Goal: Task Accomplishment & Management: Use online tool/utility

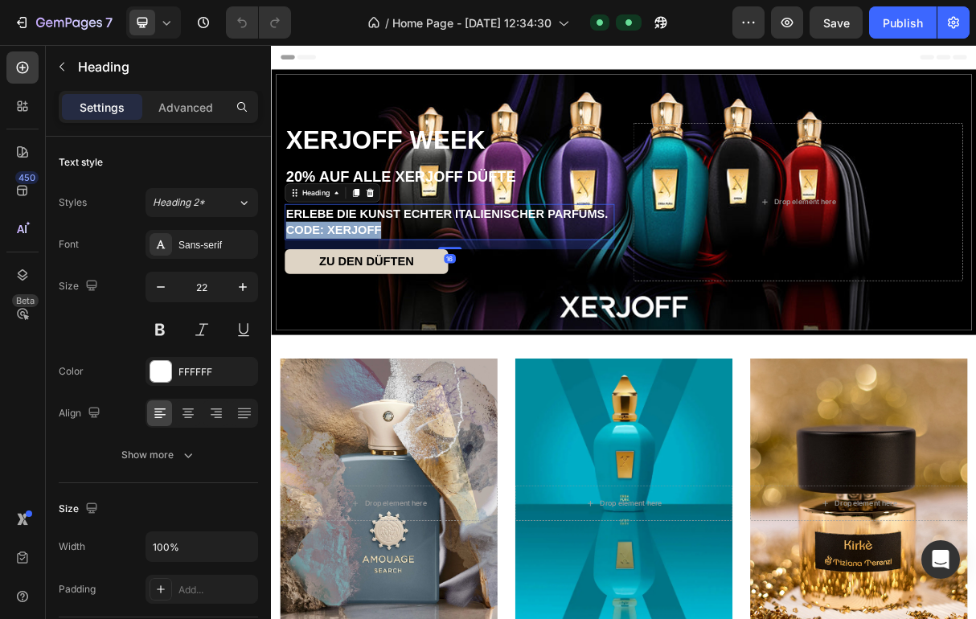
click at [381, 297] on span "CODE: XERJOFF" at bounding box center [356, 297] width 130 height 18
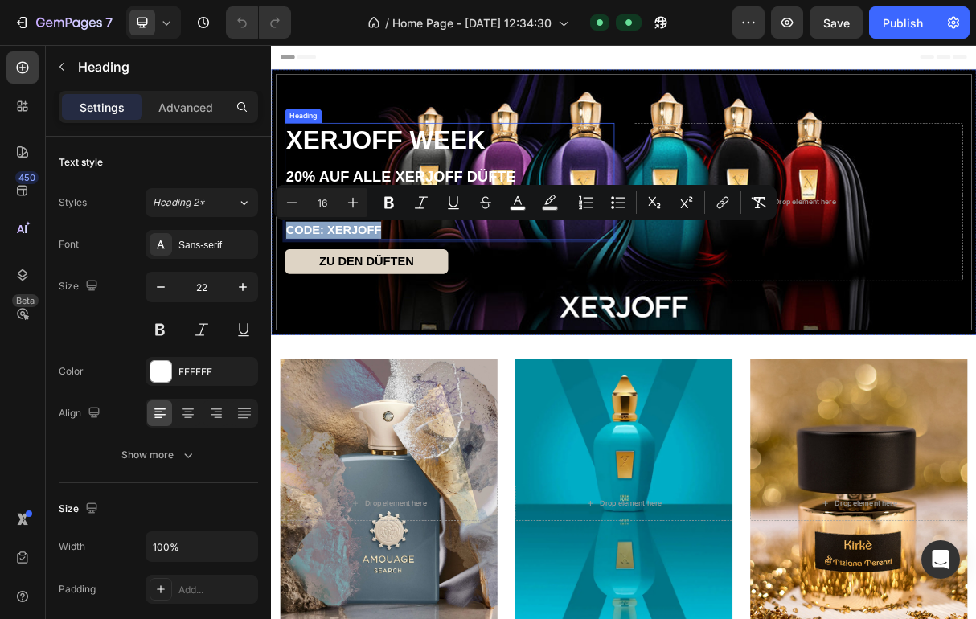
click at [397, 174] on h2 "XERJOFF WEEK 20% AUF ALLE XERJOFF DÜFTE" at bounding box center [514, 200] width 451 height 98
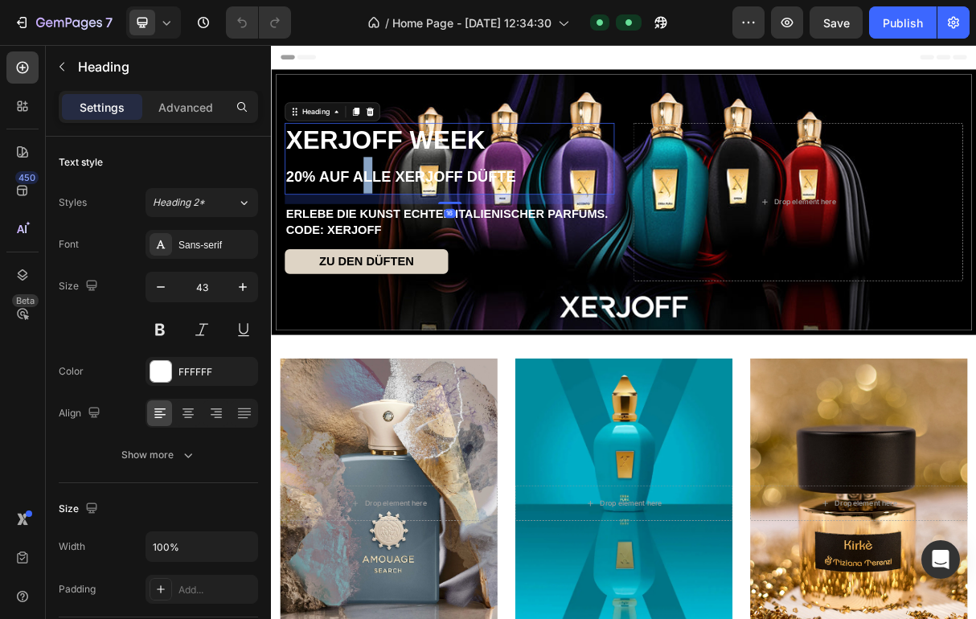
click at [387, 219] on span "20% AUF ALLE XERJOFF DÜFTE" at bounding box center [448, 224] width 314 height 23
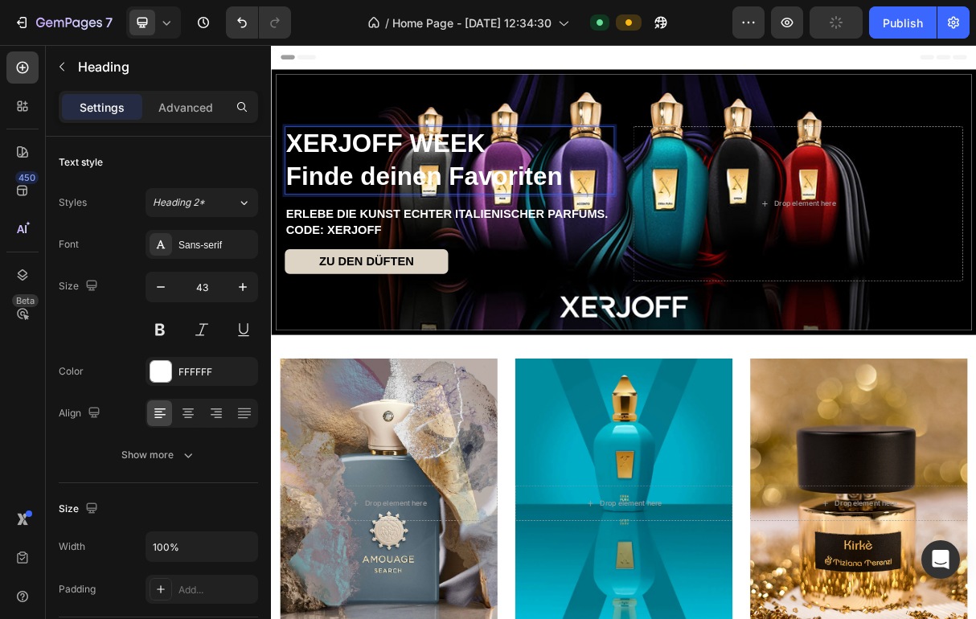
click at [489, 194] on p "XERJOFF WEEK Finde deinen Favoriten" at bounding box center [515, 203] width 448 height 90
click at [437, 230] on p "XERJOFF TESTER SET Finde deinen Favoriten" at bounding box center [515, 203] width 448 height 90
click at [528, 224] on p "XERJOFF TESTER SET Finde deinen Favoriten" at bounding box center [515, 203] width 448 height 90
click at [501, 223] on p "XERJOFF TESTER SET Finde deinen Favoriten" at bounding box center [515, 203] width 448 height 90
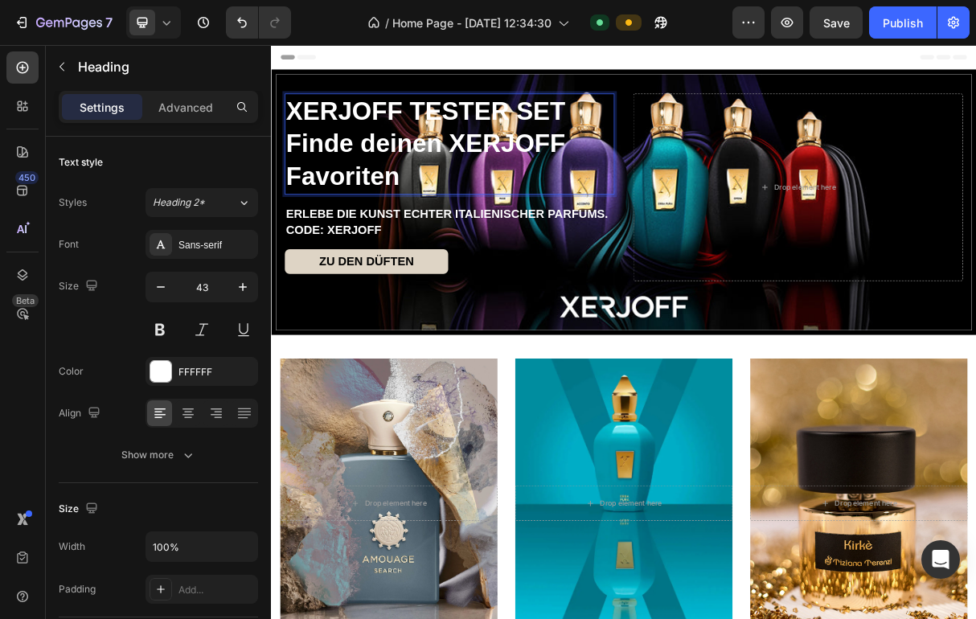
click at [313, 179] on p "XERJOFF TESTER SET Finde deinen XERJOFF Favoriten" at bounding box center [515, 180] width 448 height 135
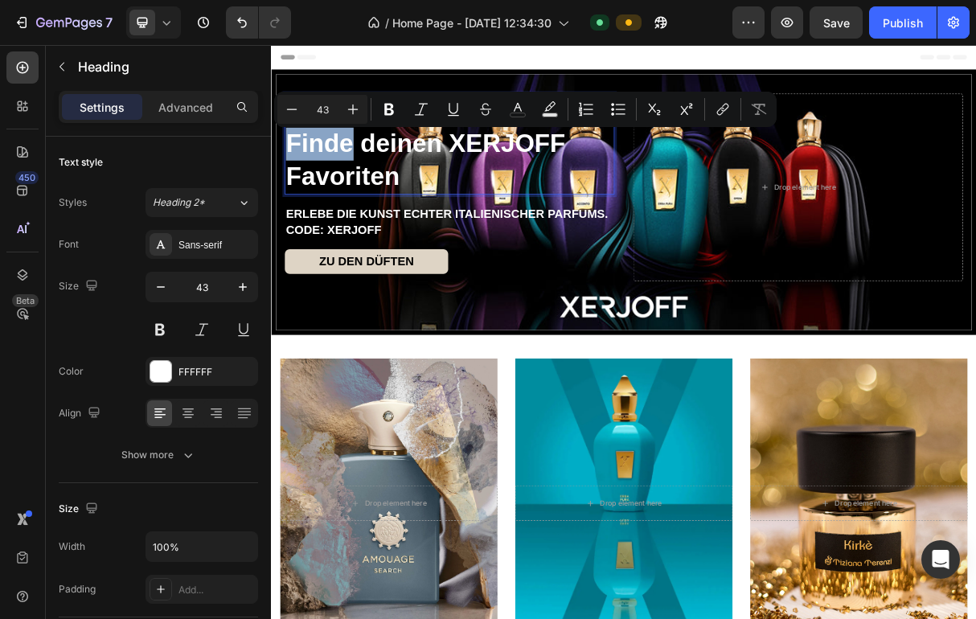
click at [358, 177] on p "XERJOFF TESTER SET Finde deinen XERJOFF Favoriten" at bounding box center [515, 180] width 448 height 135
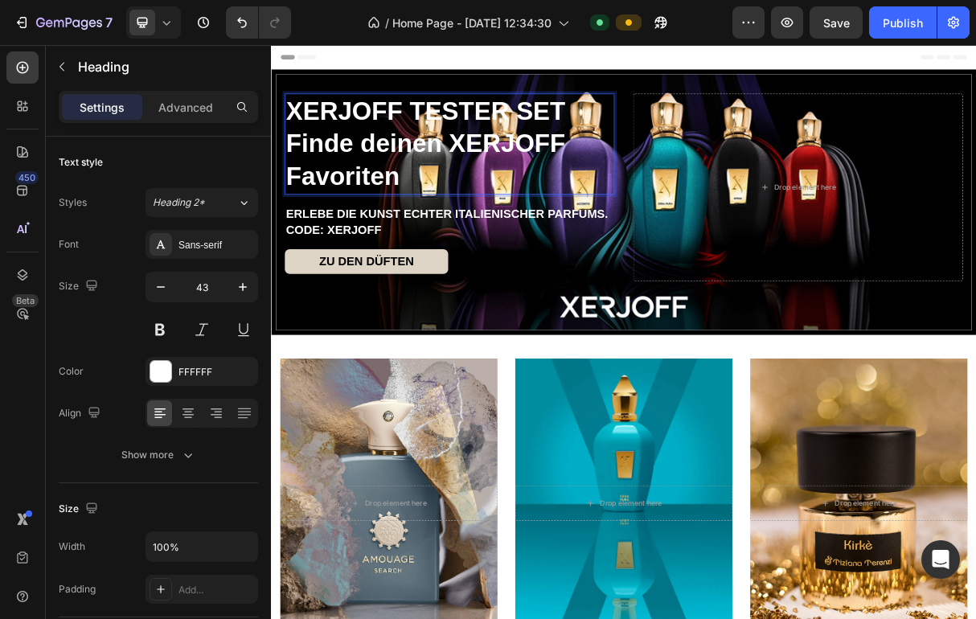
click at [305, 179] on p "XERJOFF TESTER SET Finde deinen XERJOFF Favoriten" at bounding box center [515, 180] width 448 height 135
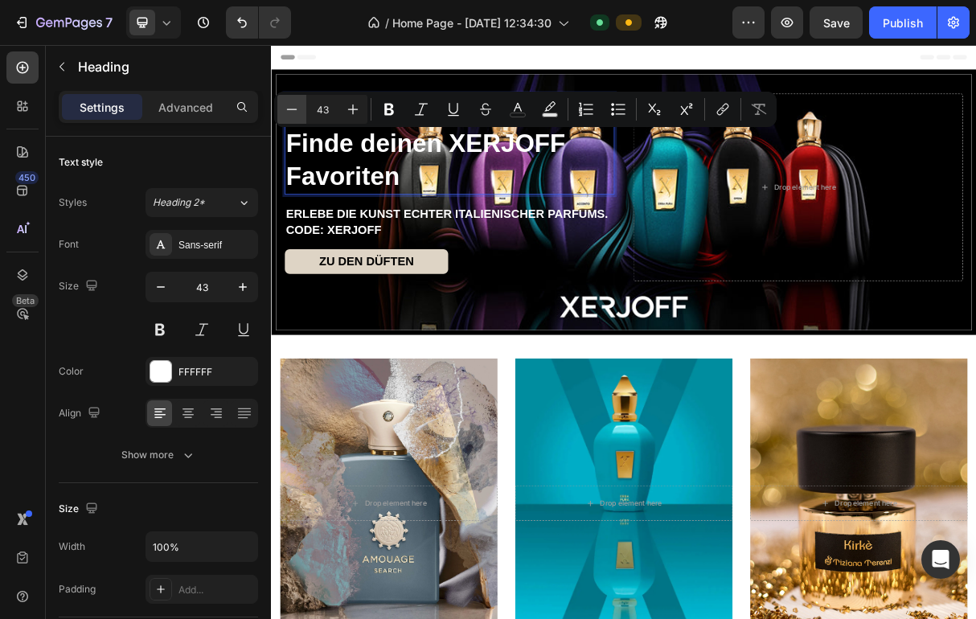
click at [301, 108] on button "Minus" at bounding box center [291, 109] width 29 height 29
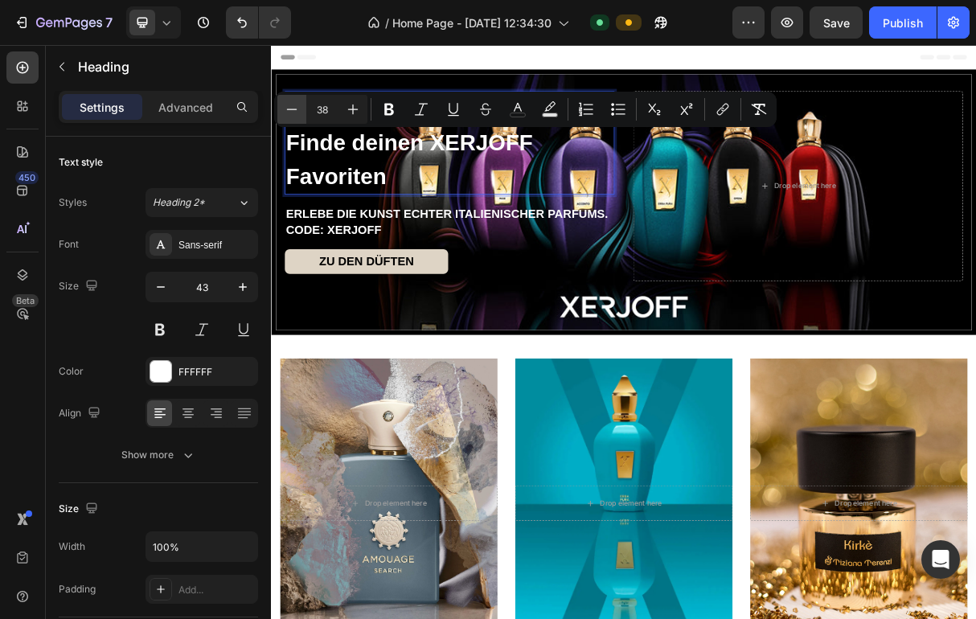
click at [301, 108] on button "Minus" at bounding box center [291, 109] width 29 height 29
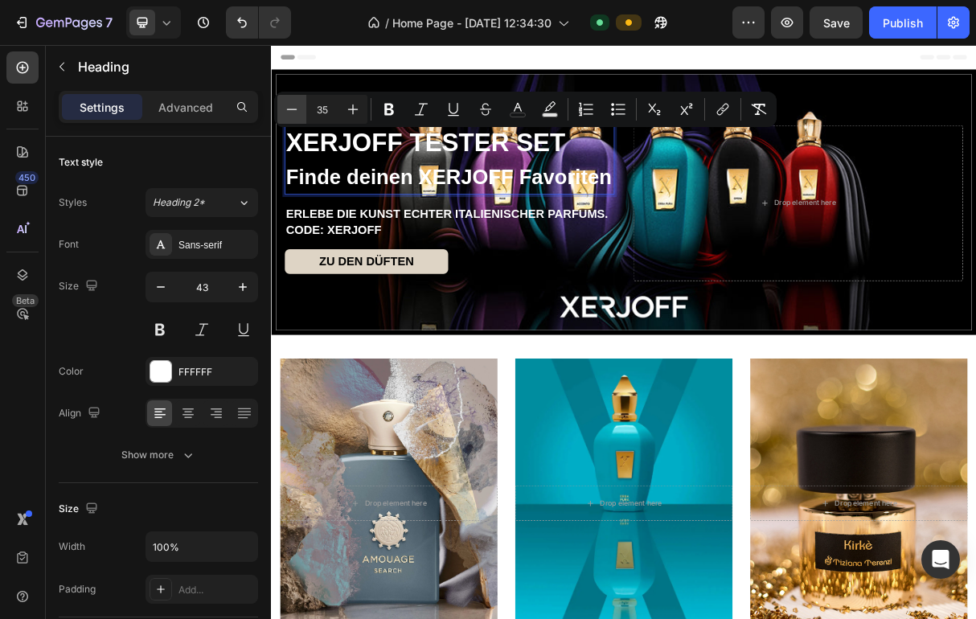
click at [301, 108] on button "Minus" at bounding box center [291, 109] width 29 height 29
type input "34"
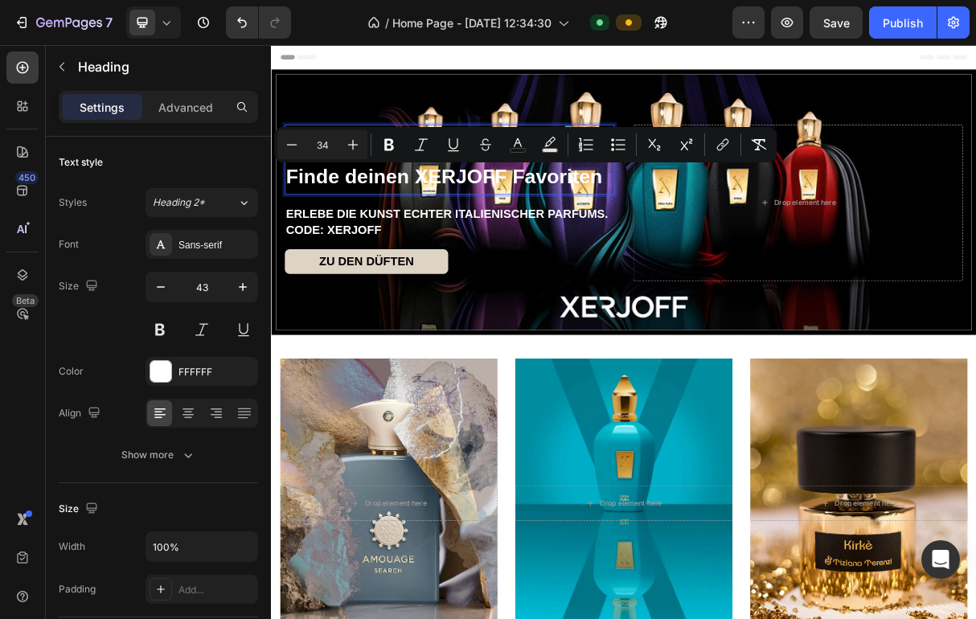
click at [449, 235] on span "Finde deinen XERJOFF Favoriten" at bounding box center [507, 224] width 432 height 31
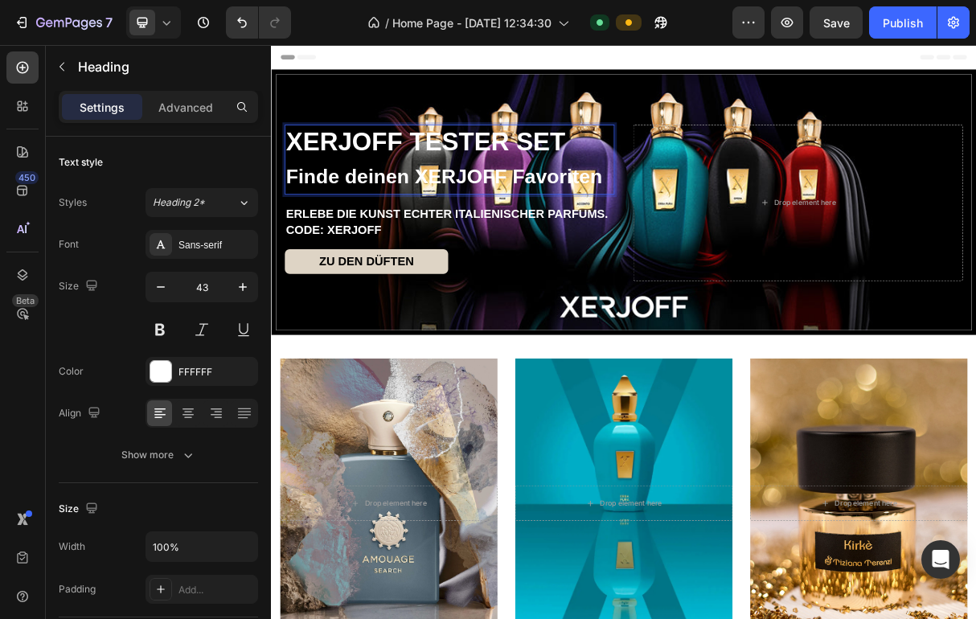
click at [449, 235] on span "Finde deinen XERJOFF Favoriten" at bounding box center [507, 224] width 432 height 31
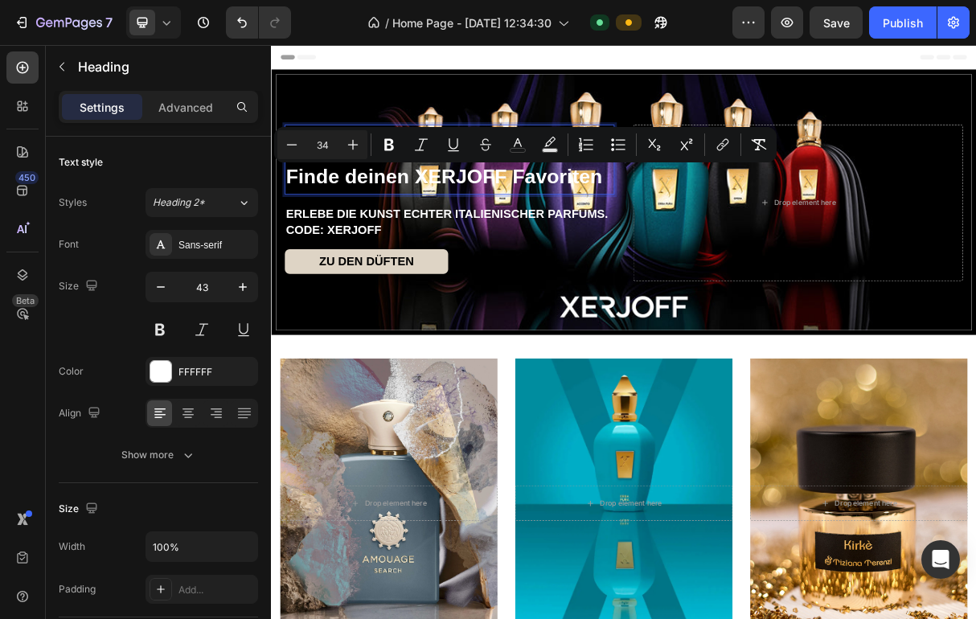
click at [605, 216] on span "Finde deinen XERJOFF Favoriten" at bounding box center [507, 224] width 432 height 31
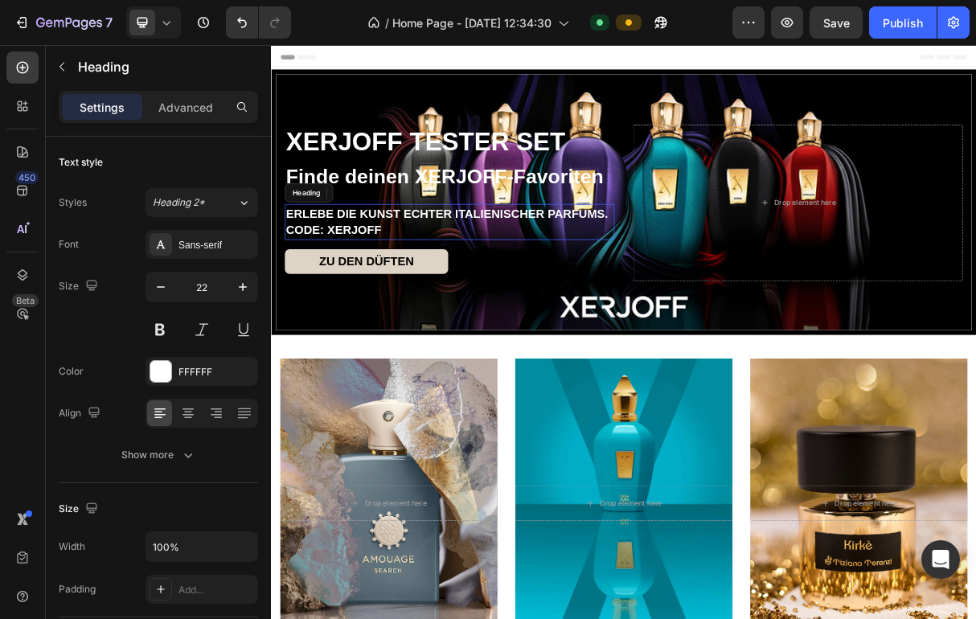
click at [546, 278] on span "ERLEBE DIE KUNST ECHTER ITALIENISCHER PARFUMS." at bounding box center [511, 275] width 440 height 18
click at [381, 295] on span "CODE: XERJOFF" at bounding box center [356, 297] width 130 height 18
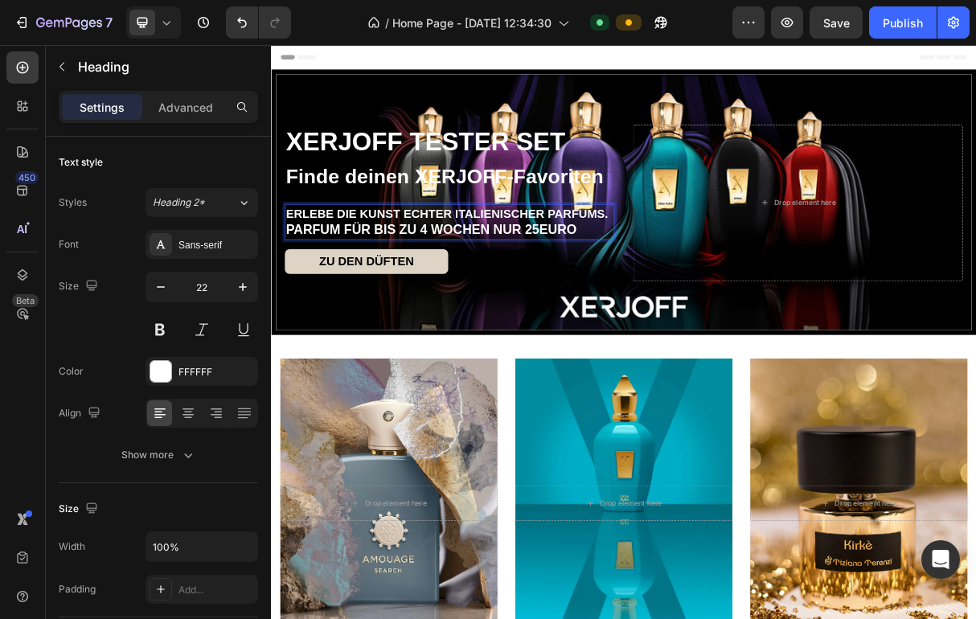
click at [637, 293] on p "ERLEBE DIE KUNST ECHTER ITALIENISCHER PARFUMS. PARFUM FÜR BIS ZU 4 WOCHEN NUR 2…" at bounding box center [515, 287] width 448 height 46
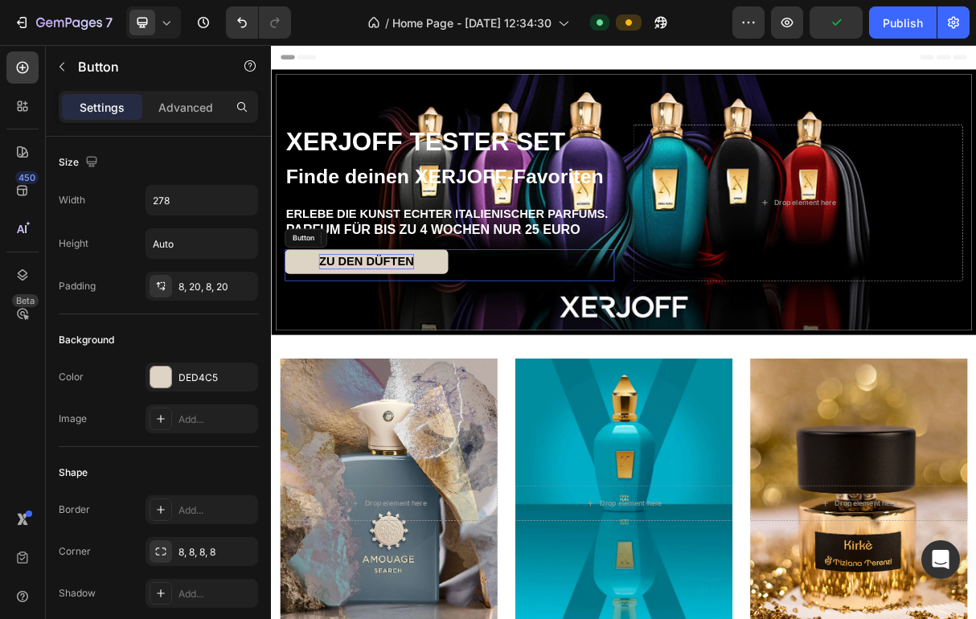
click at [441, 338] on span "ZU DEN DÜFTEN" at bounding box center [400, 340] width 129 height 18
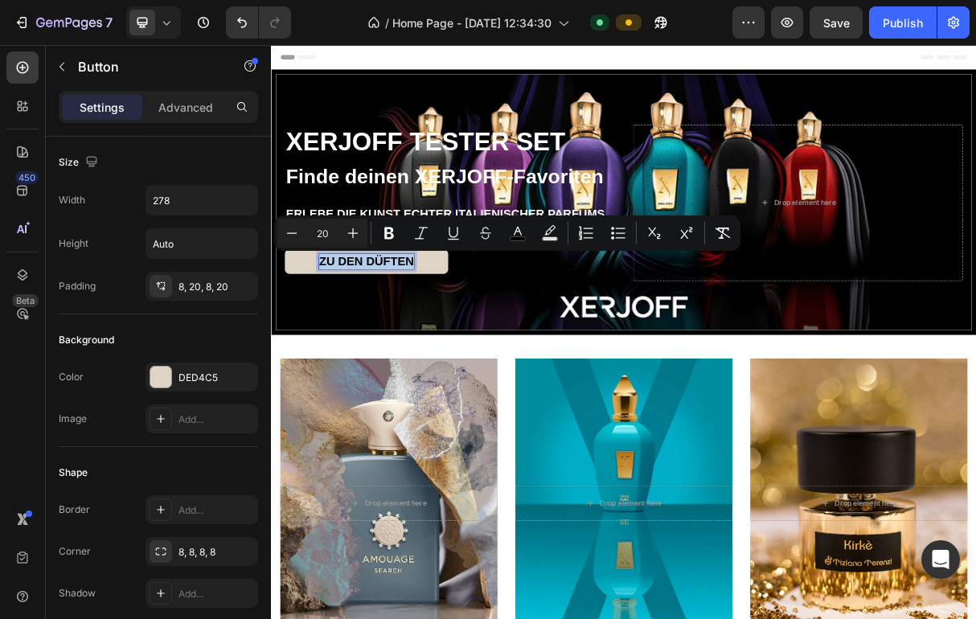
click at [441, 338] on span "ZU DEN DÜFTEN" at bounding box center [400, 340] width 129 height 18
click at [503, 358] on div "ZU DEN DÜFTEN Button 0" at bounding box center [514, 345] width 451 height 43
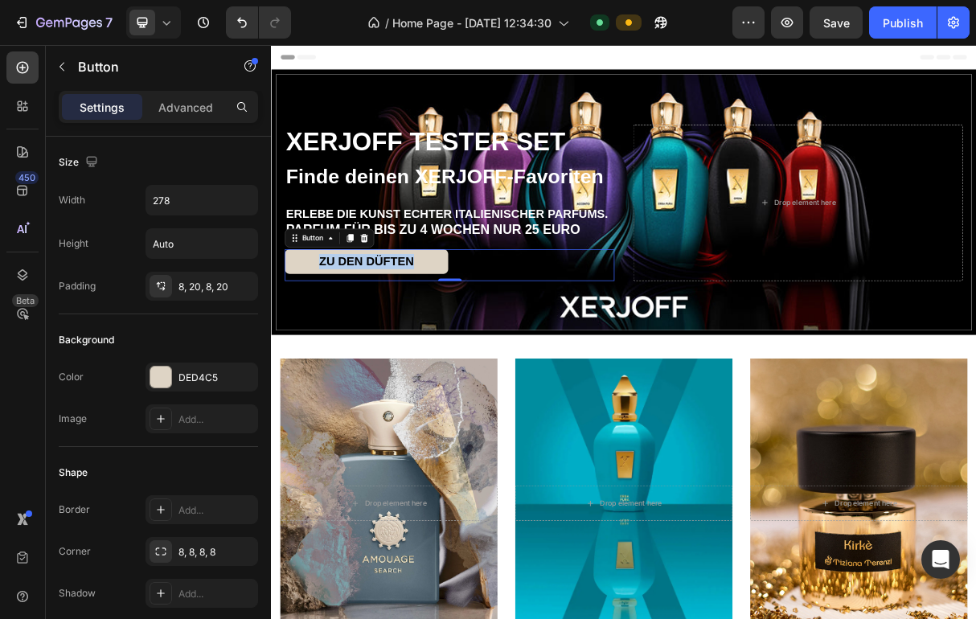
click at [476, 346] on link "ZU DEN DÜFTEN" at bounding box center [400, 341] width 223 height 34
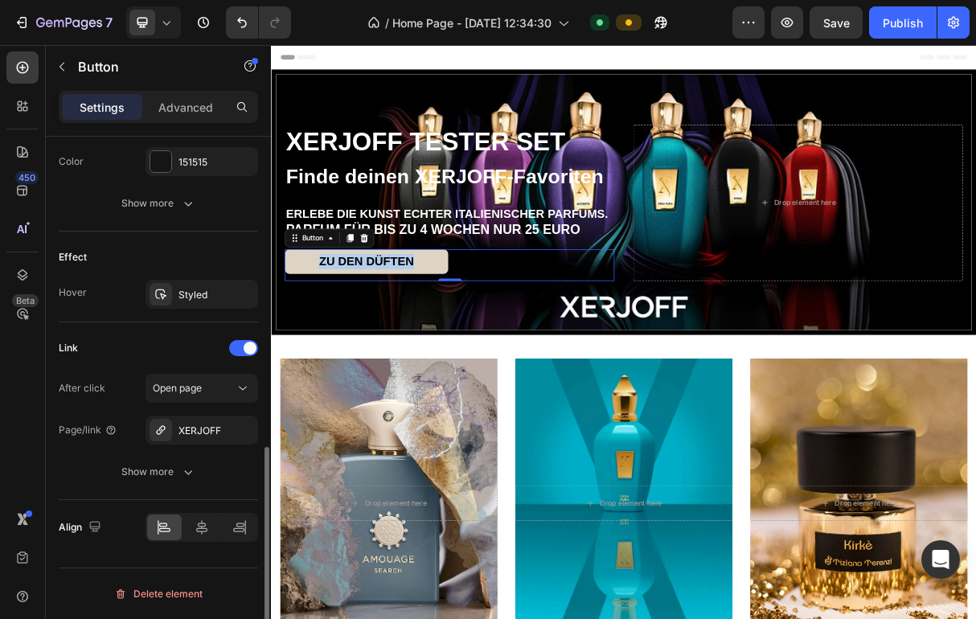
scroll to position [750, 0]
click at [214, 432] on div "XERJOFF" at bounding box center [201, 430] width 47 height 14
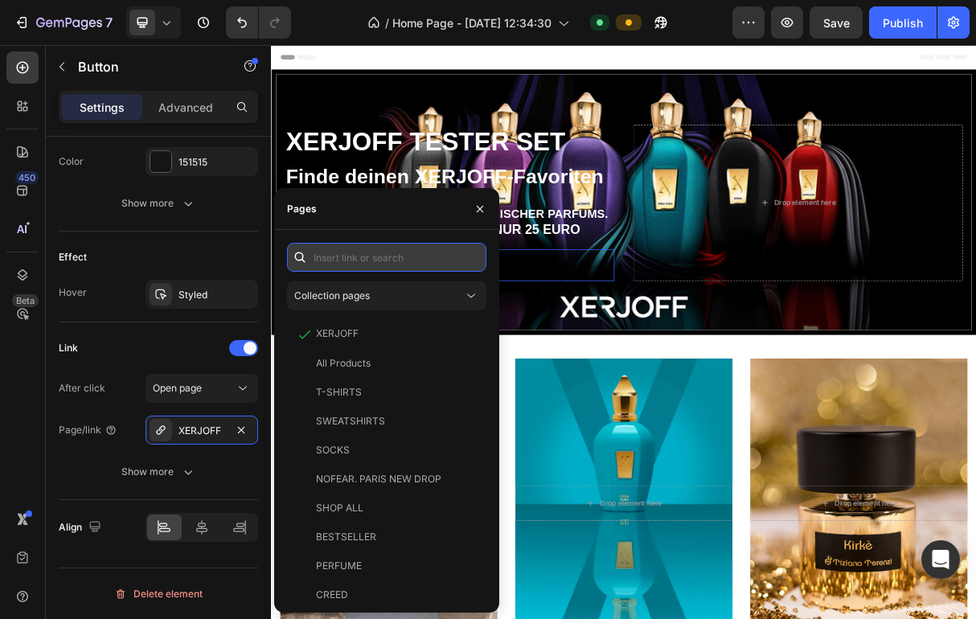
click at [383, 256] on input "text" at bounding box center [386, 257] width 199 height 29
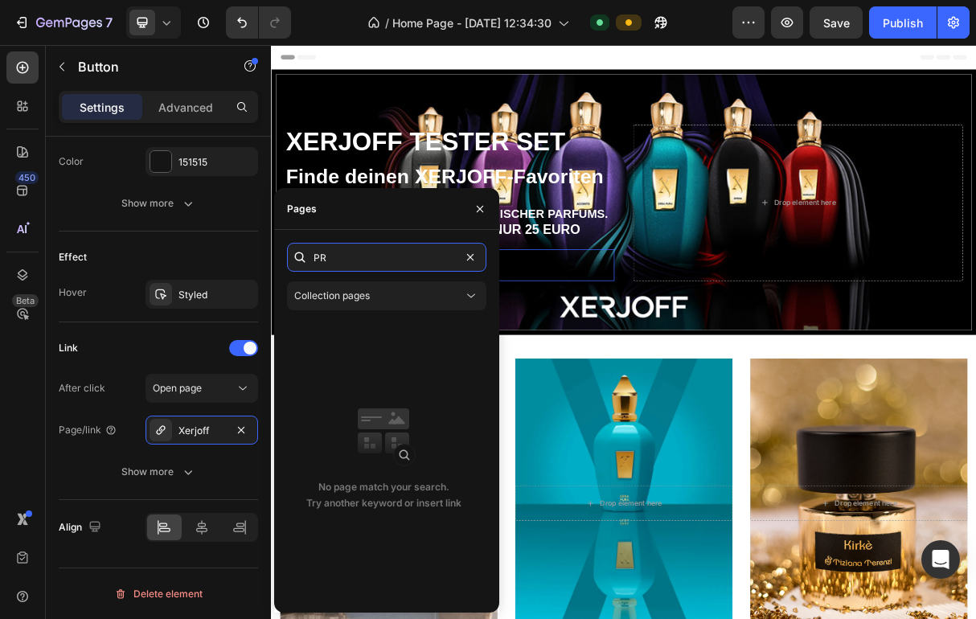
type input "P"
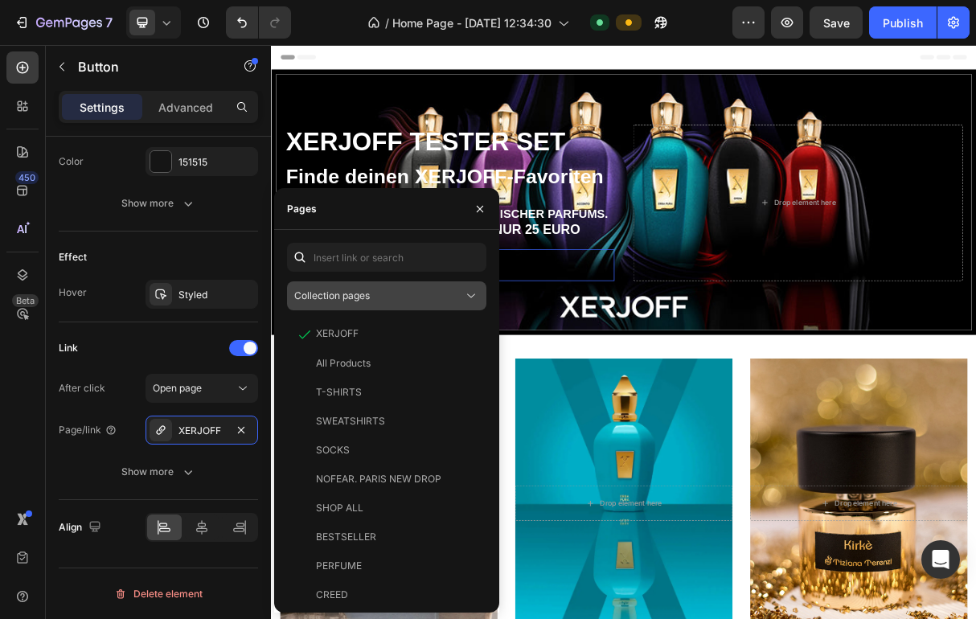
click at [419, 301] on div "Collection pages" at bounding box center [378, 295] width 169 height 14
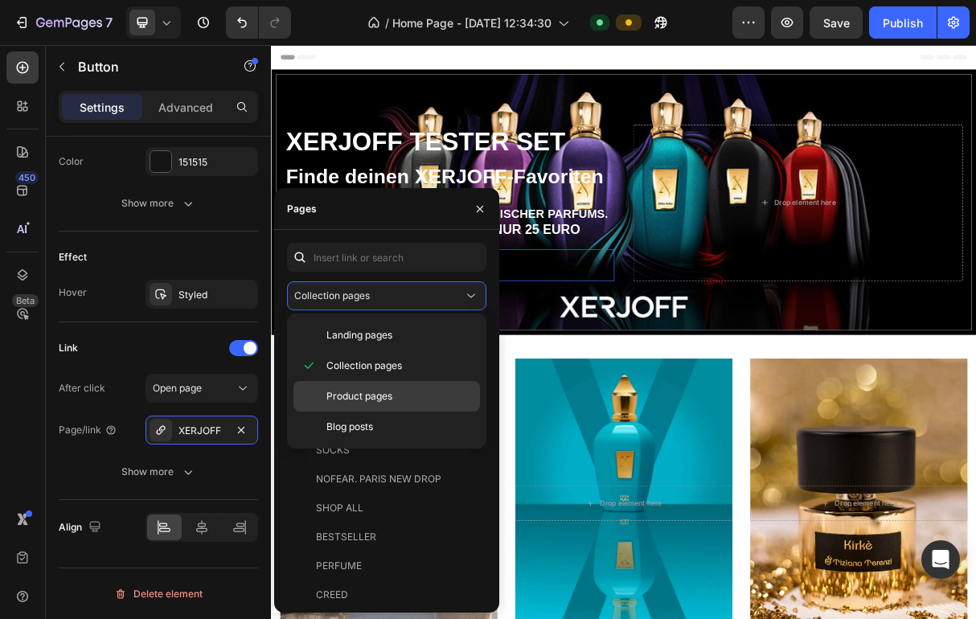
click at [398, 384] on div "Product pages" at bounding box center [386, 396] width 186 height 31
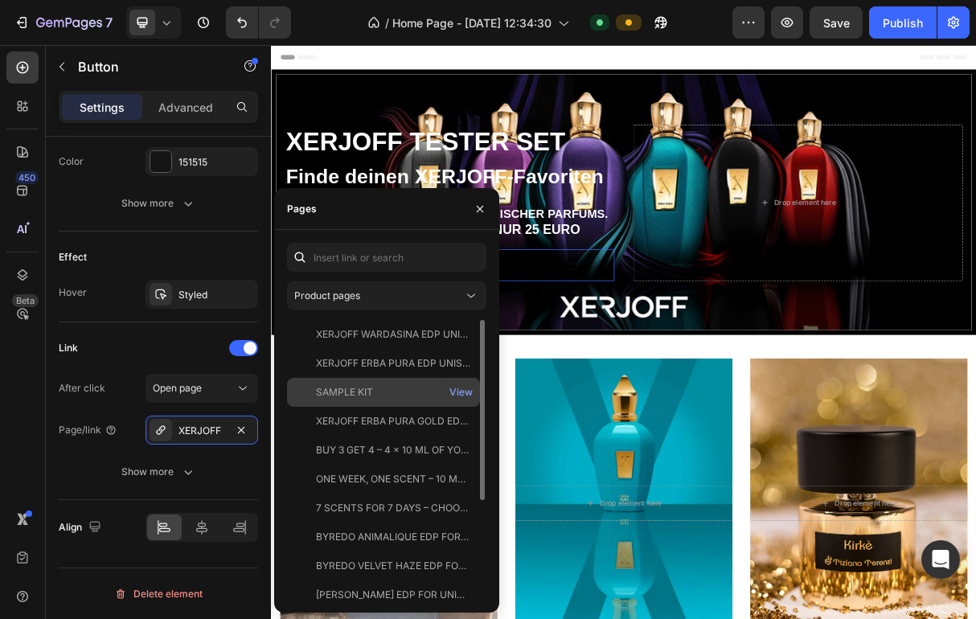
click at [400, 387] on div "SAMPLE KIT" at bounding box center [383, 392] width 180 height 14
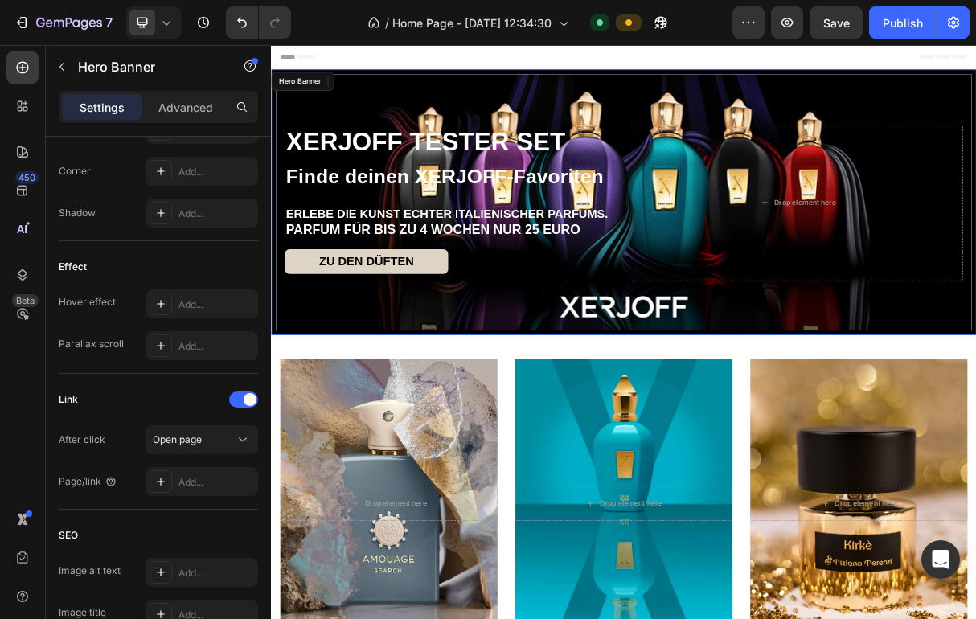
click at [775, 125] on div "Overlay" at bounding box center [752, 259] width 951 height 350
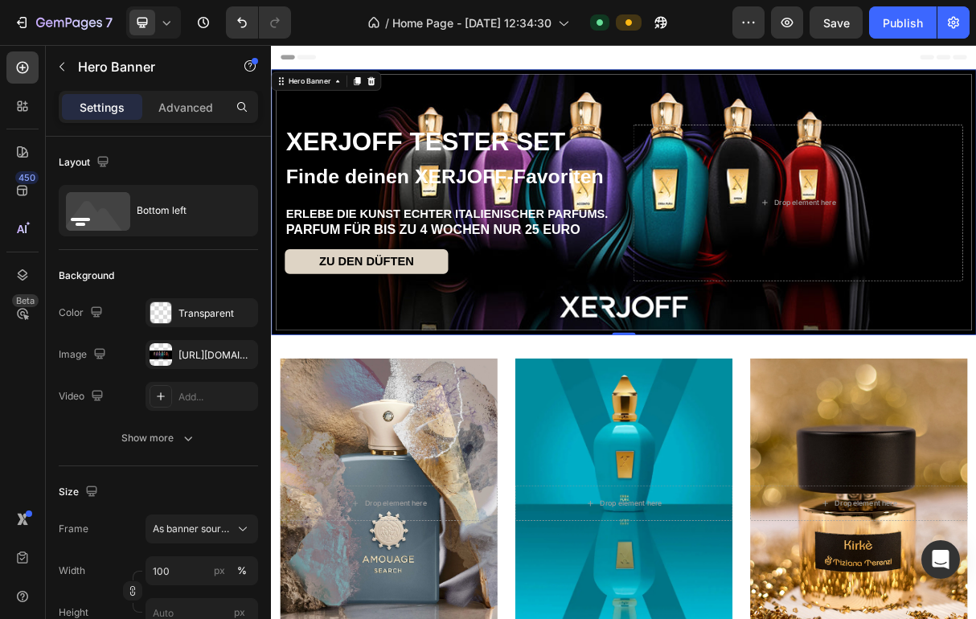
click at [559, 394] on div "XERJOFF TESTER SET Finde deinen XERJOFF-Favoriten Heading ⁠⁠⁠⁠⁠⁠⁠ ERLEBE DIE KU…" at bounding box center [752, 281] width 951 height 307
click at [449, 421] on div "XERJOFF TESTER SET Finde deinen XERJOFF-Favoriten Heading ⁠⁠⁠⁠⁠⁠⁠ ERLEBE DIE KU…" at bounding box center [752, 281] width 951 height 307
click at [201, 353] on div "[URL][DOMAIN_NAME]" at bounding box center [201, 355] width 47 height 14
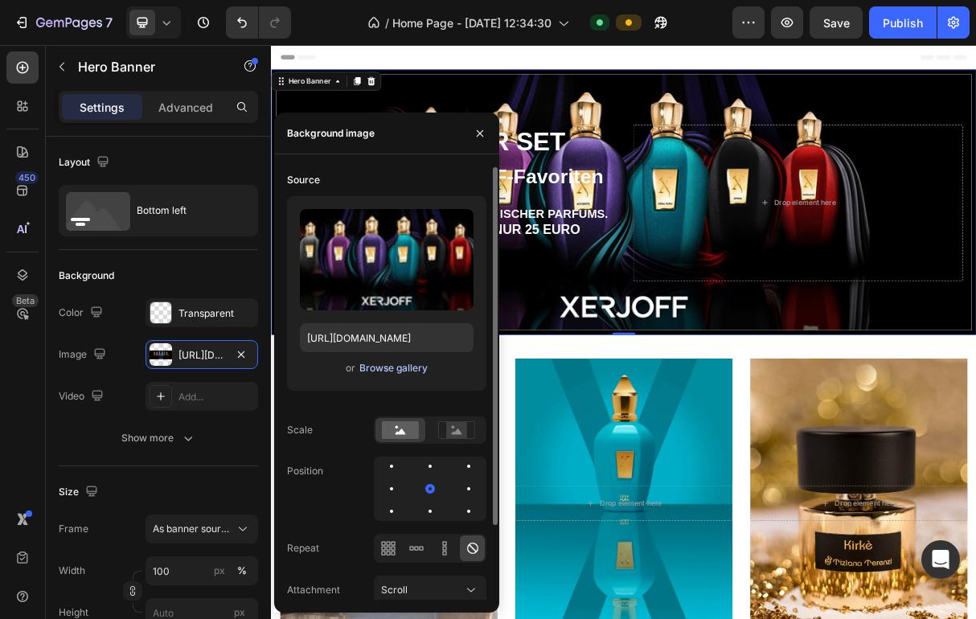
click at [385, 369] on div "Browse gallery" at bounding box center [393, 368] width 68 height 14
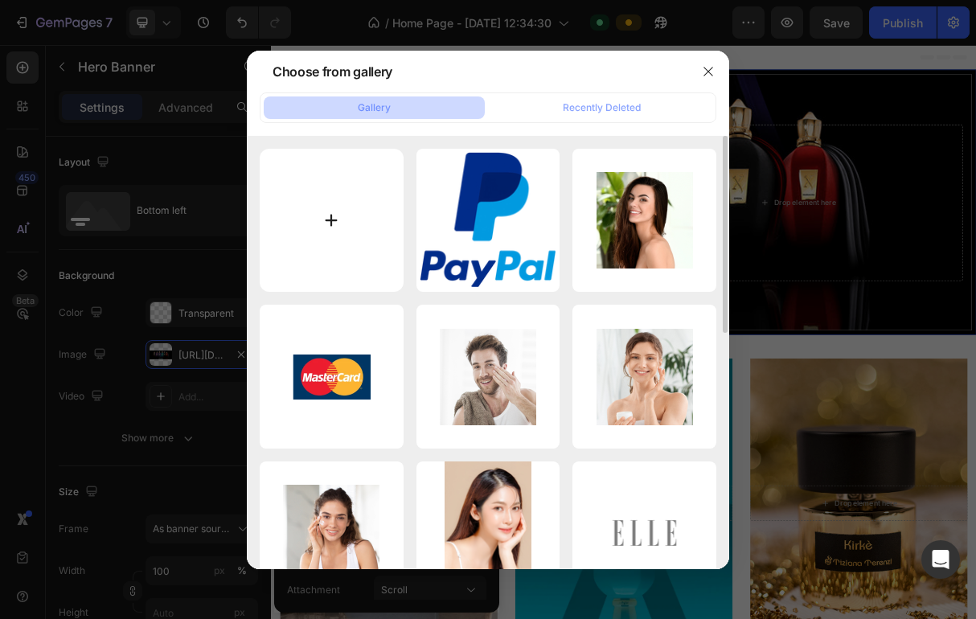
click at [334, 223] on input "file" at bounding box center [332, 221] width 144 height 144
type input "C:\fakepath\sampleKitConf.webp.jpeg"
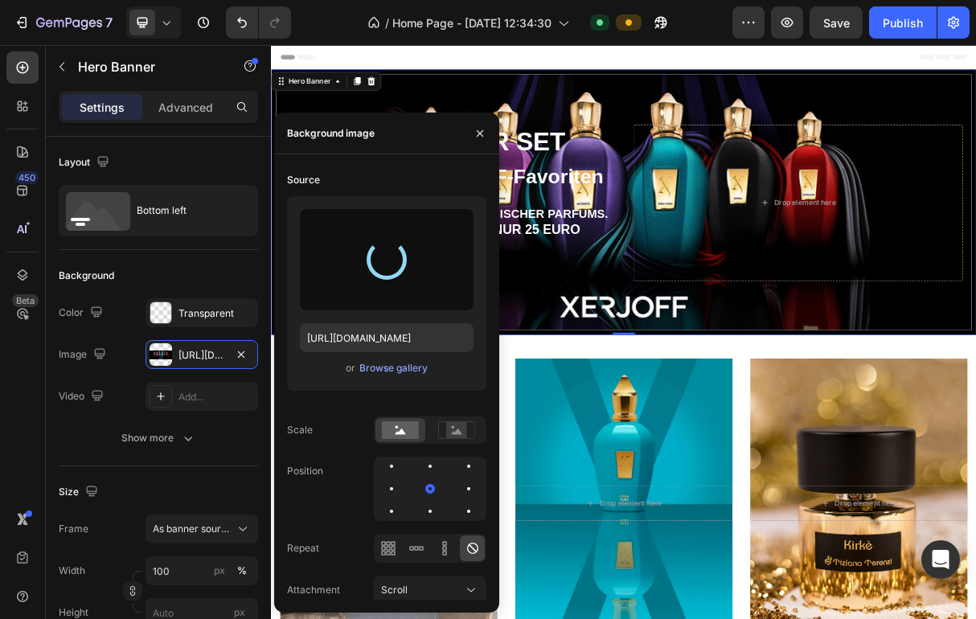
type input "[URL][DOMAIN_NAME]"
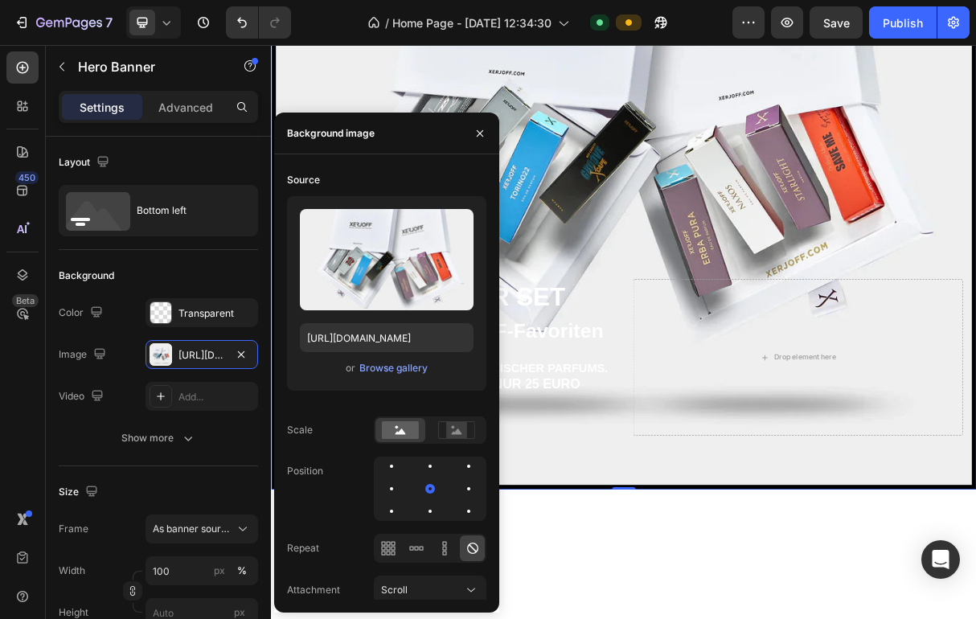
scroll to position [410, 0]
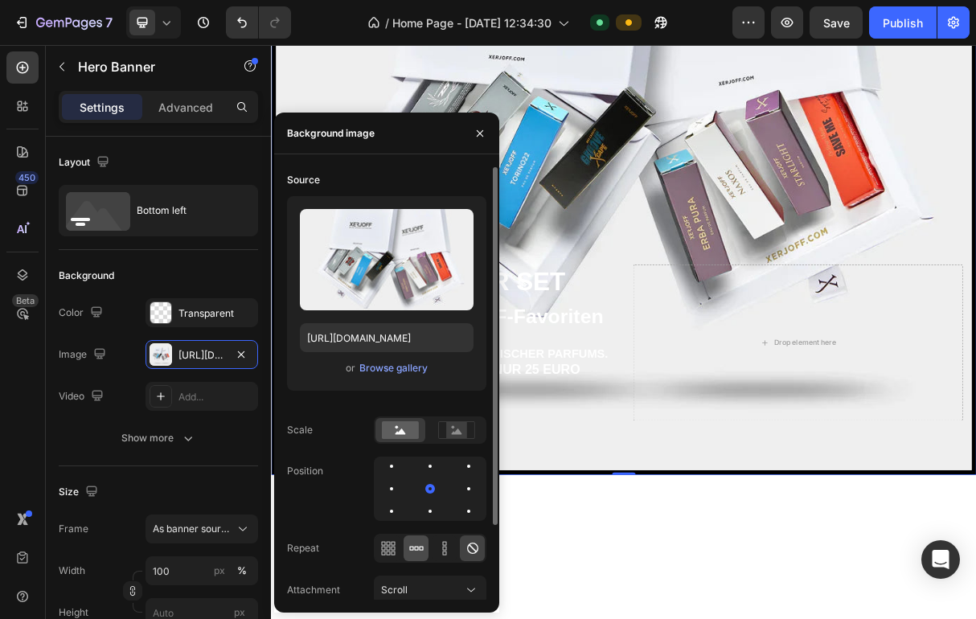
click at [417, 553] on icon at bounding box center [416, 548] width 16 height 16
click at [477, 550] on icon at bounding box center [472, 547] width 11 height 11
click at [656, 371] on p "XERJOFF TESTER SET Finde deinen XERJOFF-Favoriten" at bounding box center [515, 392] width 448 height 92
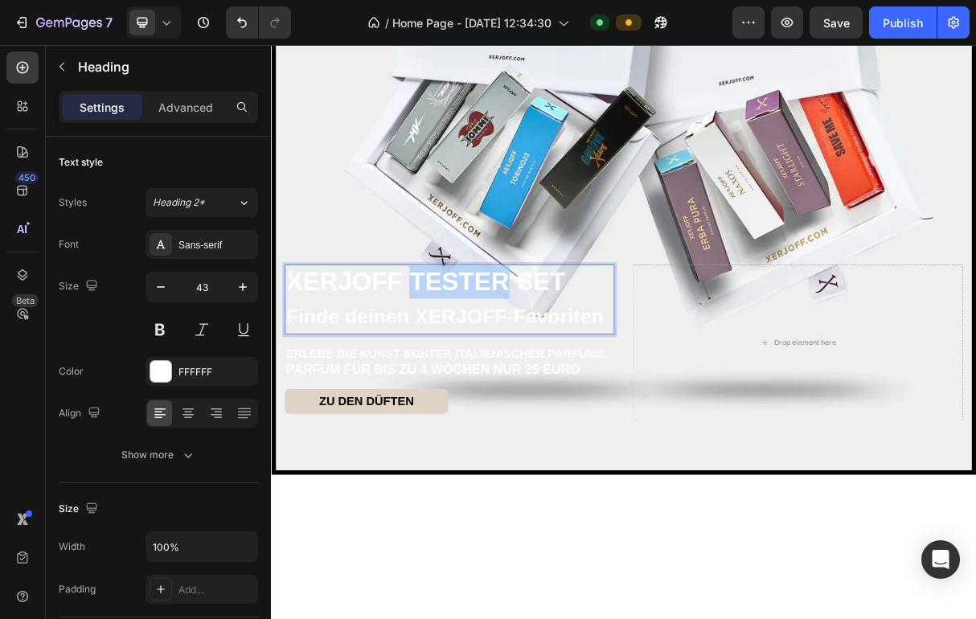
click at [536, 373] on p "XERJOFF TESTER SET Finde deinen XERJOFF-Favoriten" at bounding box center [515, 392] width 448 height 92
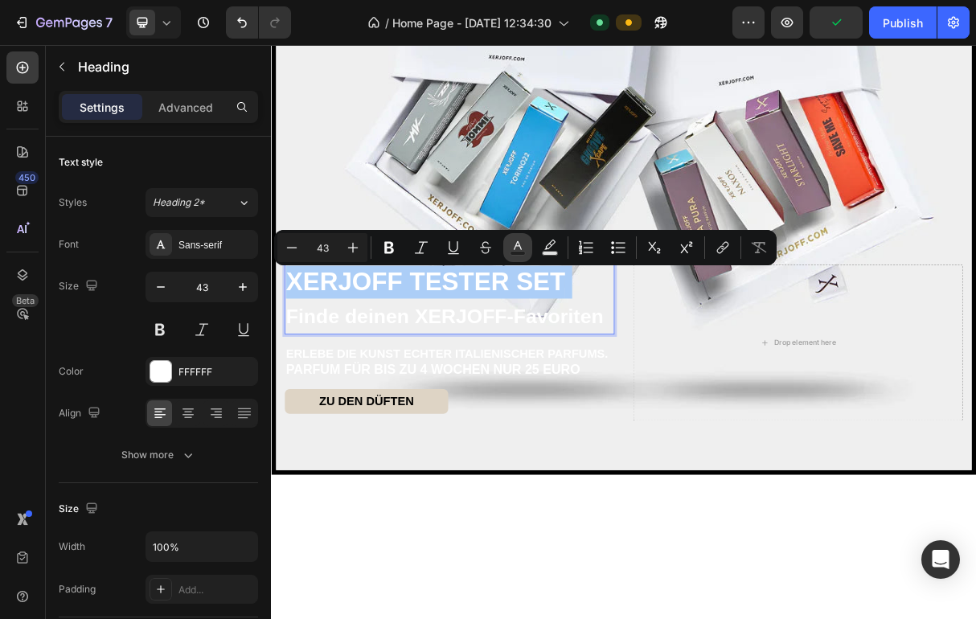
click at [524, 252] on rect "Editor contextual toolbar" at bounding box center [517, 254] width 15 height 4
type input "FFFFFF"
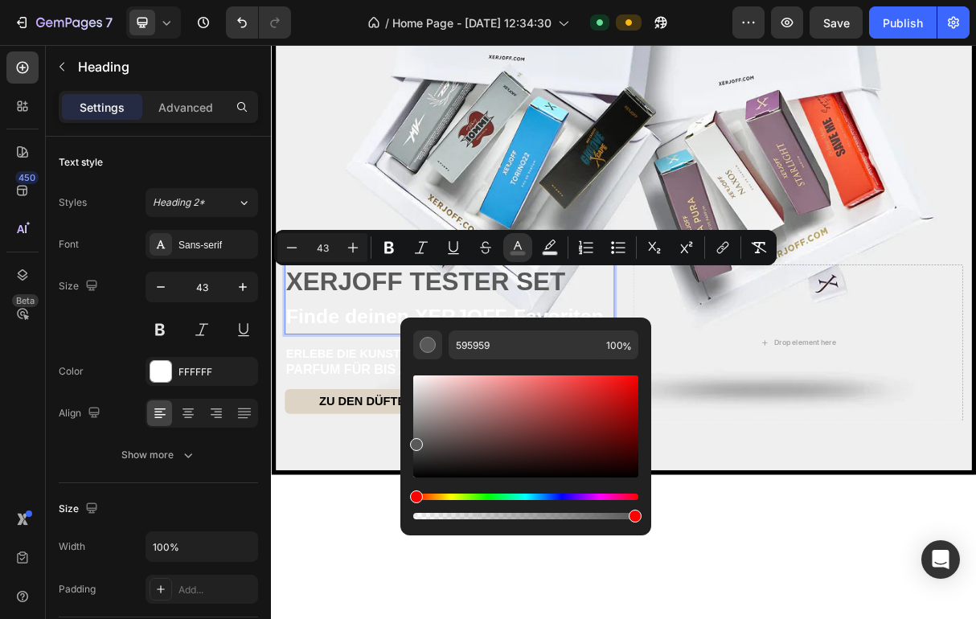
drag, startPoint x: 686, startPoint y: 426, endPoint x: 428, endPoint y: 654, distance: 344.4
drag, startPoint x: 415, startPoint y: 444, endPoint x: 408, endPoint y: 488, distance: 43.9
click at [408, 488] on div "595959 100 %" at bounding box center [525, 419] width 251 height 205
type input "000000"
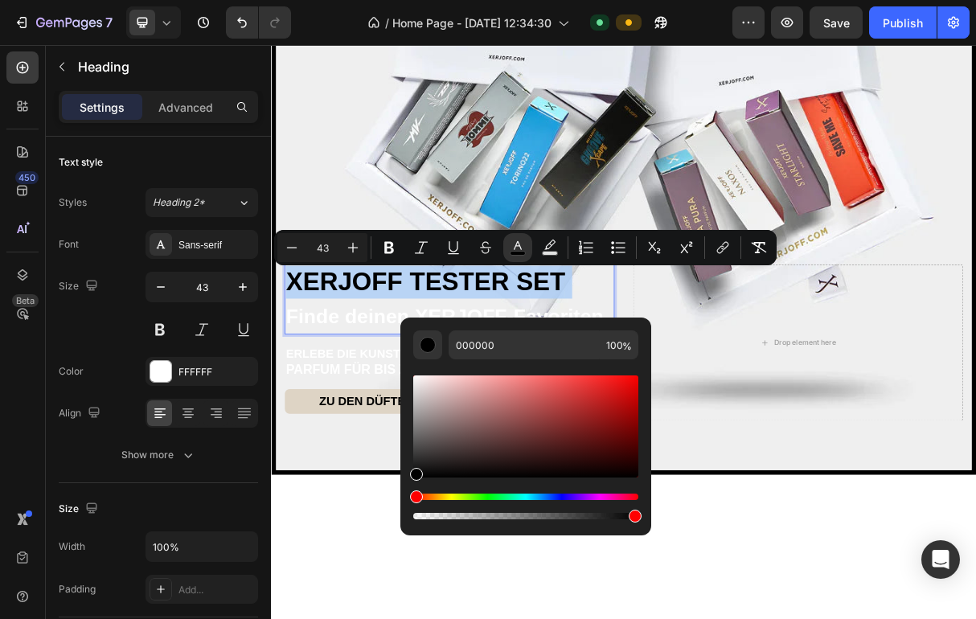
type input "34"
click at [349, 424] on span "Finde deinen XERJOFF-Favoriten" at bounding box center [508, 415] width 434 height 31
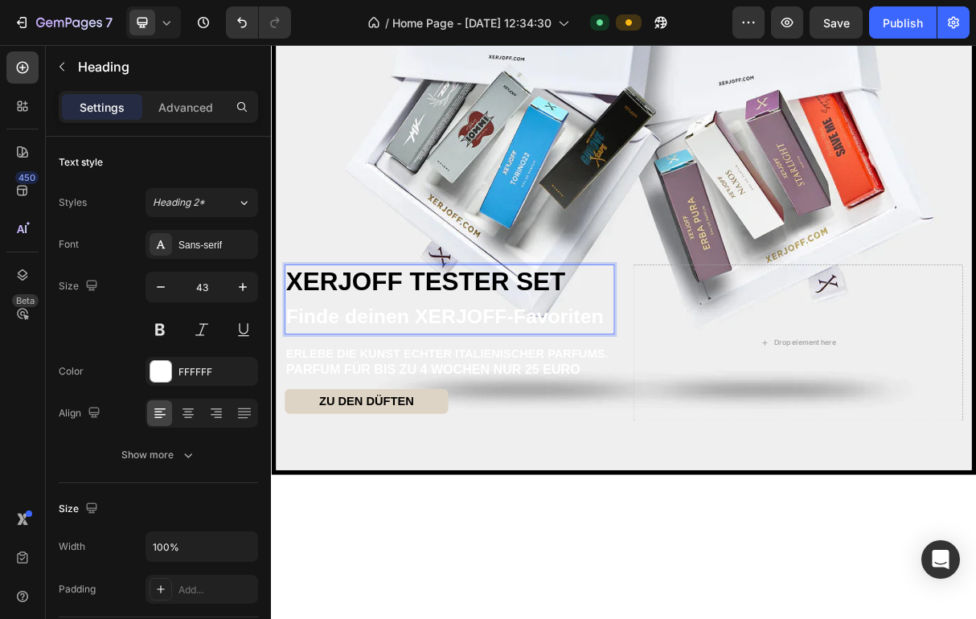
click at [349, 424] on span "Finde deinen XERJOFF-Favoriten" at bounding box center [508, 415] width 434 height 31
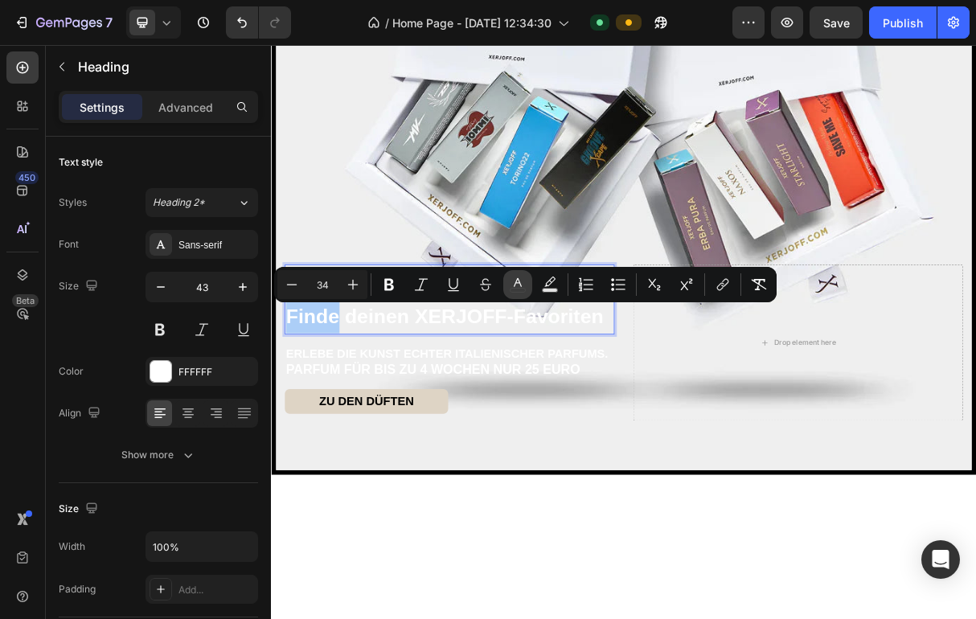
click at [523, 288] on rect "Editor contextual toolbar" at bounding box center [517, 290] width 15 height 4
type input "FFFFFF"
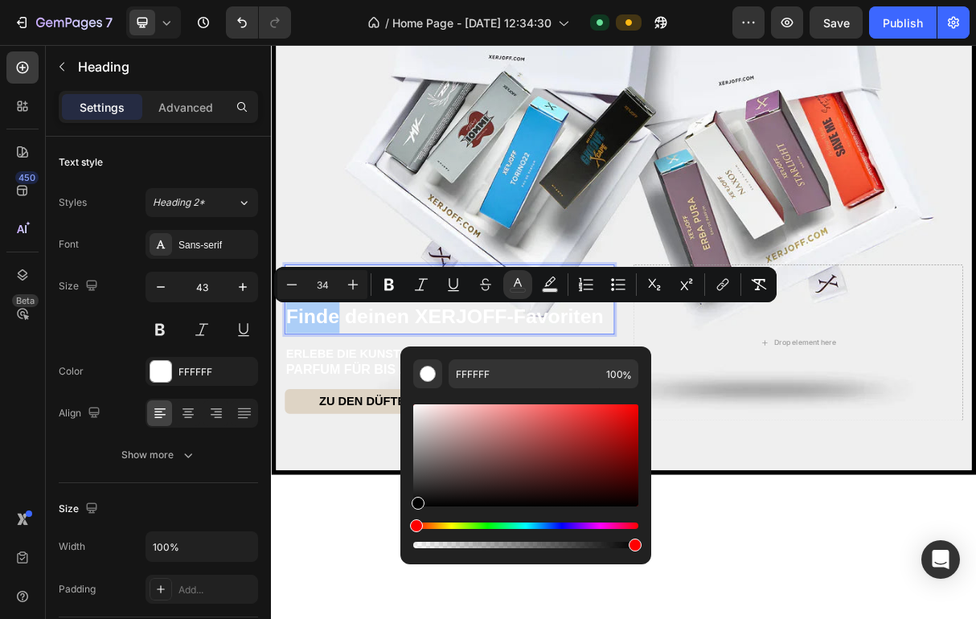
drag, startPoint x: 415, startPoint y: 411, endPoint x: 415, endPoint y: 522, distance: 111.7
click at [415, 522] on div "Editor contextual toolbar" at bounding box center [525, 476] width 225 height 150
type input "000000"
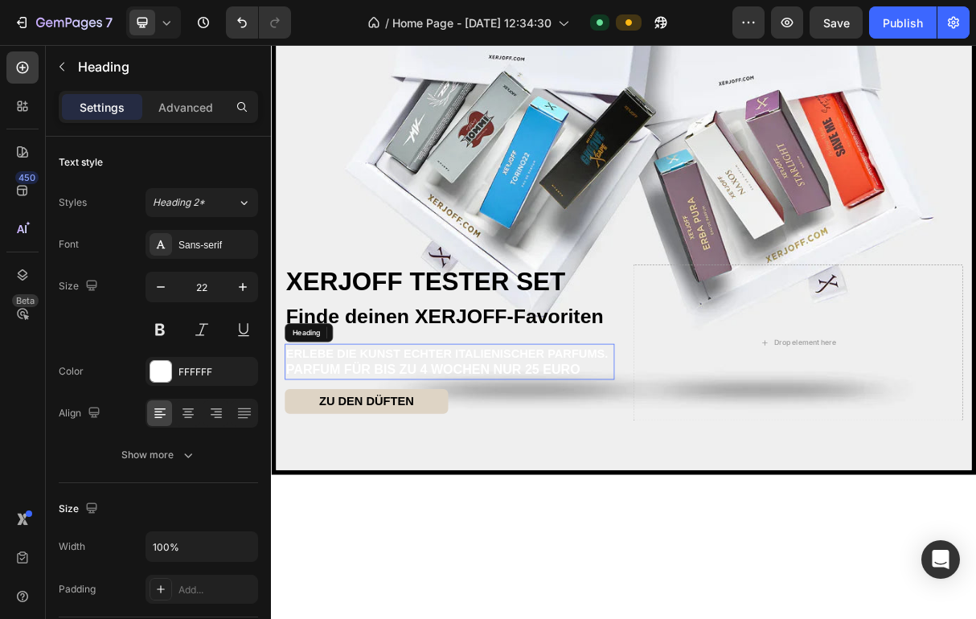
click at [354, 475] on span "ERLEBE DIE KUNST ECHTER ITALIENISCHER PARFUMS." at bounding box center [511, 466] width 440 height 18
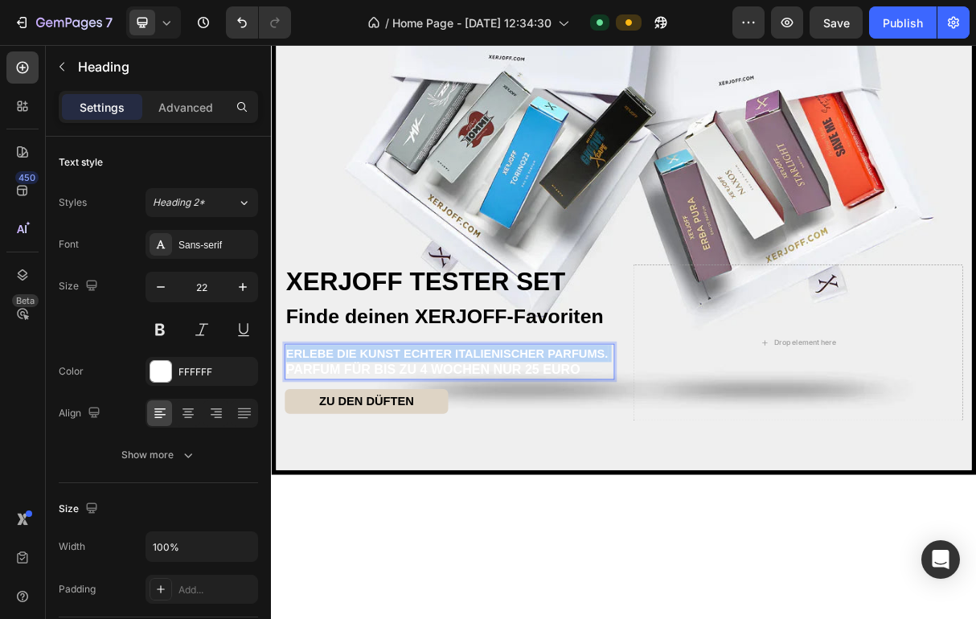
click at [354, 475] on span "ERLEBE DIE KUNST ECHTER ITALIENISCHER PARFUMS." at bounding box center [511, 466] width 440 height 18
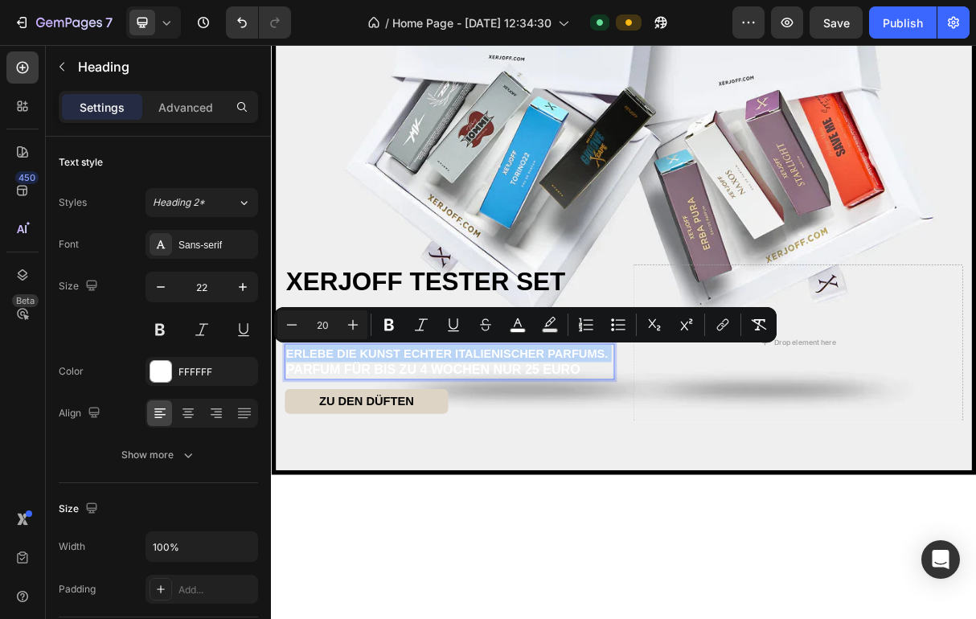
click at [354, 475] on span "ERLEBE DIE KUNST ECHTER ITALIENISCHER PARFUMS." at bounding box center [511, 466] width 440 height 18
click at [515, 326] on icon "Editor contextual toolbar" at bounding box center [517, 325] width 16 height 16
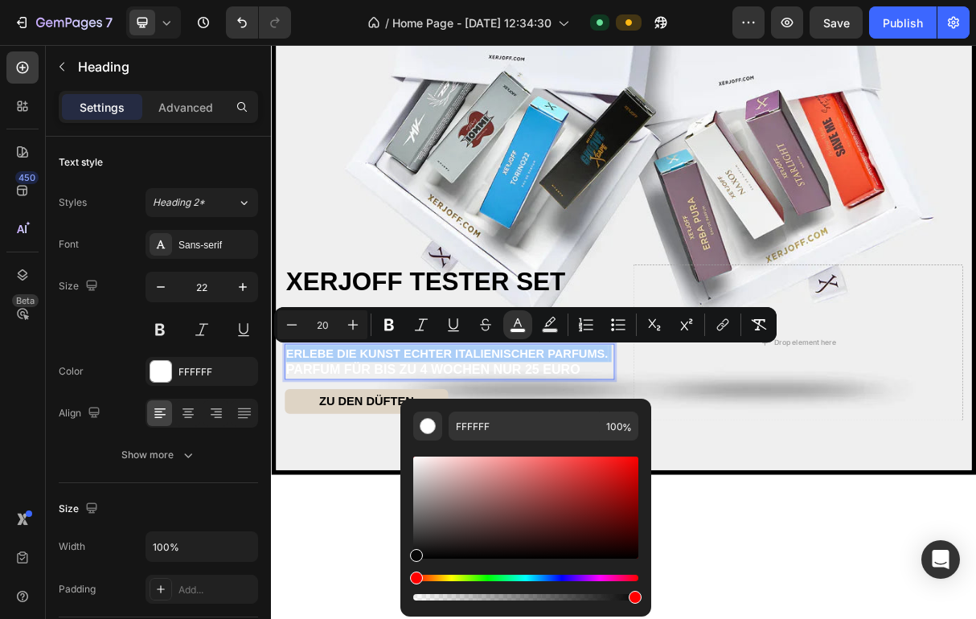
drag, startPoint x: 413, startPoint y: 459, endPoint x: 410, endPoint y: 571, distance: 111.7
click at [410, 571] on div "FFFFFF 100 %" at bounding box center [525, 501] width 251 height 205
type input "000000"
type input "22"
click at [378, 488] on p "ERLEBE DIE KUNST ECHTER ITALIENISCHER PARFUMS. PARFUM FÜR BIS ZU 4 WOCHEN NUR 2…" at bounding box center [515, 478] width 448 height 46
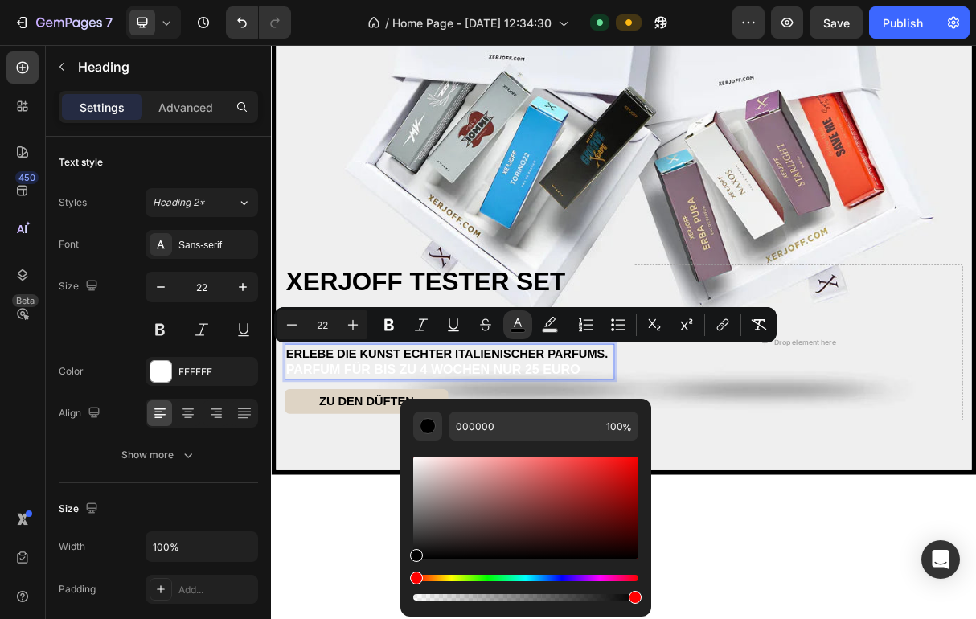
click at [378, 488] on p "ERLEBE DIE KUNST ECHTER ITALIENISCHER PARFUMS. PARFUM FÜR BIS ZU 4 WOCHEN NUR 2…" at bounding box center [515, 478] width 448 height 46
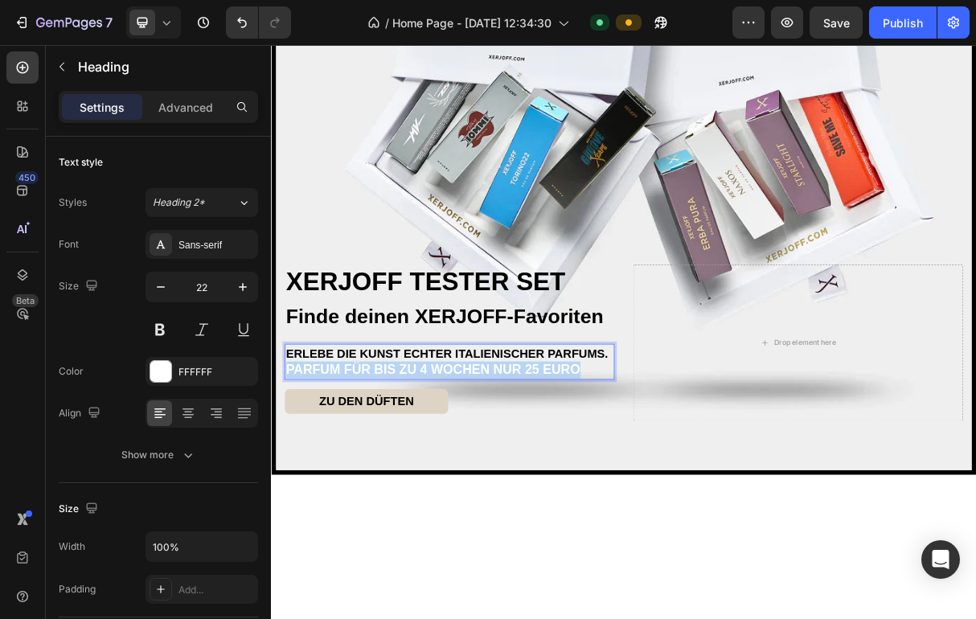
click at [378, 488] on p "ERLEBE DIE KUNST ECHTER ITALIENISCHER PARFUMS. PARFUM FÜR BIS ZU 4 WOCHEN NUR 2…" at bounding box center [515, 478] width 448 height 46
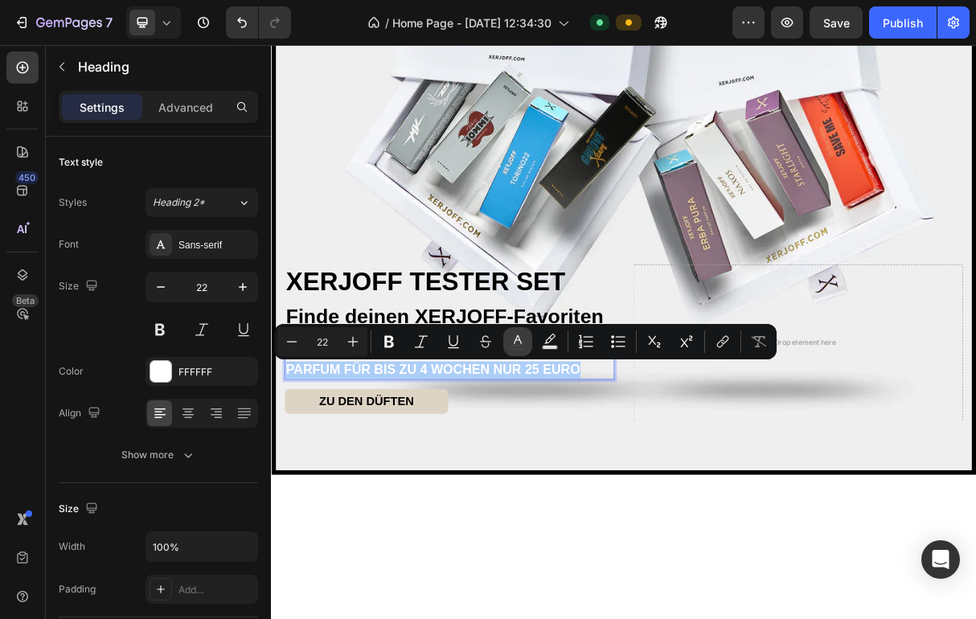
click at [515, 348] on icon "Editor contextual toolbar" at bounding box center [517, 341] width 16 height 16
type input "FFFFFF"
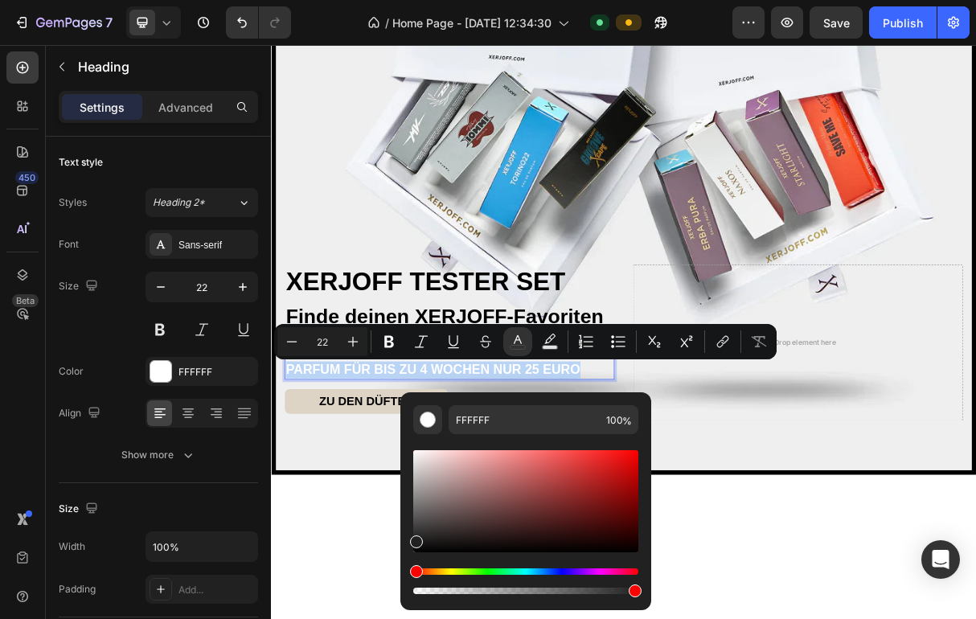
type input "212121"
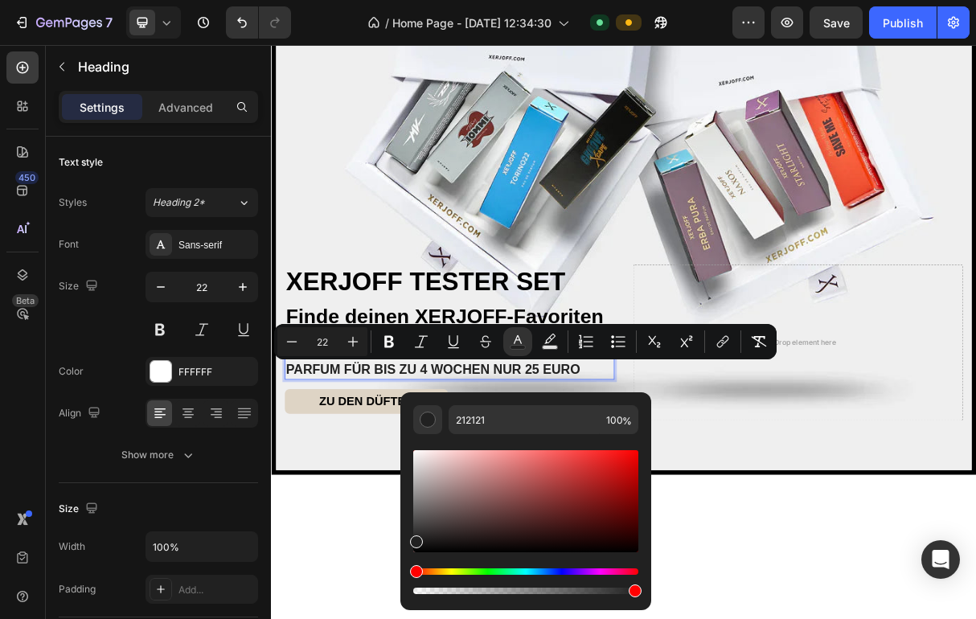
drag, startPoint x: 688, startPoint y: 501, endPoint x: 444, endPoint y: 751, distance: 349.5
click at [907, 502] on div "Drop element here" at bounding box center [991, 452] width 451 height 214
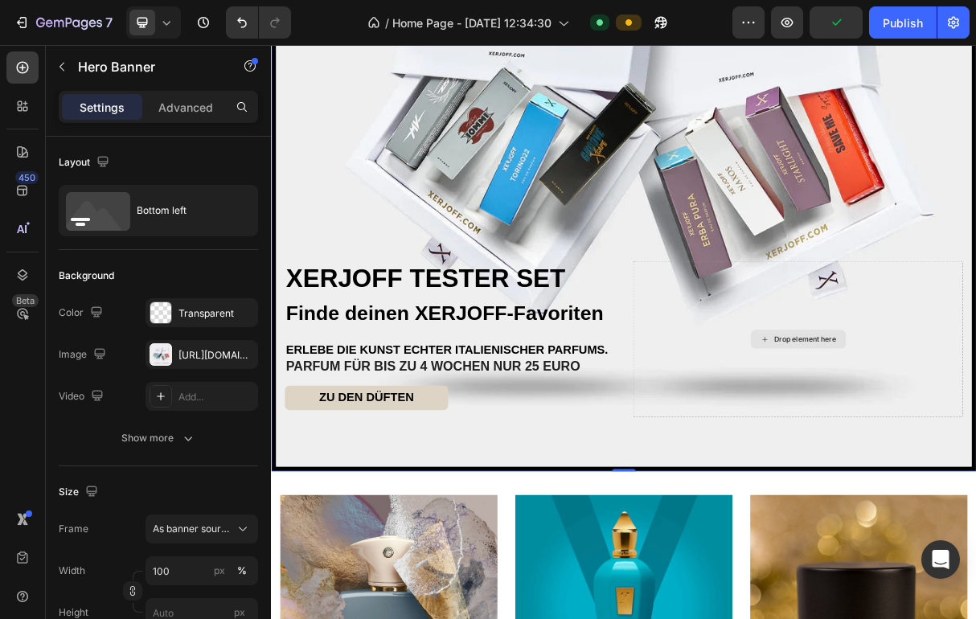
scroll to position [415, 0]
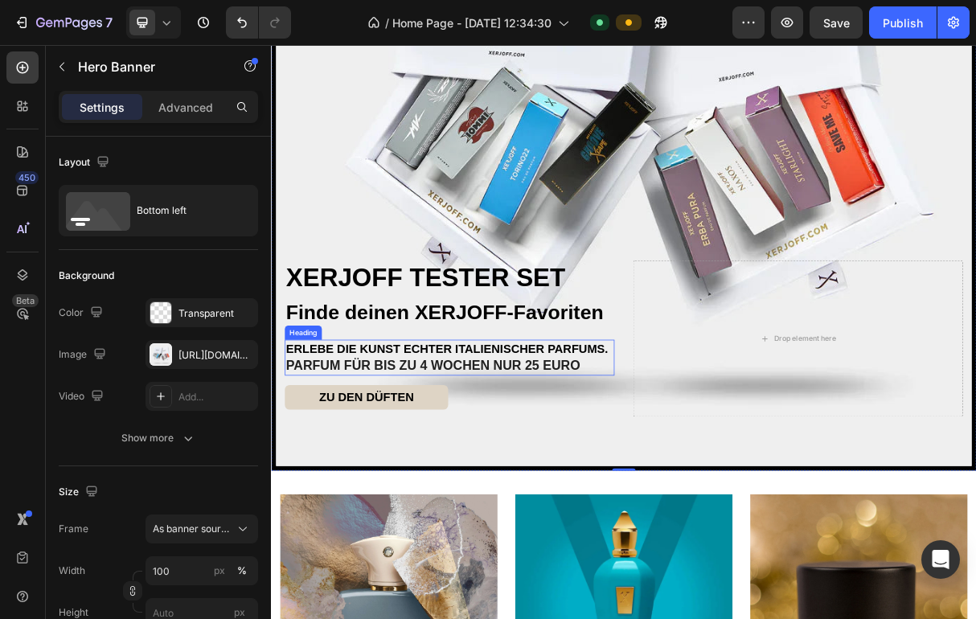
click at [581, 481] on span "PARFUM FÜR BIS ZU 4 WOCHEN NUR 25 EURO" at bounding box center [492, 483] width 403 height 20
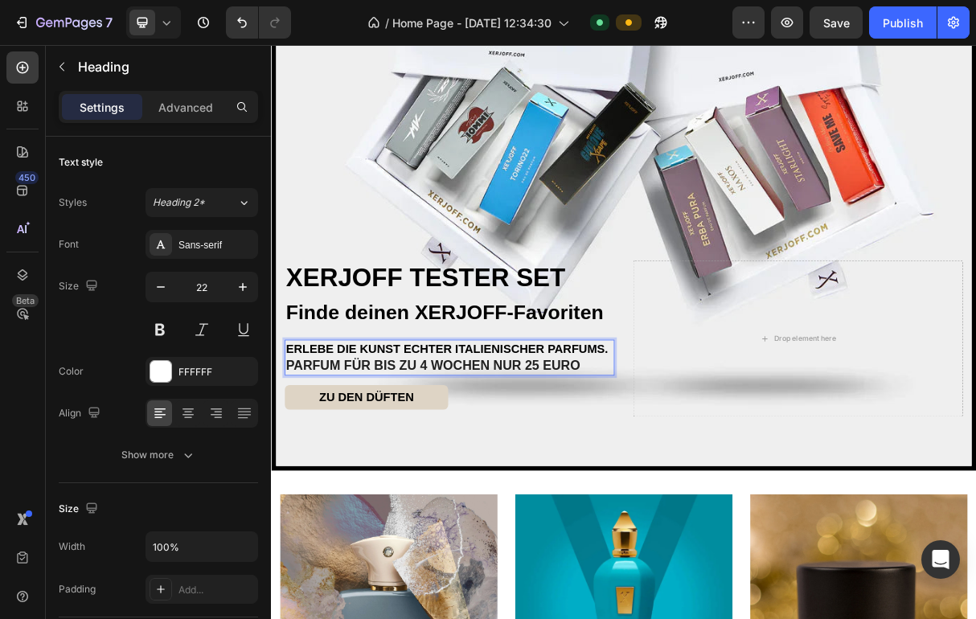
click at [581, 481] on span "PARFUM FÜR BIS ZU 4 WOCHEN NUR 25 EURO" at bounding box center [492, 483] width 403 height 20
click at [536, 487] on span "PARFUM FÜR BIS ZU 4 WOCHEN – NUR 25 €" at bounding box center [427, 483] width 272 height 14
click at [536, 481] on span "PARFUM FÜR BIS ZU 4 WOCHEN – NUR 25 €" at bounding box center [427, 483] width 272 height 14
click at [536, 479] on span "PARFUM FÜR BIS ZU 4 WOCHEN – NUR 25 €" at bounding box center [427, 483] width 272 height 14
click at [536, 478] on span "PARFUM FÜR BIS ZU 4 WOCHEN – NUR 25 €" at bounding box center [427, 483] width 272 height 14
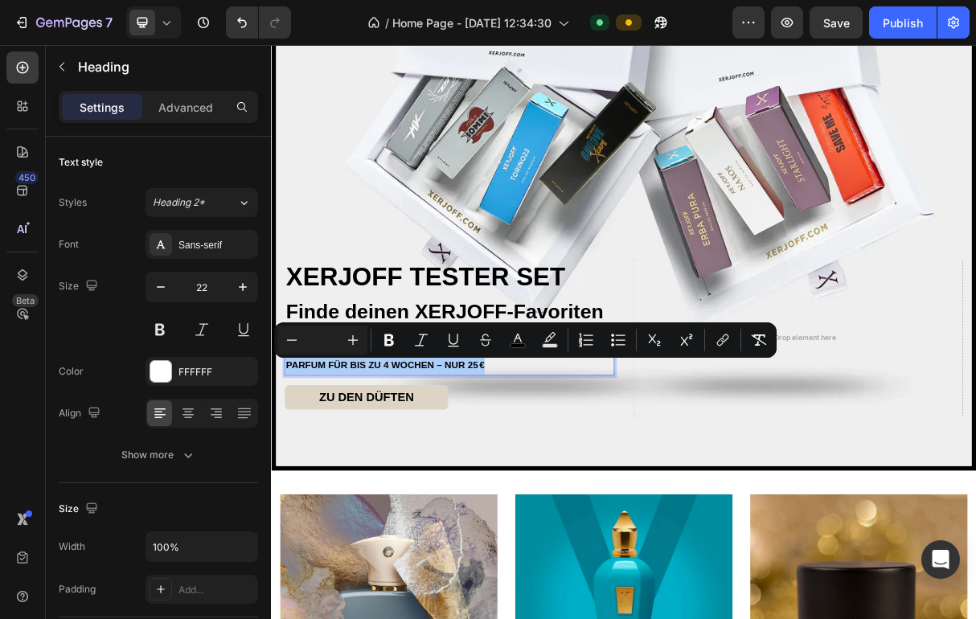
click at [321, 341] on input "Editor contextual toolbar" at bounding box center [322, 339] width 32 height 19
type input "2"
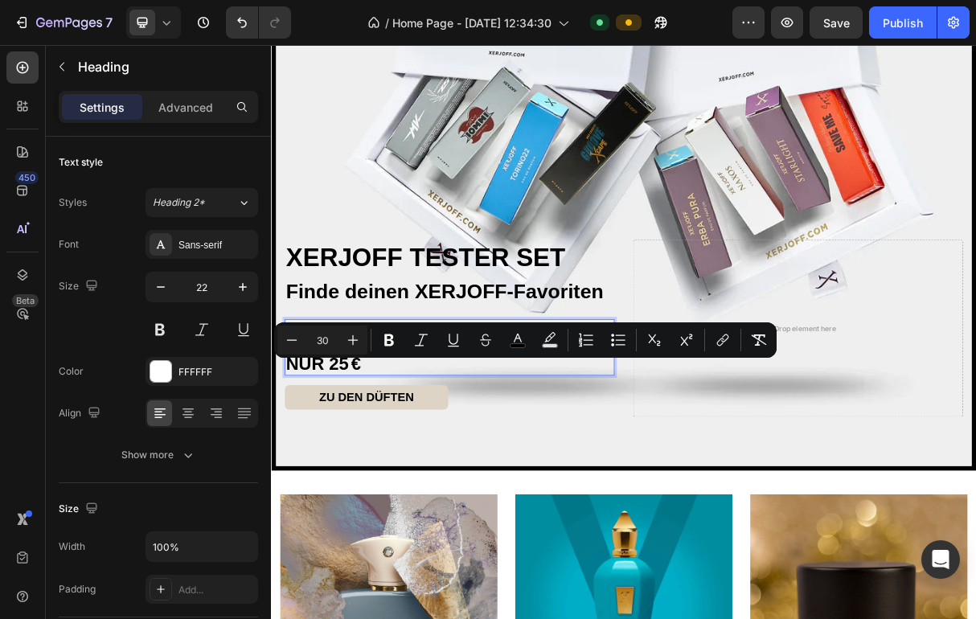
type input "3"
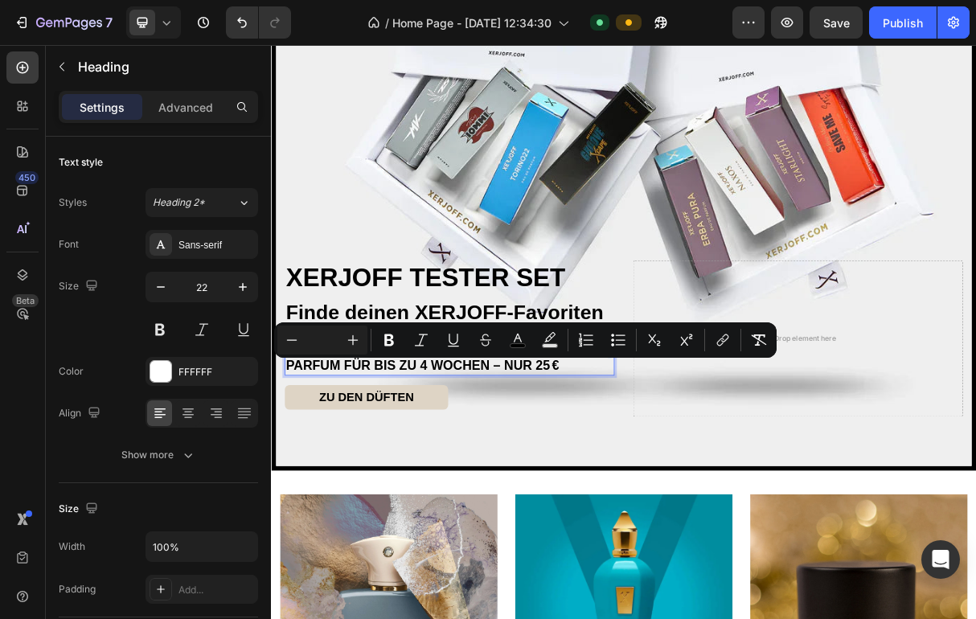
type input "2"
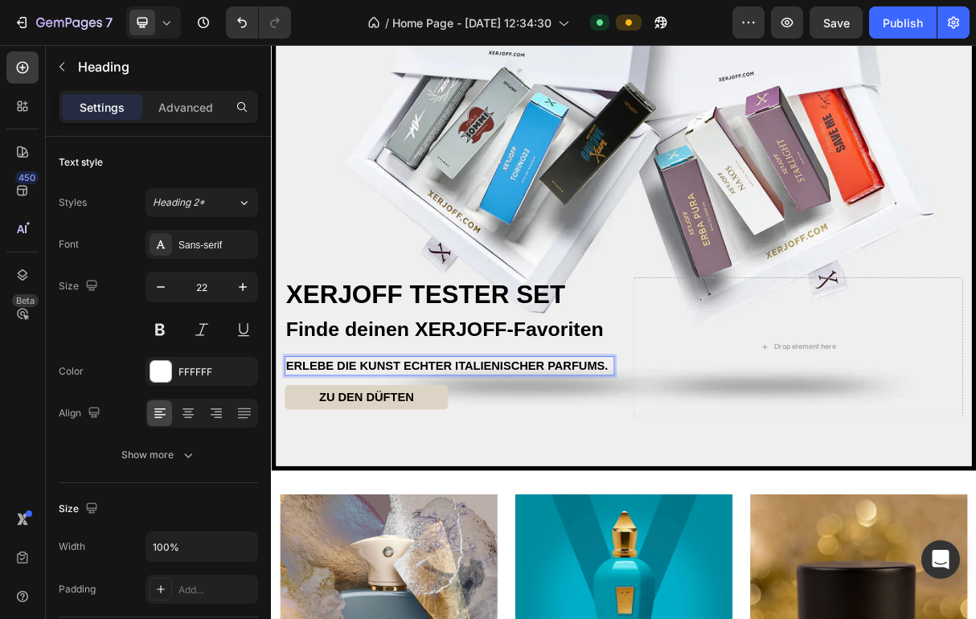
click at [444, 483] on span "ERLEBE DIE KUNST ECHTER ITALIENISCHER PARFUMS." at bounding box center [511, 483] width 440 height 18
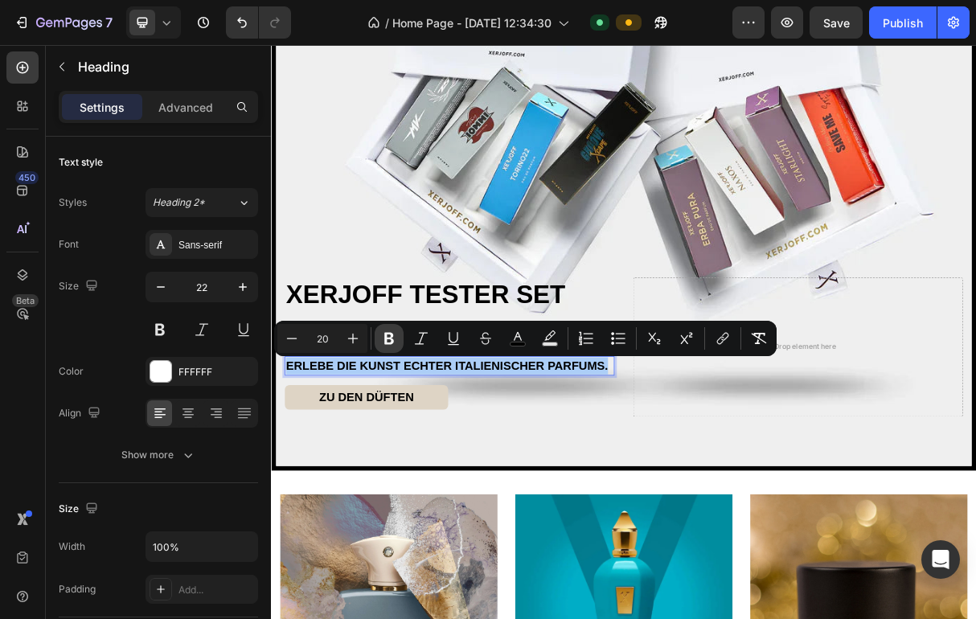
click at [385, 337] on icon "Editor contextual toolbar" at bounding box center [389, 339] width 10 height 12
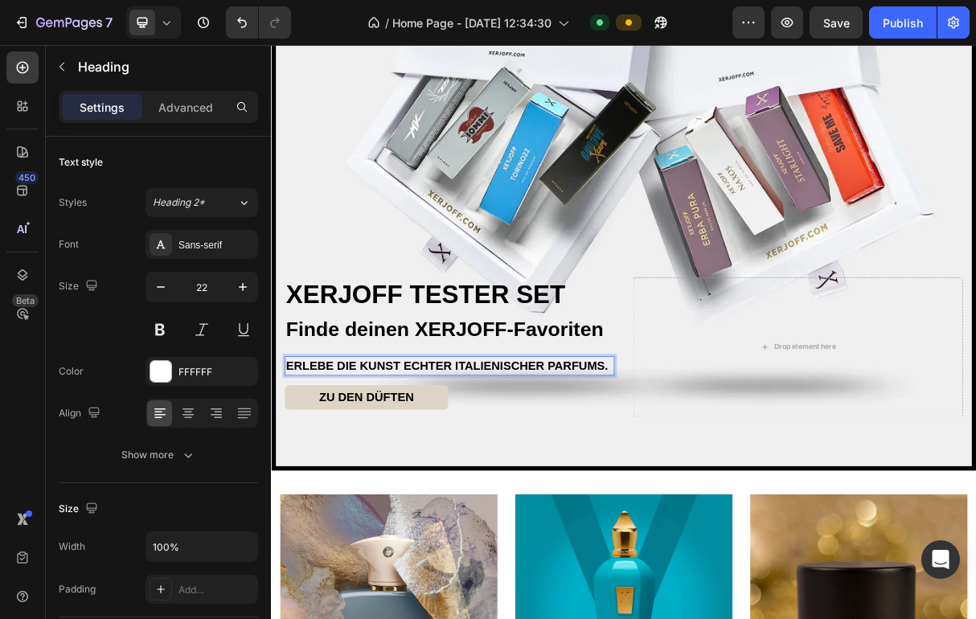
click at [444, 485] on strong "ERLEBE DIE KUNST ECHTER ITALIENISCHER PARFUMS." at bounding box center [511, 483] width 440 height 18
click at [414, 485] on strong "ERLEBE DIE KUNST ECHTER ITALIENISCHER PARFUMS." at bounding box center [511, 483] width 440 height 18
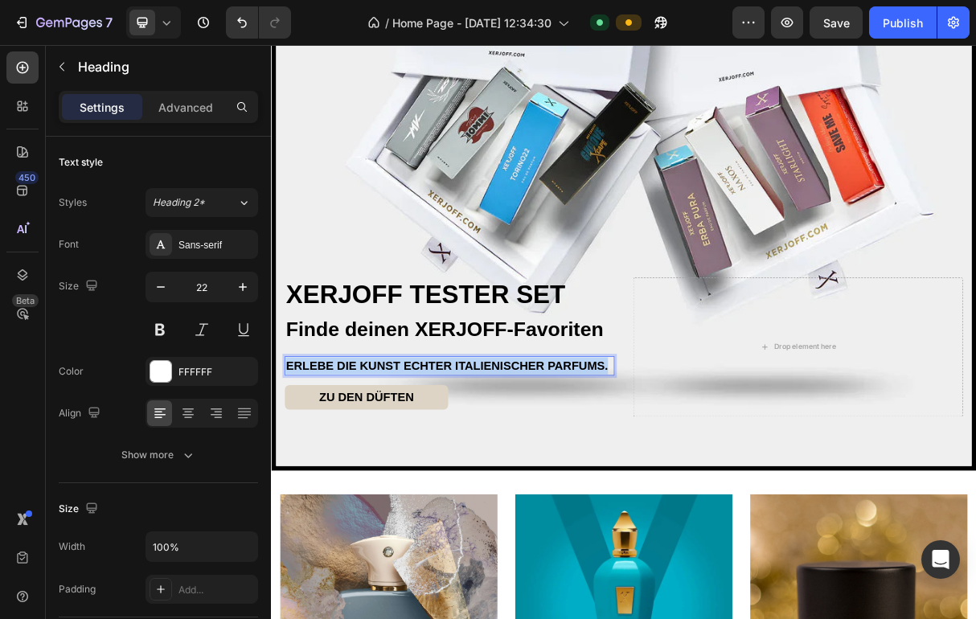
click at [414, 485] on strong "ERLEBE DIE KUNST ECHTER ITALIENISCHER PARFUMS." at bounding box center [511, 483] width 440 height 18
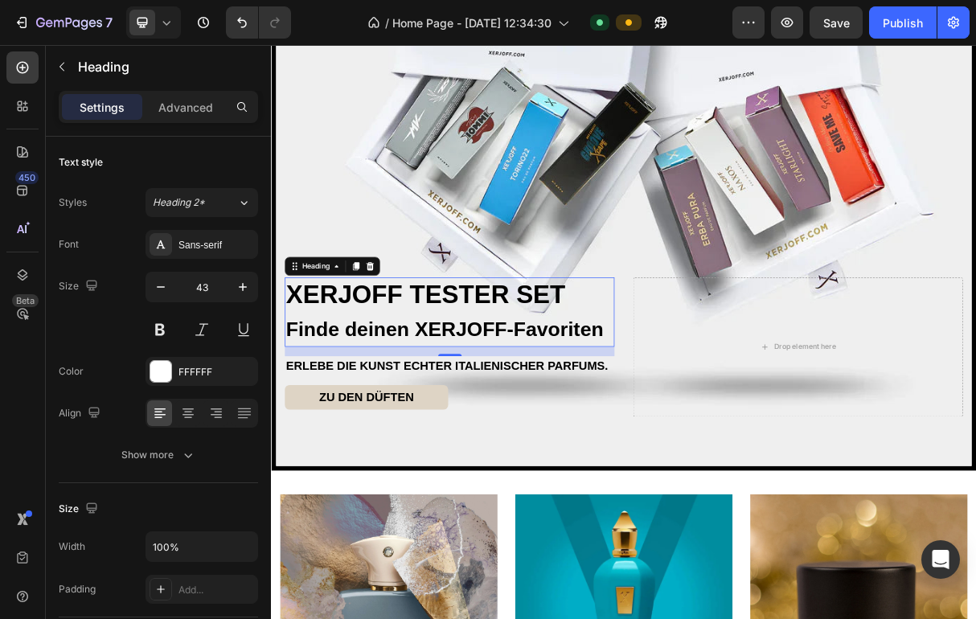
click at [440, 448] on span "Finde deinen XERJOFF-Favoriten" at bounding box center [508, 433] width 434 height 31
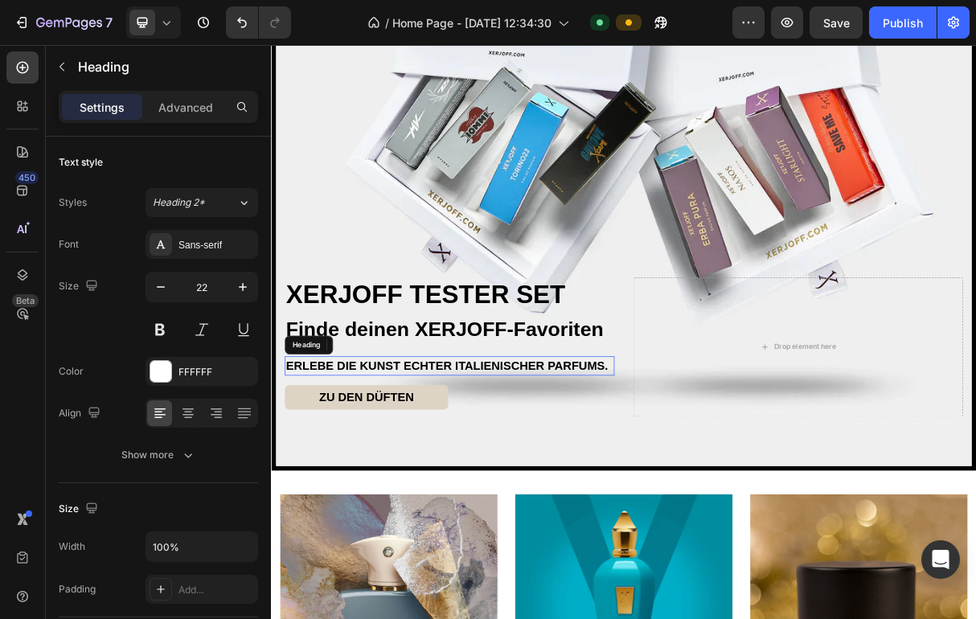
click at [426, 475] on strong "ERLEBE DIE KUNST ECHTER ITALIENISCHER PARFUMS." at bounding box center [511, 483] width 440 height 18
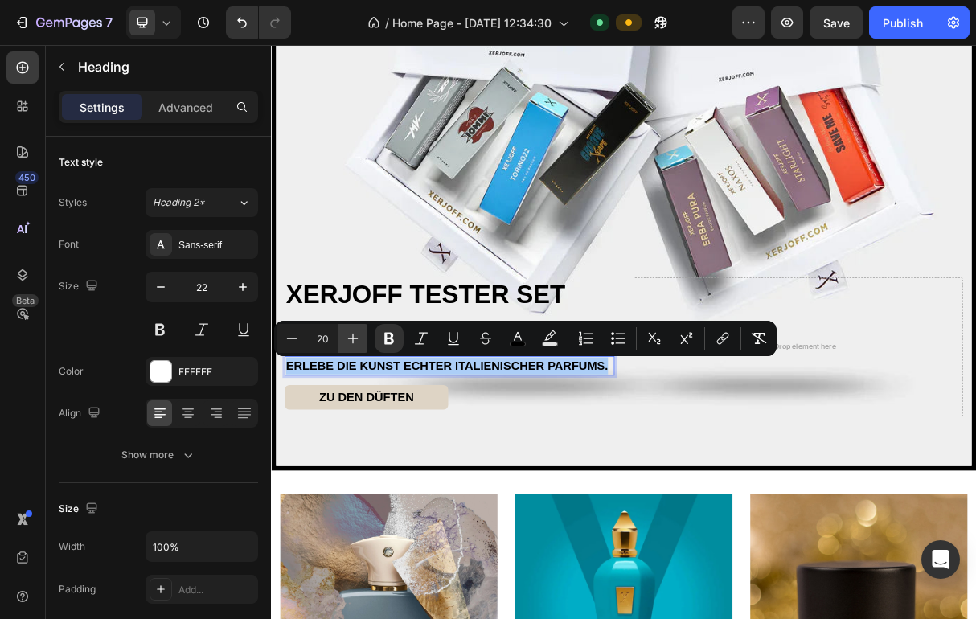
click at [358, 344] on icon "Editor contextual toolbar" at bounding box center [353, 338] width 16 height 16
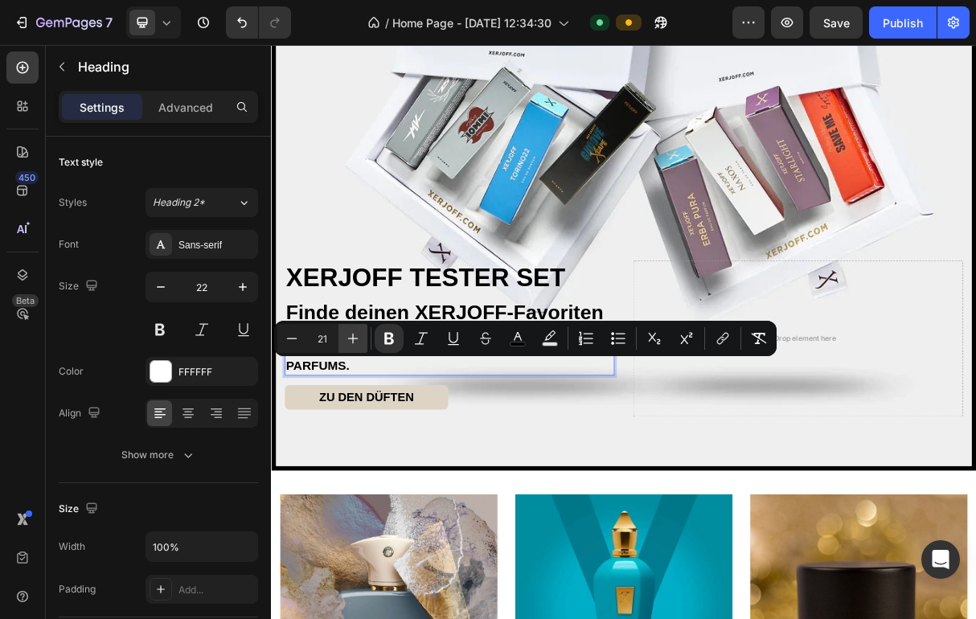
click at [358, 344] on icon "Editor contextual toolbar" at bounding box center [353, 338] width 16 height 16
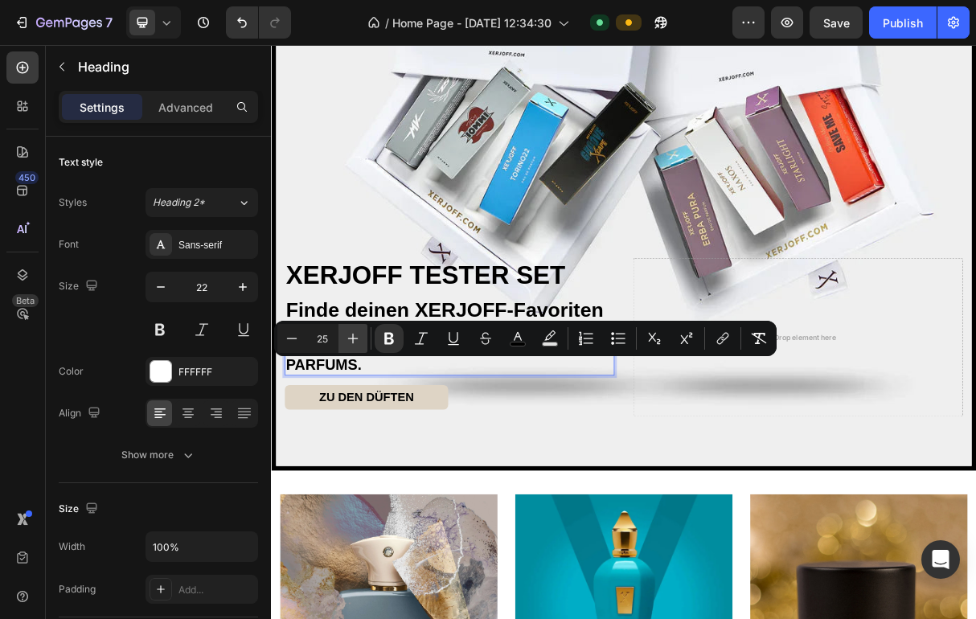
click at [358, 344] on icon "Editor contextual toolbar" at bounding box center [353, 338] width 16 height 16
click at [295, 344] on icon "Editor contextual toolbar" at bounding box center [292, 338] width 16 height 16
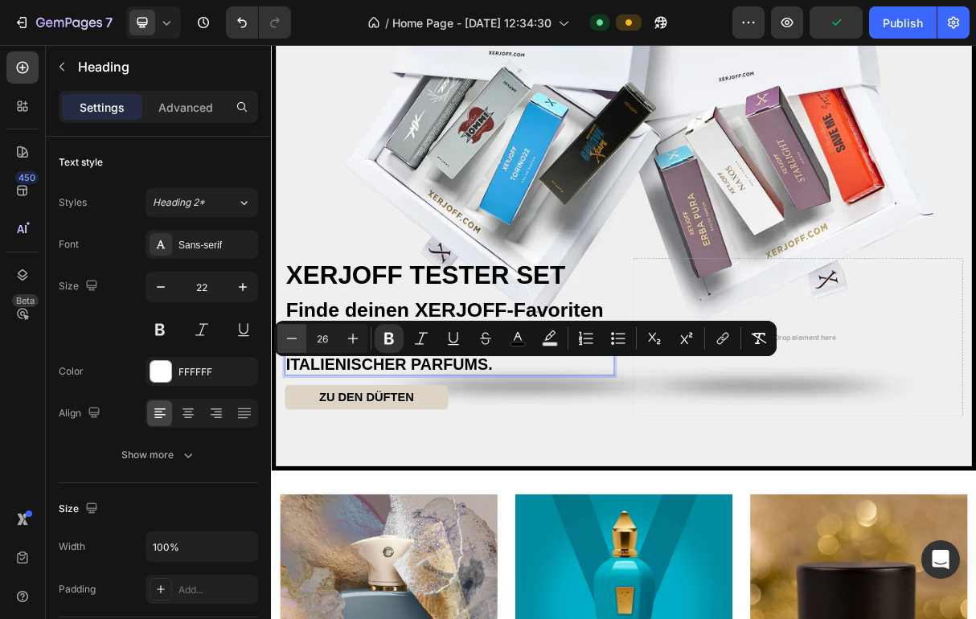
click at [295, 344] on icon "Editor contextual toolbar" at bounding box center [292, 338] width 16 height 16
click at [352, 336] on icon "Editor contextual toolbar" at bounding box center [353, 338] width 16 height 16
type input "26"
click at [403, 403] on span "Finde deinen XERJOFF-Favoriten" at bounding box center [508, 406] width 434 height 31
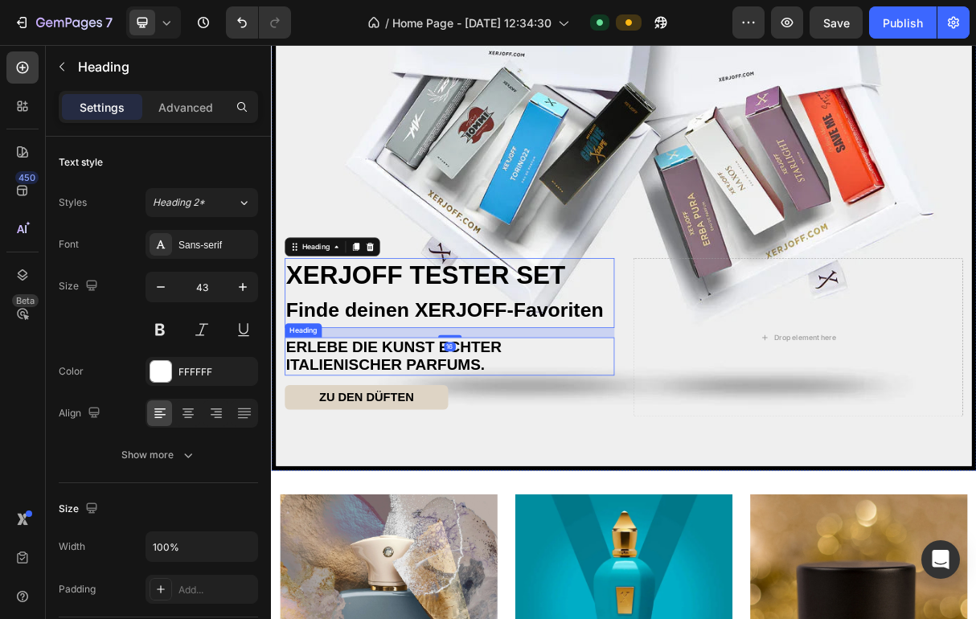
click at [390, 497] on h2 "⁠⁠⁠⁠⁠⁠⁠ ERLEBE DIE KUNST ECHTER ITALIENISCHER PARFUMS." at bounding box center [514, 470] width 451 height 52
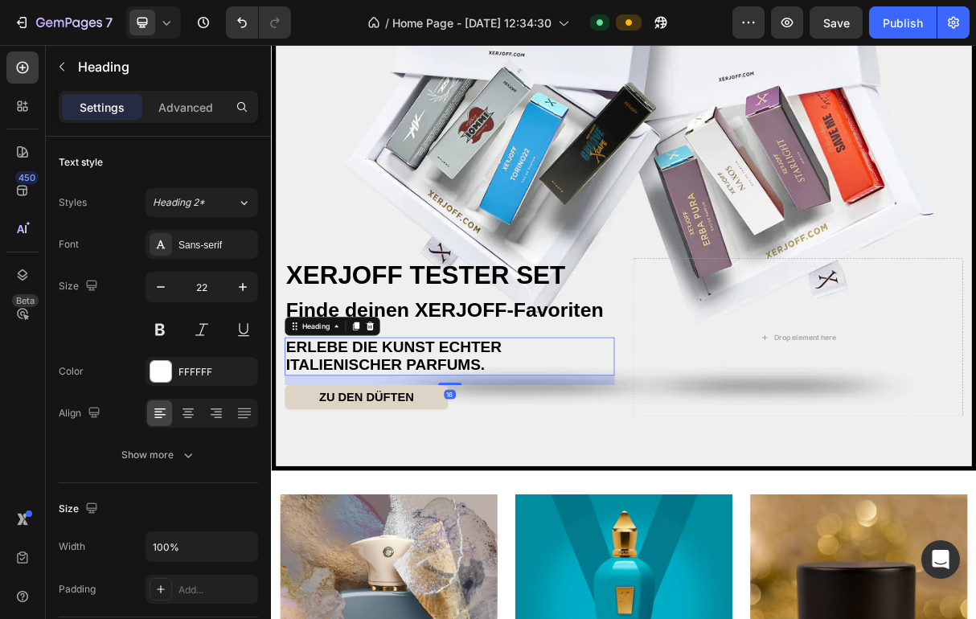
click at [390, 497] on h2 "⁠⁠⁠⁠⁠⁠⁠ ERLEBE DIE KUNST ECHTER ITALIENISCHER PARFUMS." at bounding box center [514, 470] width 451 height 52
click at [391, 479] on strong "ERLEBE DIE KUNST ECHTER ITALIENISCHER PARFUMS." at bounding box center [438, 469] width 295 height 49
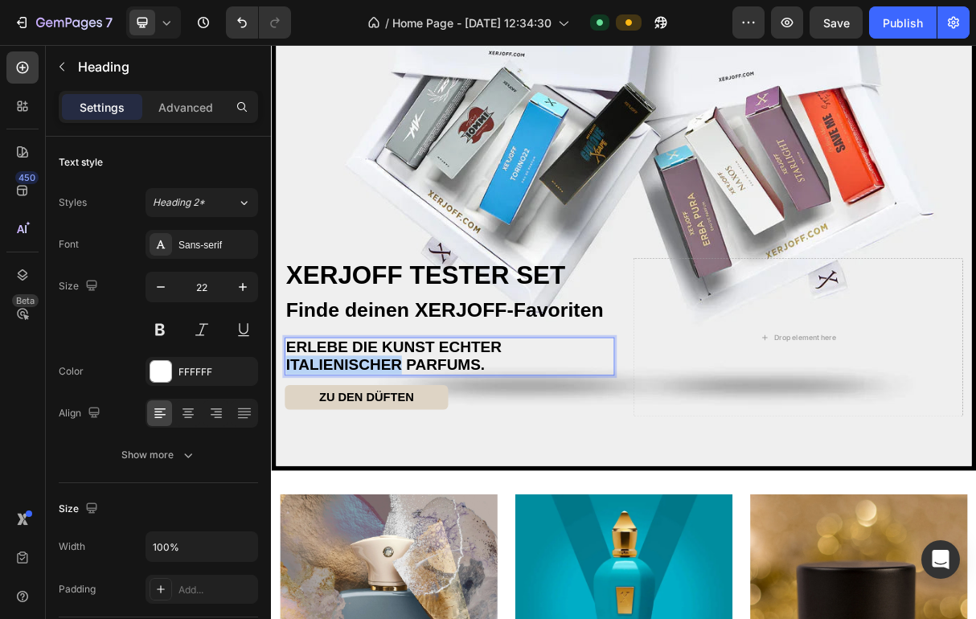
click at [391, 479] on strong "ERLEBE DIE KUNST ECHTER ITALIENISCHER PARFUMS." at bounding box center [438, 469] width 295 height 49
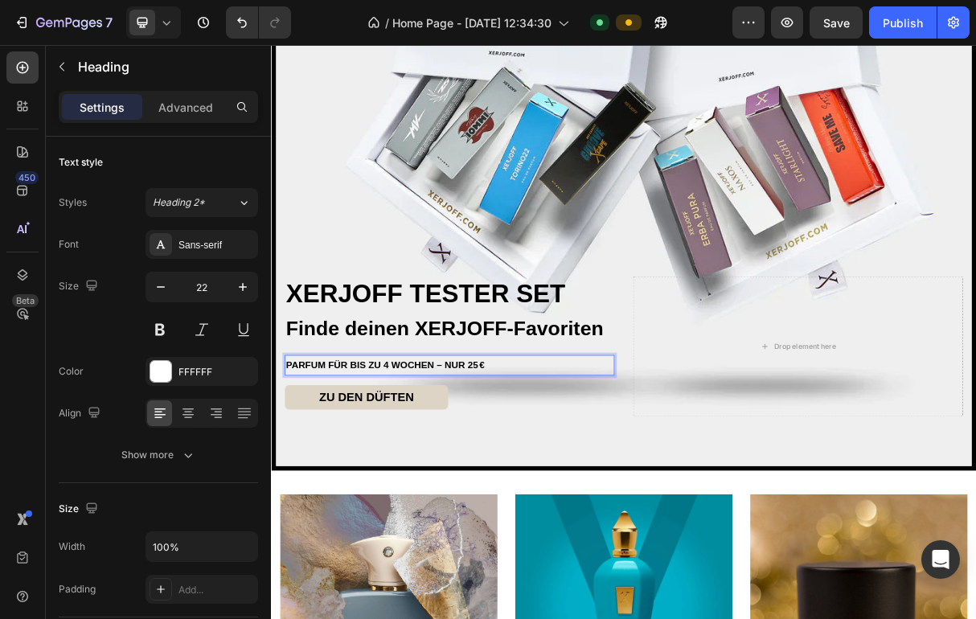
click at [411, 473] on p "PARFUM FÜR BIS ZU 4 WOCHEN – NUR 25 €" at bounding box center [515, 482] width 448 height 25
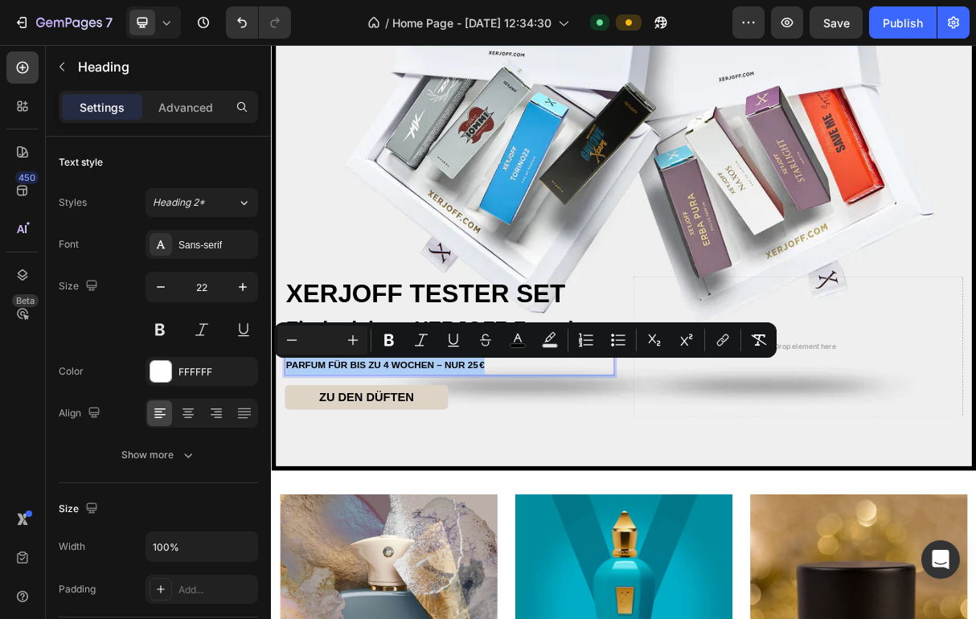
click at [319, 341] on input "Editor contextual toolbar" at bounding box center [322, 339] width 32 height 19
type input "30"
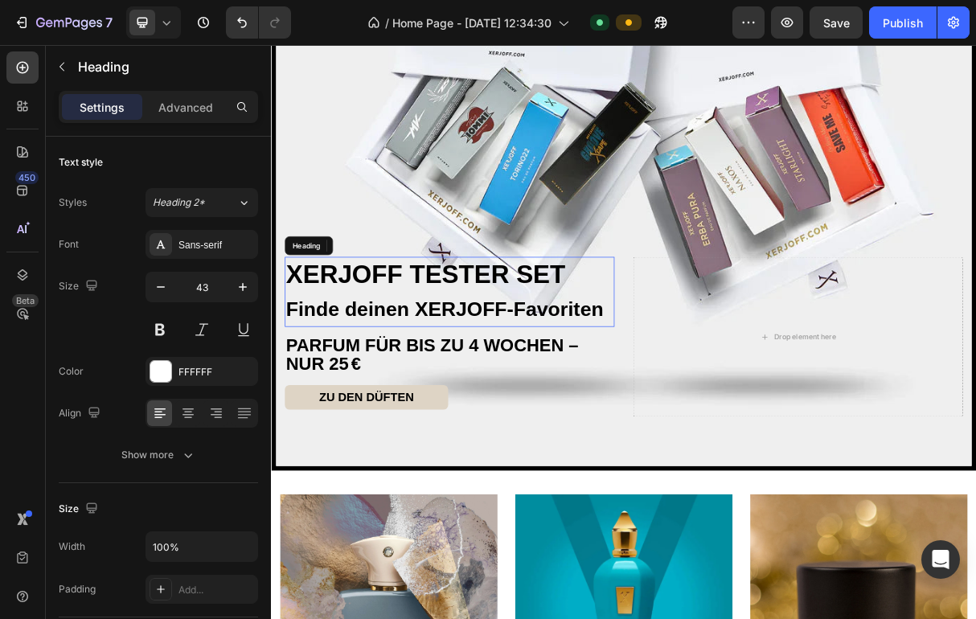
click at [439, 356] on span "XERJOFF TESTER SET" at bounding box center [482, 357] width 382 height 39
click at [385, 494] on span "PARFUM FÜR BIS ZU 4 WOCHEN – NUR 25 €" at bounding box center [491, 468] width 400 height 52
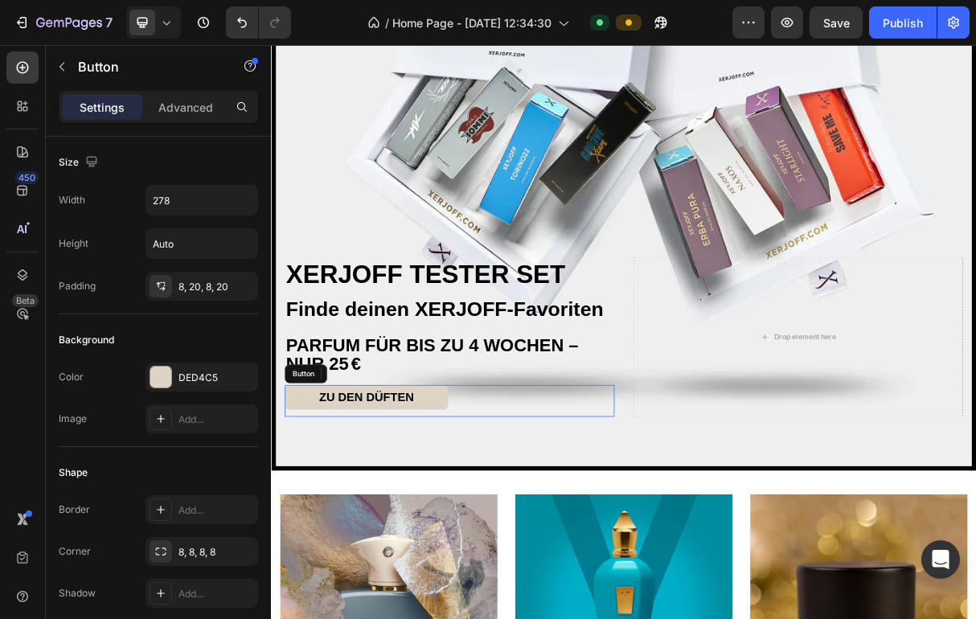
click at [609, 546] on div "ZU DEN DÜFTEN Button" at bounding box center [514, 530] width 451 height 43
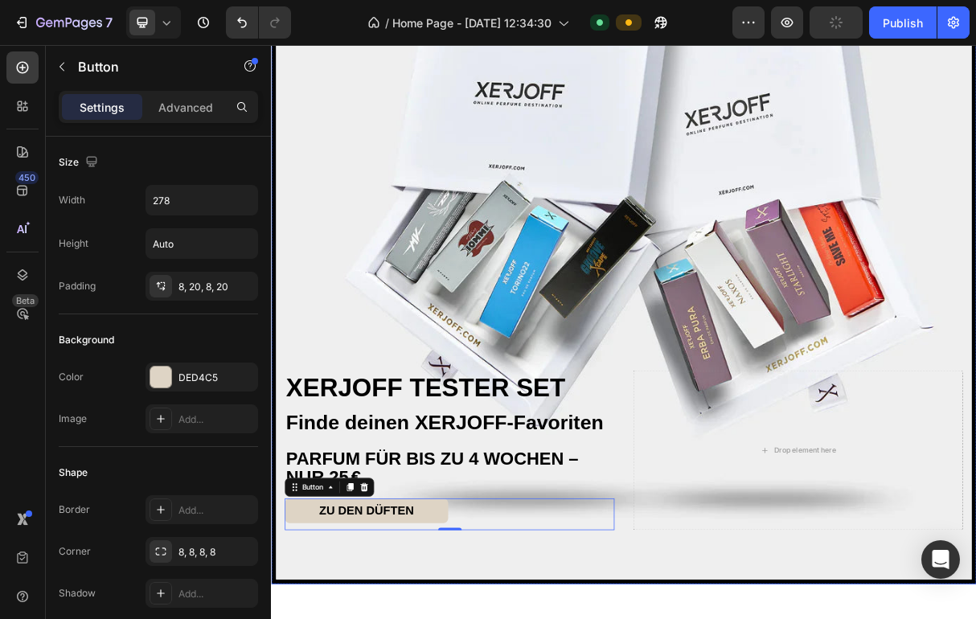
scroll to position [261, 0]
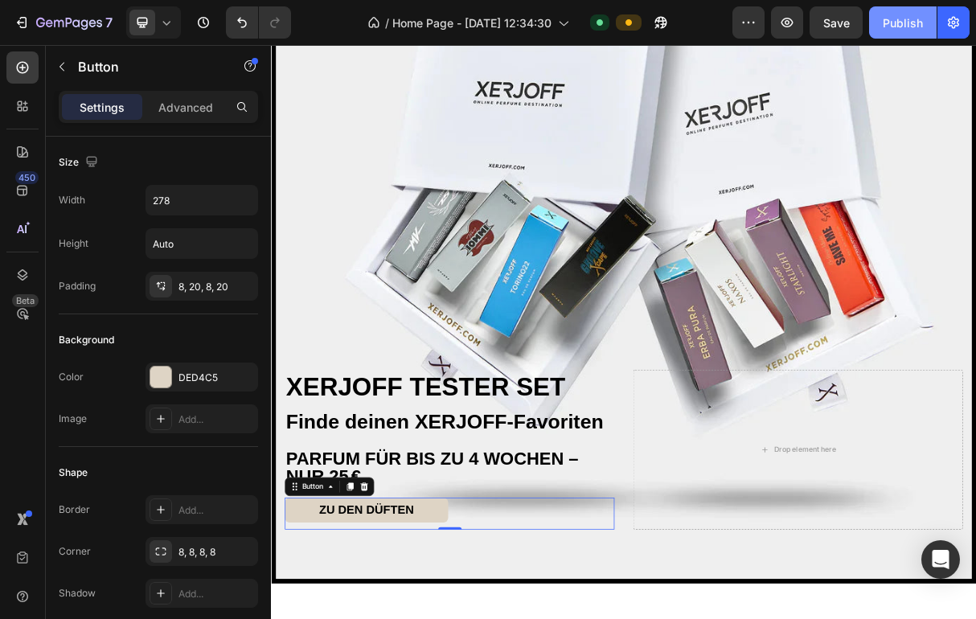
click at [907, 23] on div "Publish" at bounding box center [902, 22] width 40 height 17
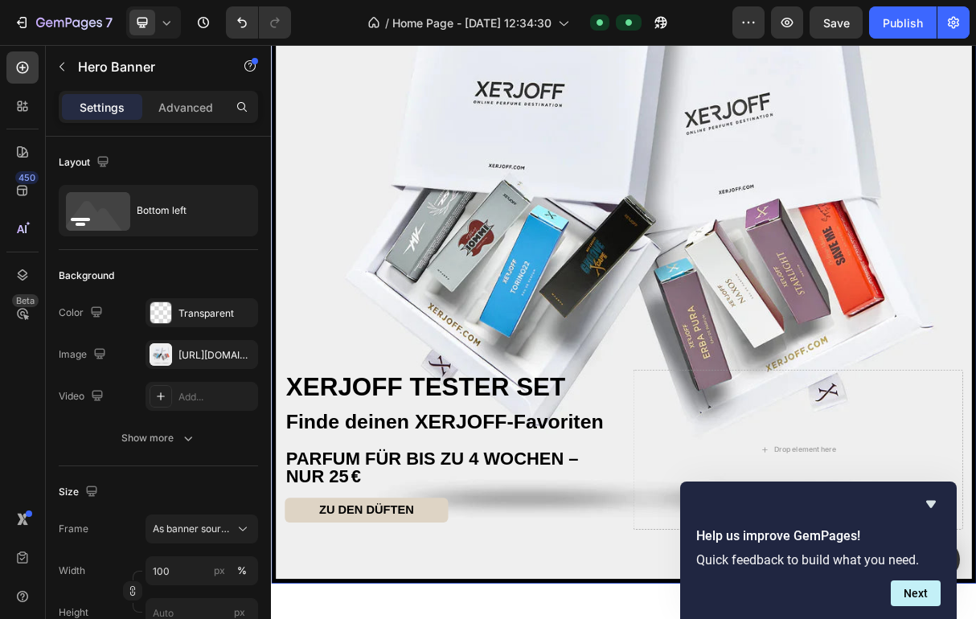
click at [571, 207] on div "Overlay" at bounding box center [752, 298] width 951 height 951
click at [474, 370] on div "Overlay" at bounding box center [752, 298] width 951 height 951
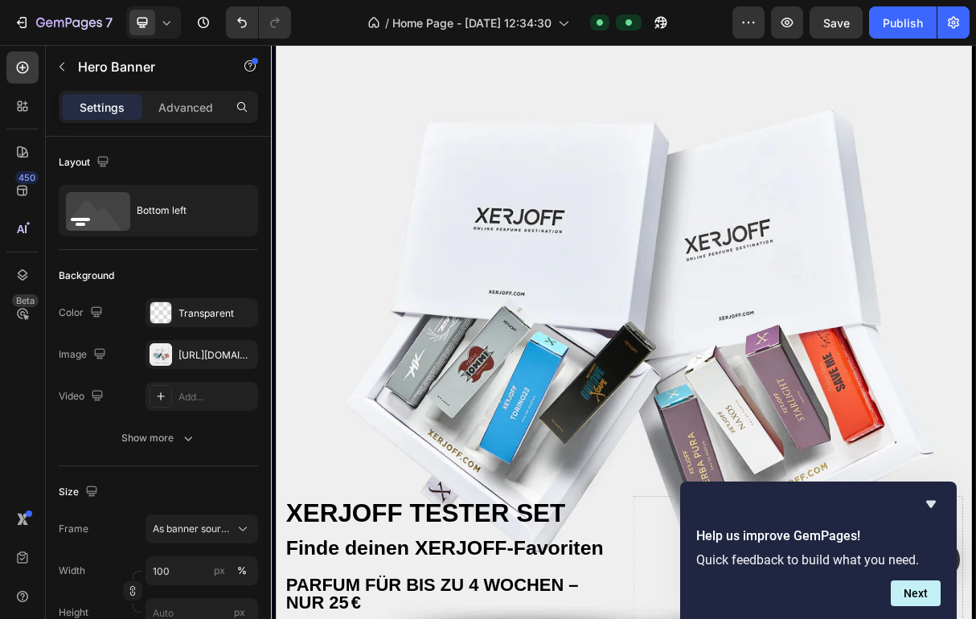
scroll to position [90, 0]
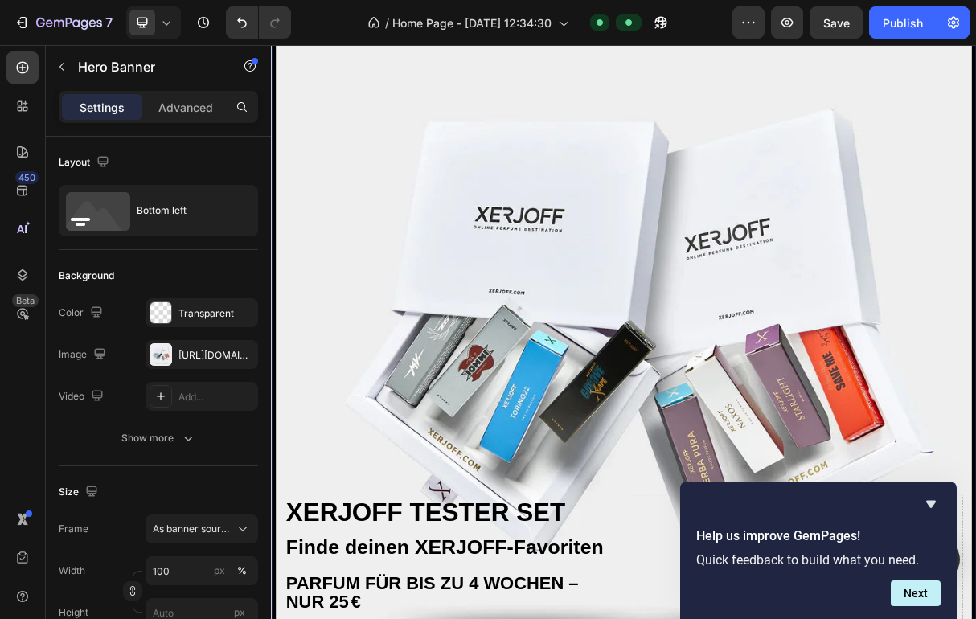
click at [474, 370] on div "Overlay" at bounding box center [752, 469] width 951 height 951
click at [182, 350] on div "[URL][DOMAIN_NAME]" at bounding box center [201, 355] width 47 height 14
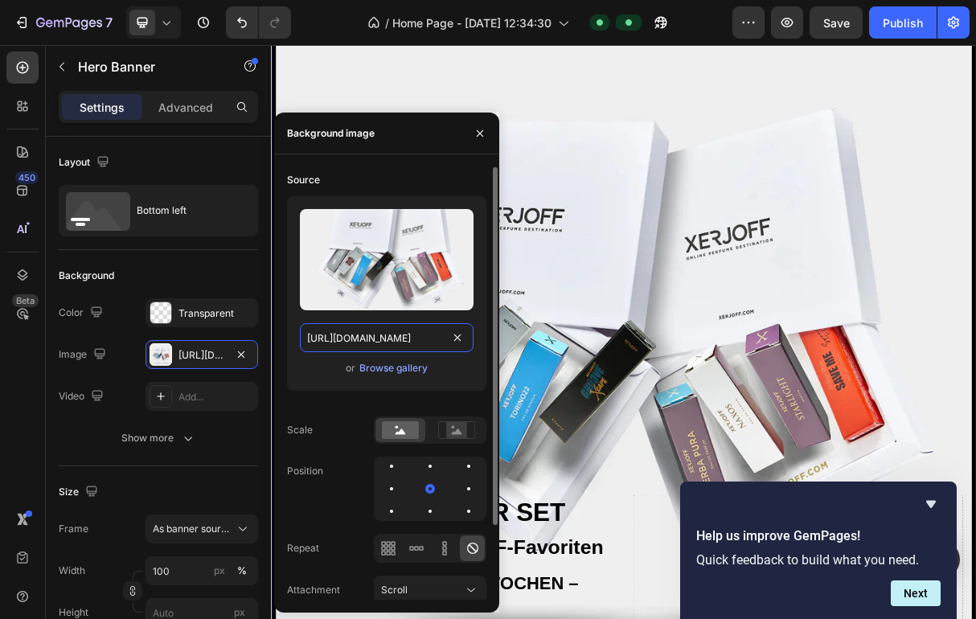
click at [358, 333] on input "[URL][DOMAIN_NAME]" at bounding box center [387, 337] width 174 height 29
click at [369, 375] on button "Browse gallery" at bounding box center [393, 368] width 70 height 16
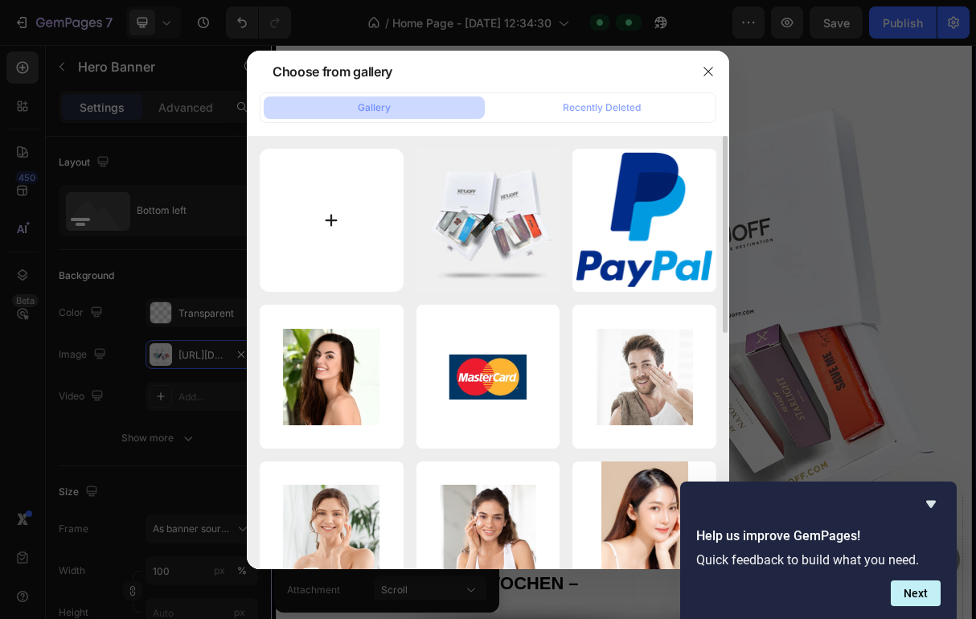
click at [327, 213] on input "file" at bounding box center [332, 221] width 144 height 144
type input "C:\fakepath\B.png"
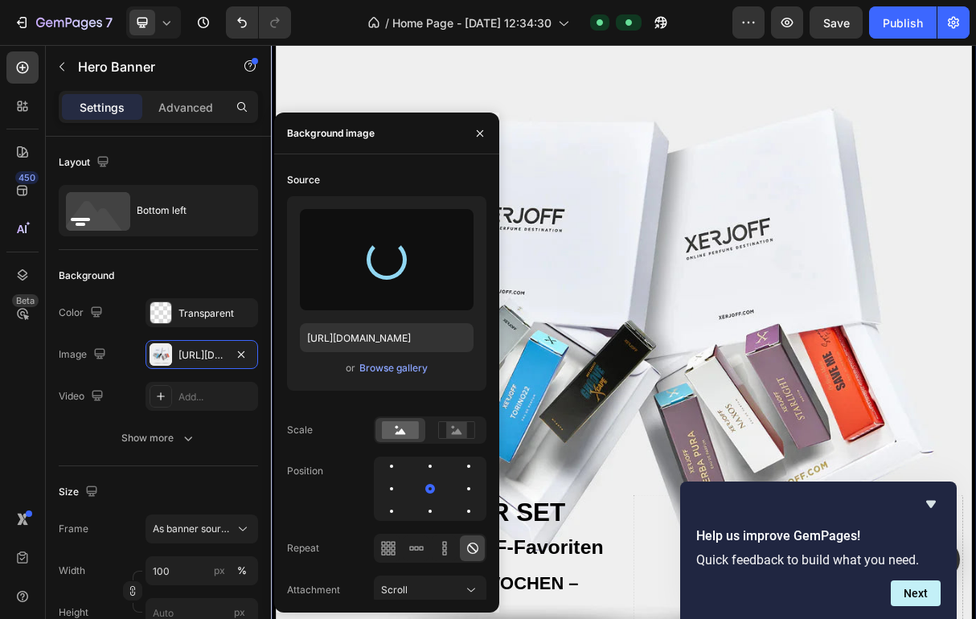
type input "[URL][DOMAIN_NAME]"
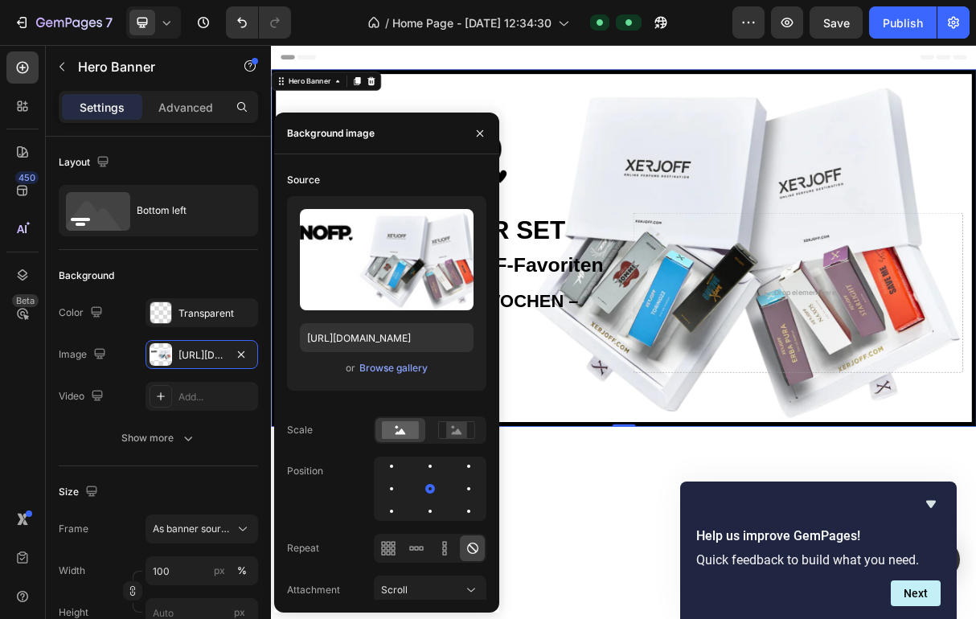
scroll to position [0, 0]
click at [482, 131] on icon "button" at bounding box center [480, 132] width 6 height 6
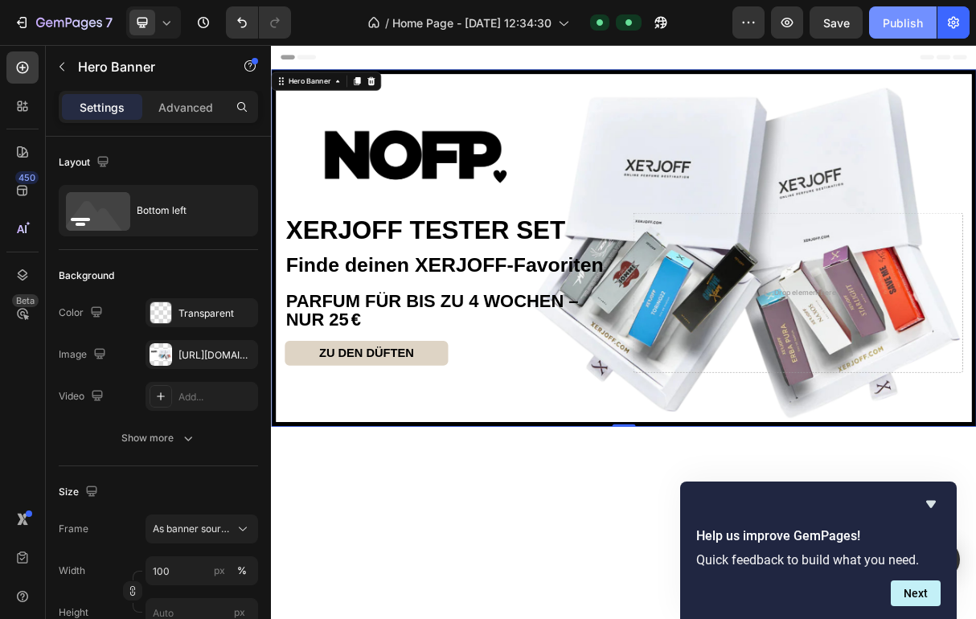
click at [907, 25] on div "Publish" at bounding box center [902, 22] width 40 height 17
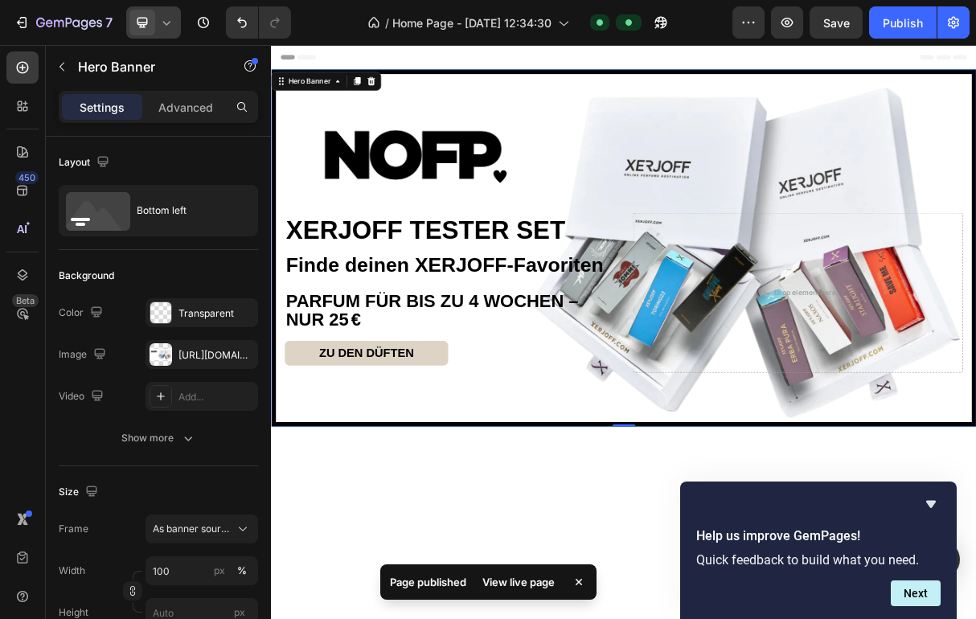
click at [168, 28] on icon at bounding box center [166, 22] width 16 height 16
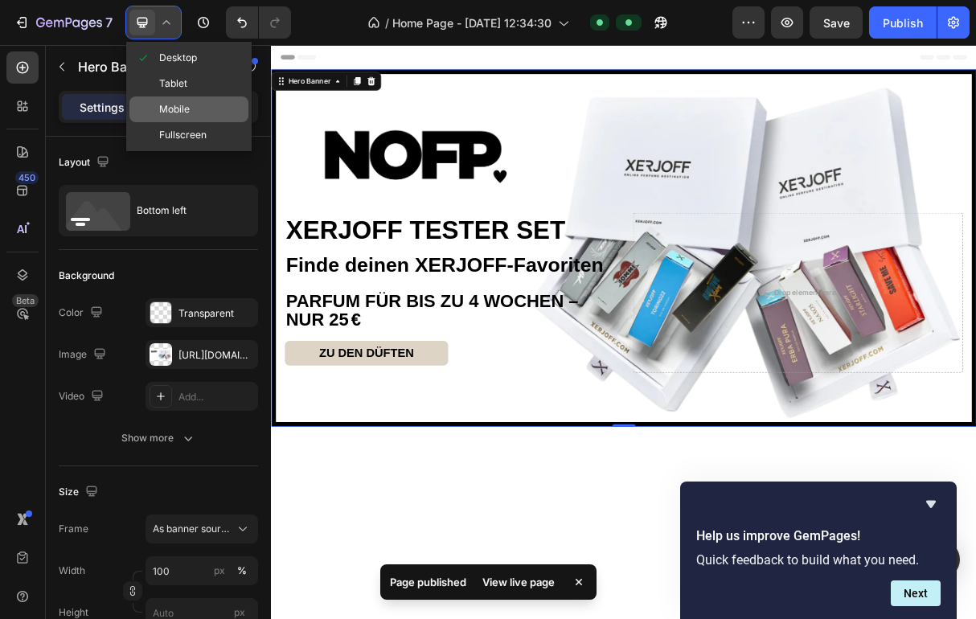
click at [187, 105] on span "Mobile" at bounding box center [174, 109] width 31 height 16
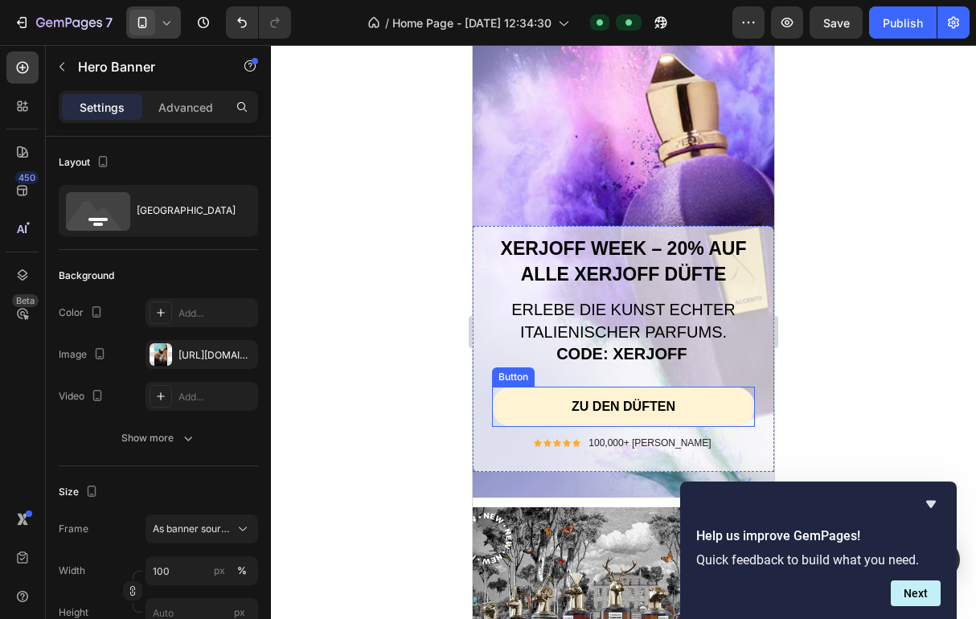
scroll to position [477, 0]
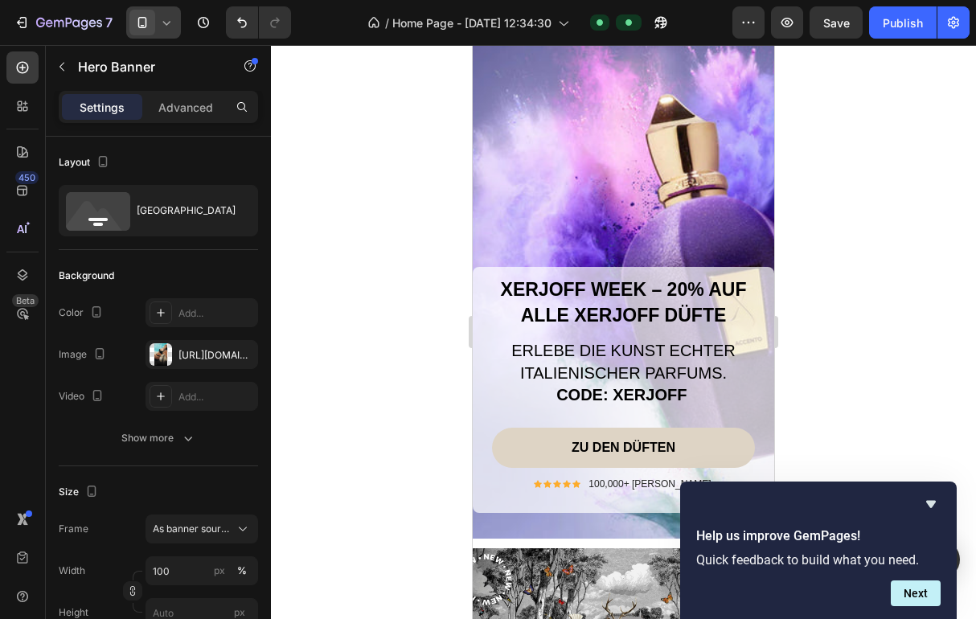
click at [158, 23] on div at bounding box center [153, 22] width 55 height 32
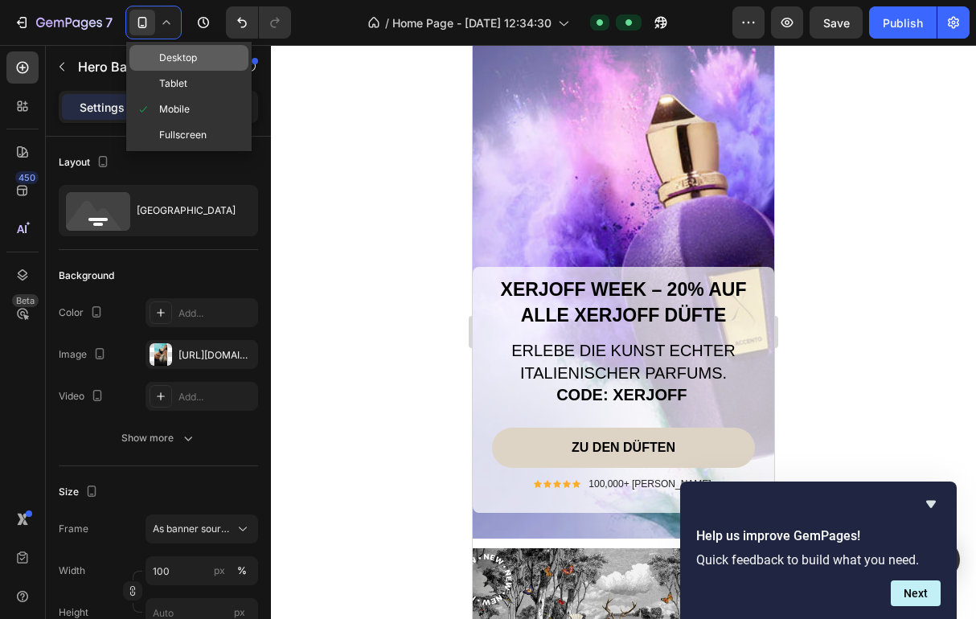
click at [191, 61] on span "Desktop" at bounding box center [178, 58] width 38 height 16
type input "1230"
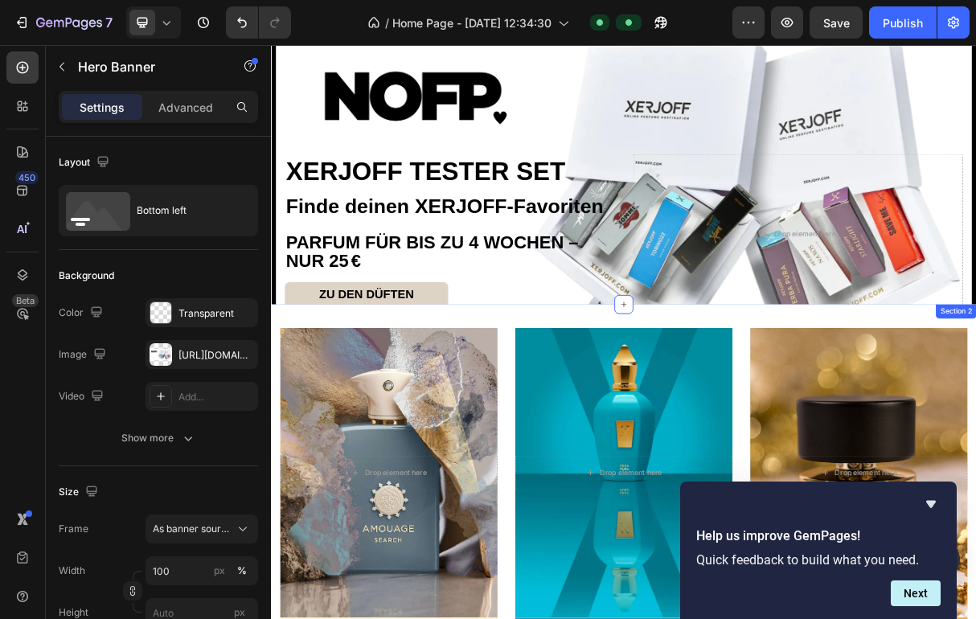
scroll to position [80, 0]
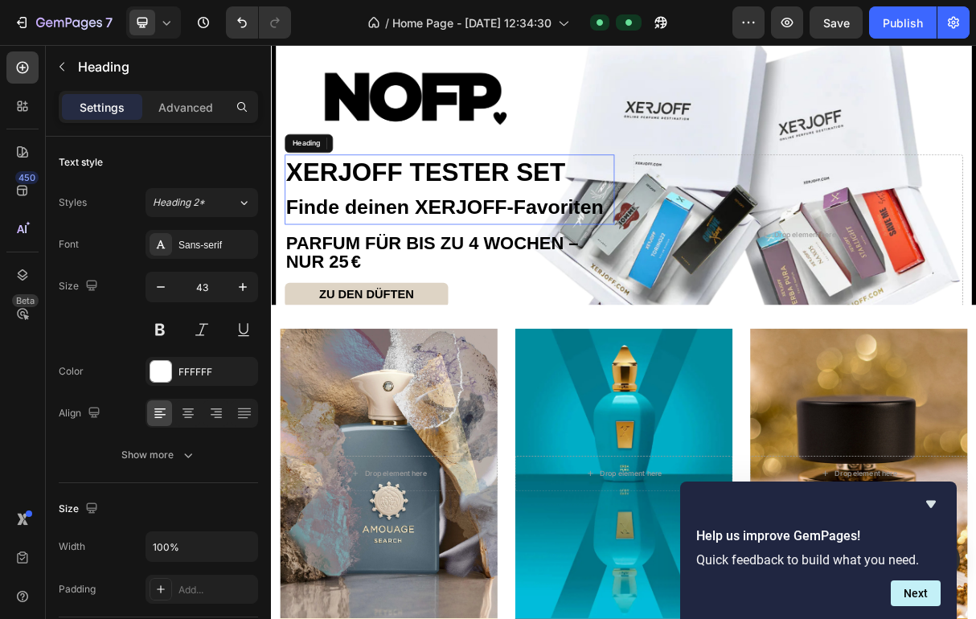
click at [440, 211] on span "XERJOFF TESTER SET" at bounding box center [482, 217] width 382 height 39
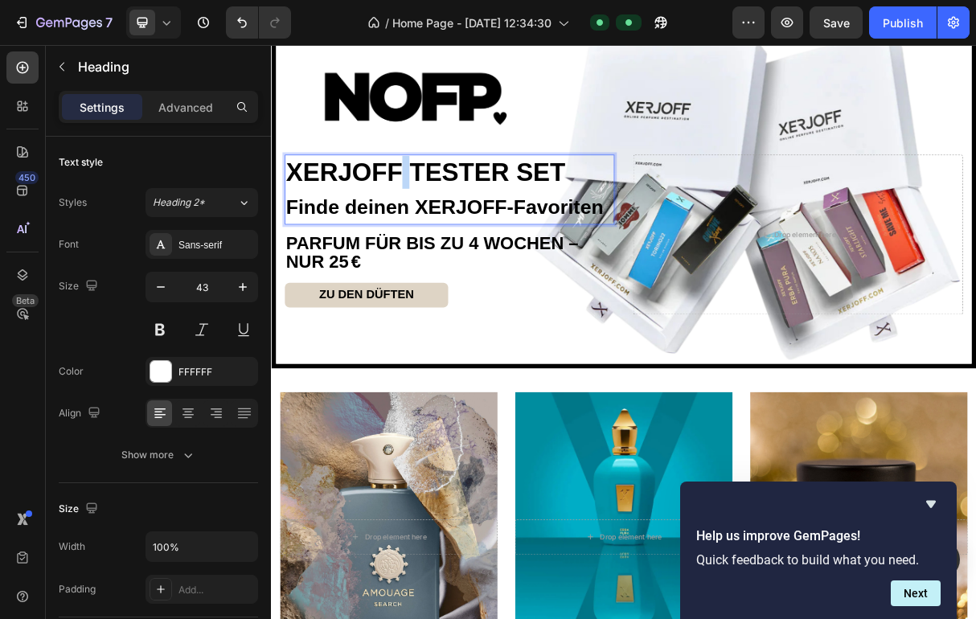
click at [440, 211] on span "XERJOFF TESTER SET" at bounding box center [482, 217] width 382 height 39
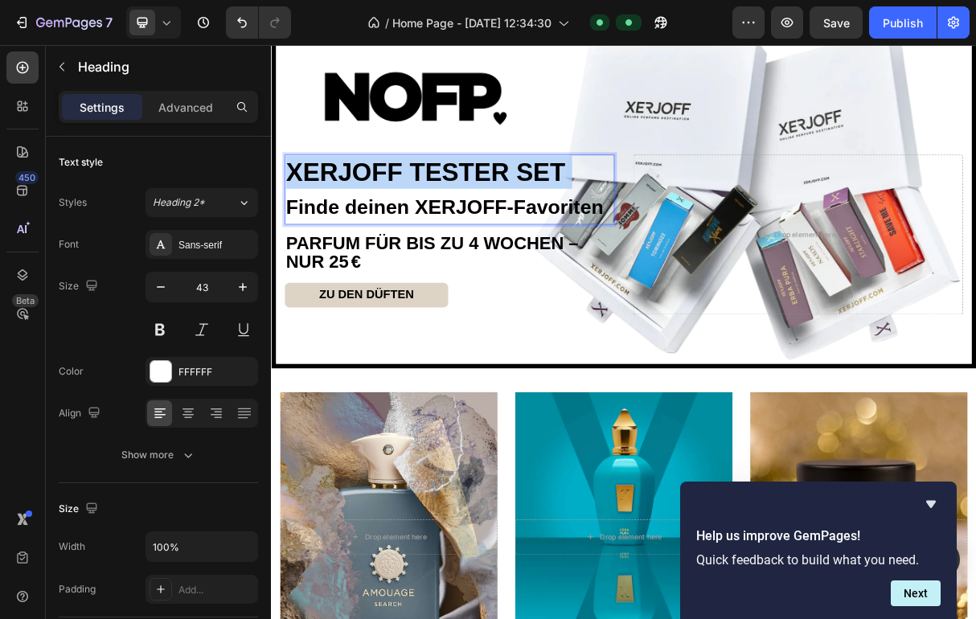
click at [440, 211] on span "XERJOFF TESTER SET" at bounding box center [482, 217] width 382 height 39
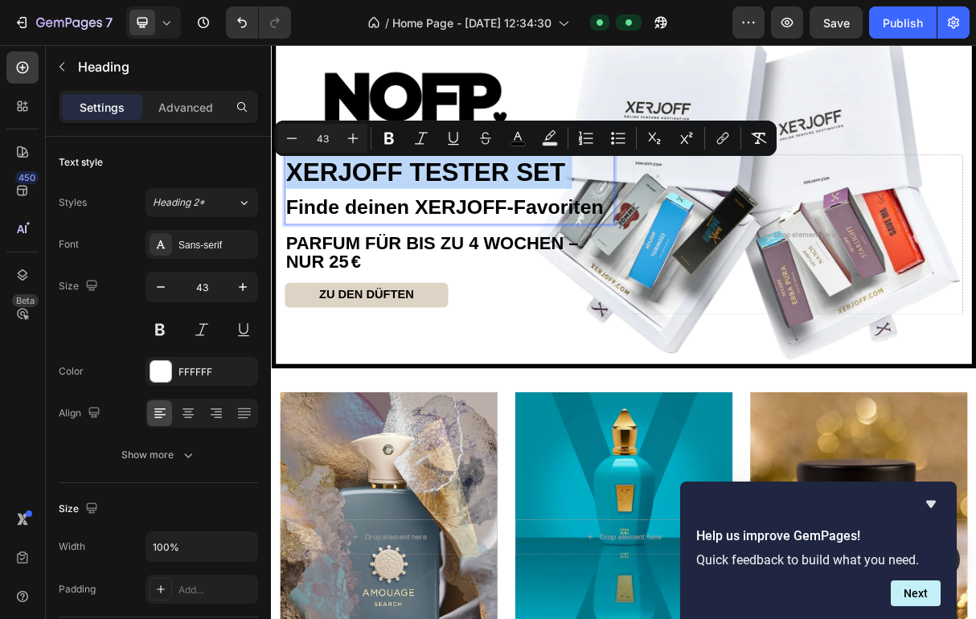
click at [321, 219] on span "XERJOFF TESTER SET" at bounding box center [482, 217] width 382 height 39
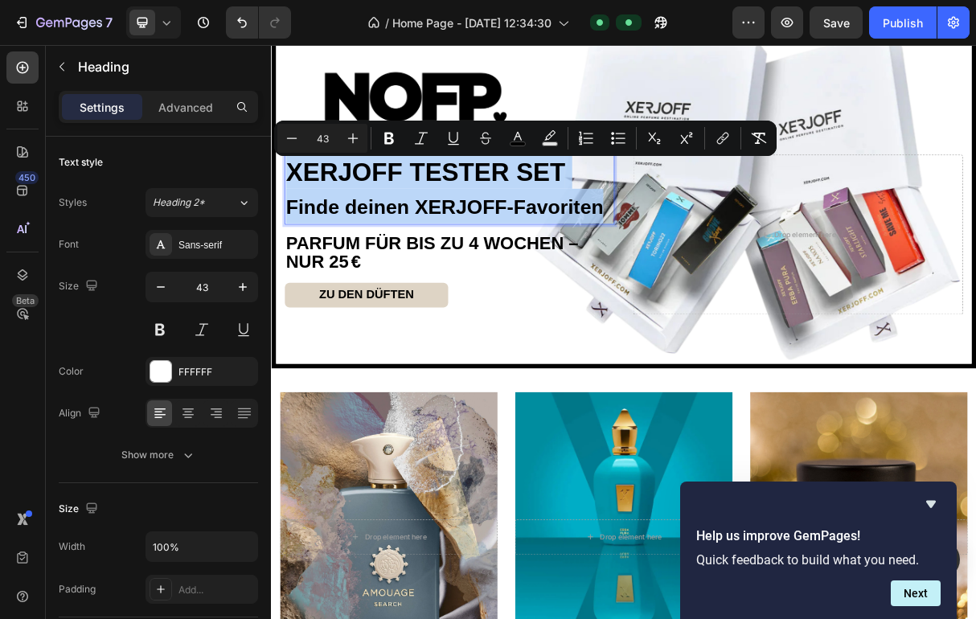
drag, startPoint x: 293, startPoint y: 215, endPoint x: 705, endPoint y: 276, distance: 416.6
click at [705, 276] on p "XERJOFF TESTER SET Finde deinen XERJOFF-Favoriten" at bounding box center [515, 242] width 448 height 92
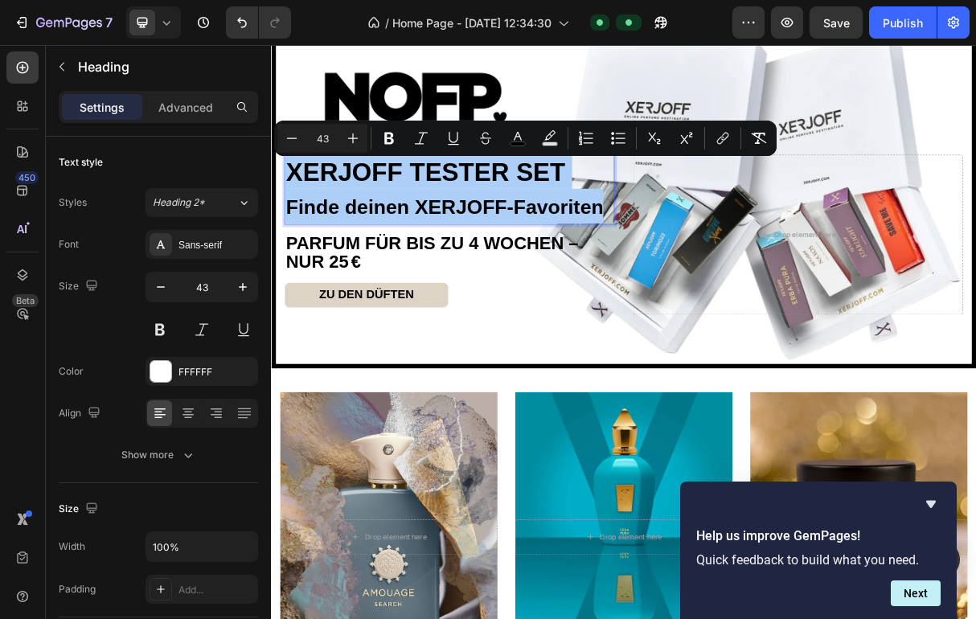
click at [165, 15] on icon at bounding box center [166, 22] width 16 height 16
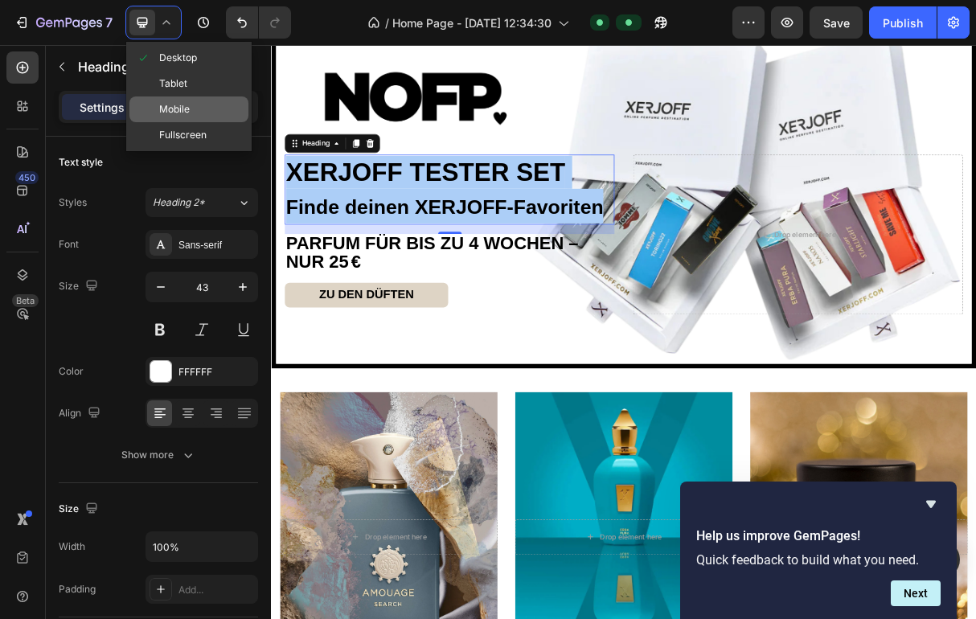
click at [192, 118] on div "Mobile" at bounding box center [188, 109] width 119 height 26
type input "35"
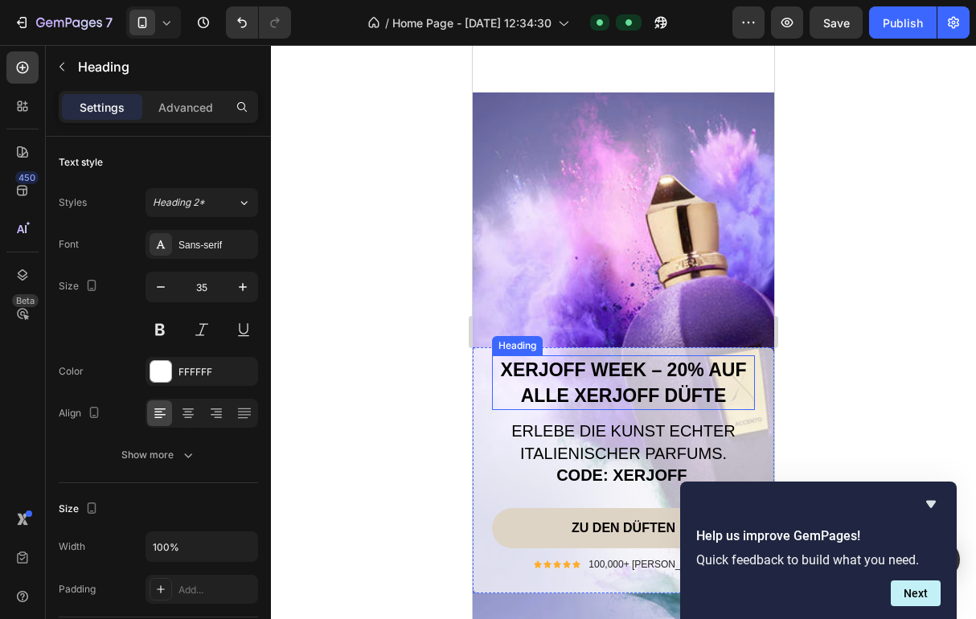
scroll to position [456, 0]
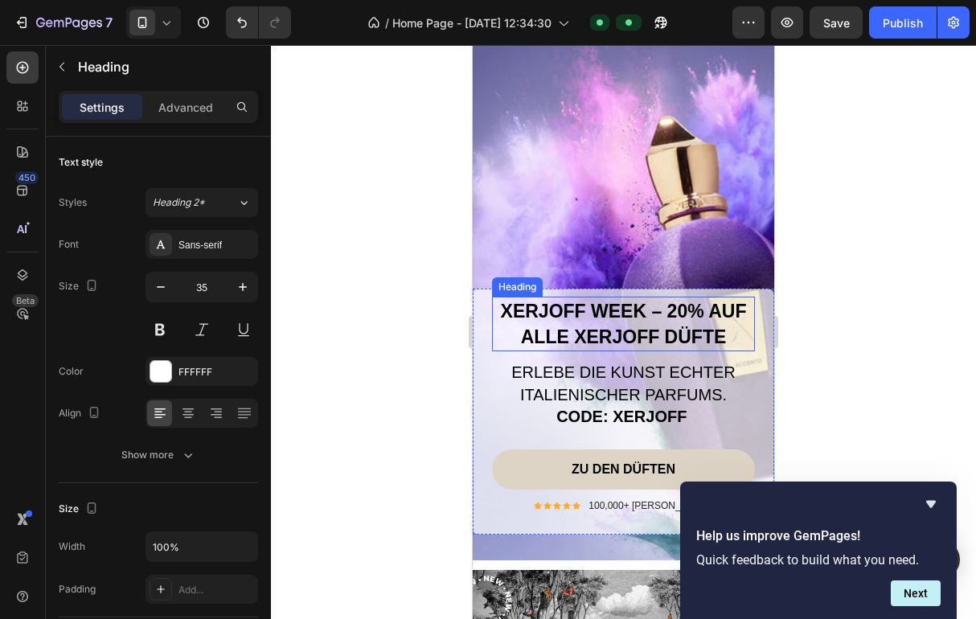
click at [579, 318] on strong "XERJOFF WEEK – 20% AUF ALLE XERJOFF DÜFTE" at bounding box center [624, 324] width 246 height 47
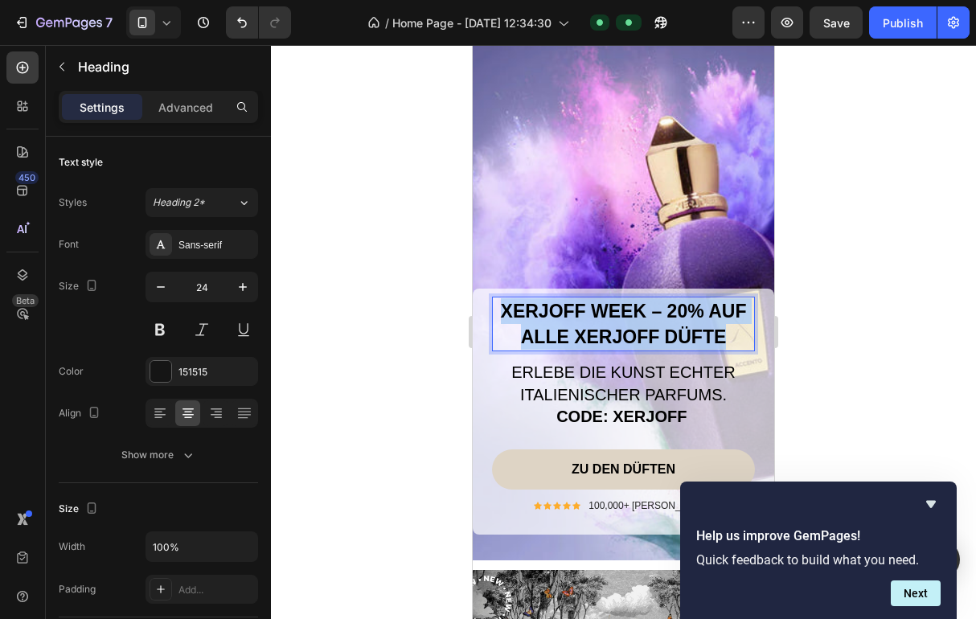
click at [579, 318] on strong "XERJOFF WEEK – 20% AUF ALLE XERJOFF DÜFTE" at bounding box center [624, 324] width 246 height 47
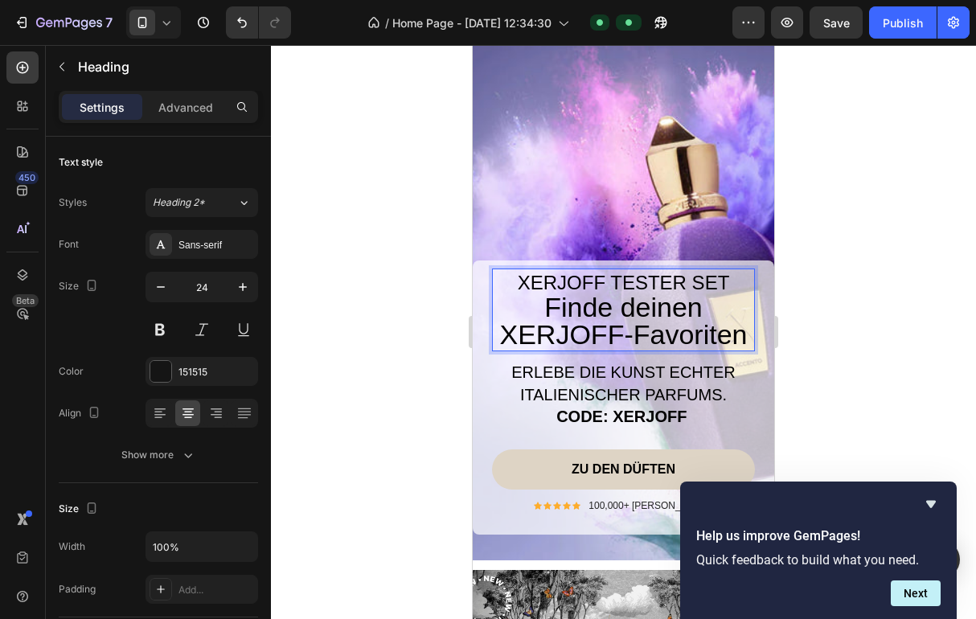
click at [559, 283] on span "XERJOFF TESTER SET" at bounding box center [624, 283] width 212 height 22
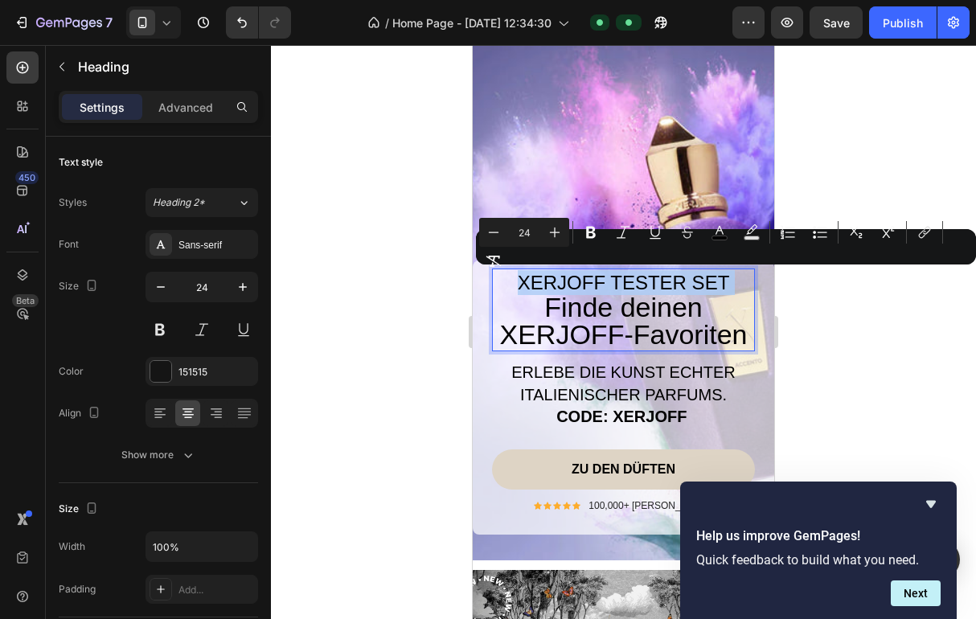
click at [559, 283] on span "XERJOFF TESTER SET" at bounding box center [624, 283] width 212 height 22
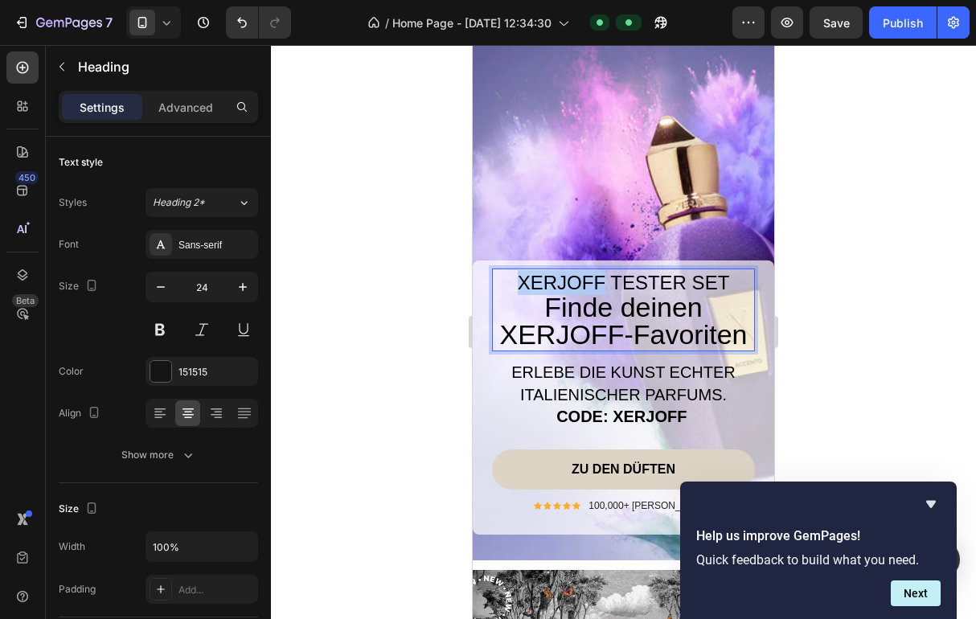
click at [523, 285] on span "XERJOFF TESTER SET" at bounding box center [624, 283] width 212 height 22
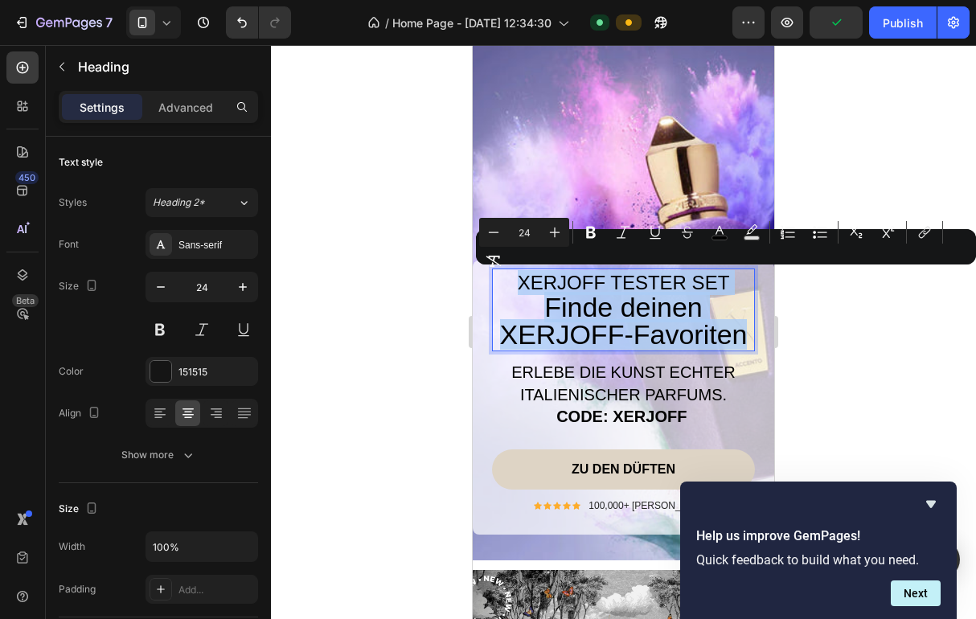
drag, startPoint x: 523, startPoint y: 285, endPoint x: 715, endPoint y: 346, distance: 201.3
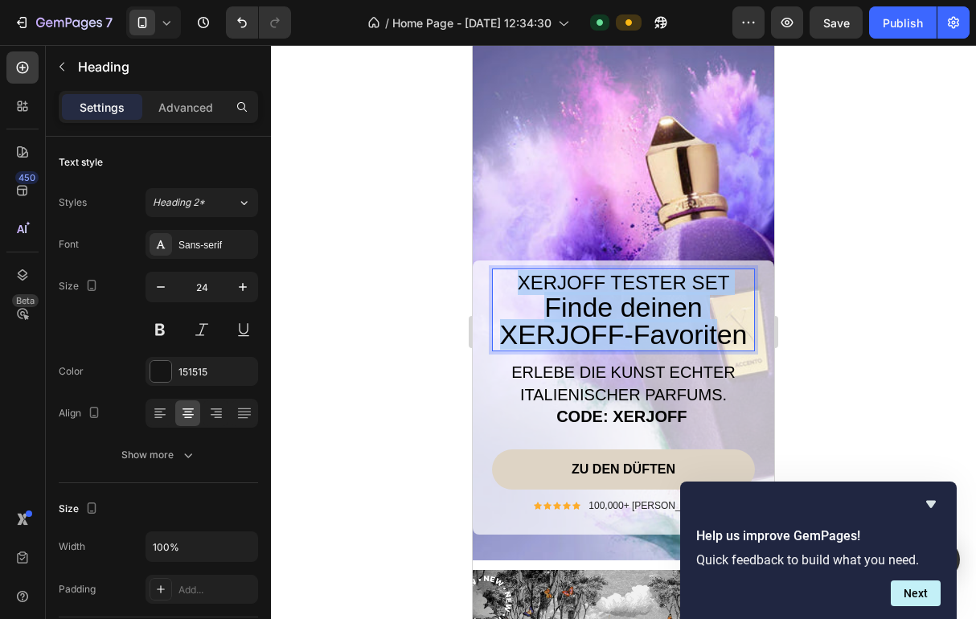
click at [747, 335] on p "XERJOFF TESTER SET Finde deinen XERJOFF-Favoriten" at bounding box center [623, 310] width 260 height 80
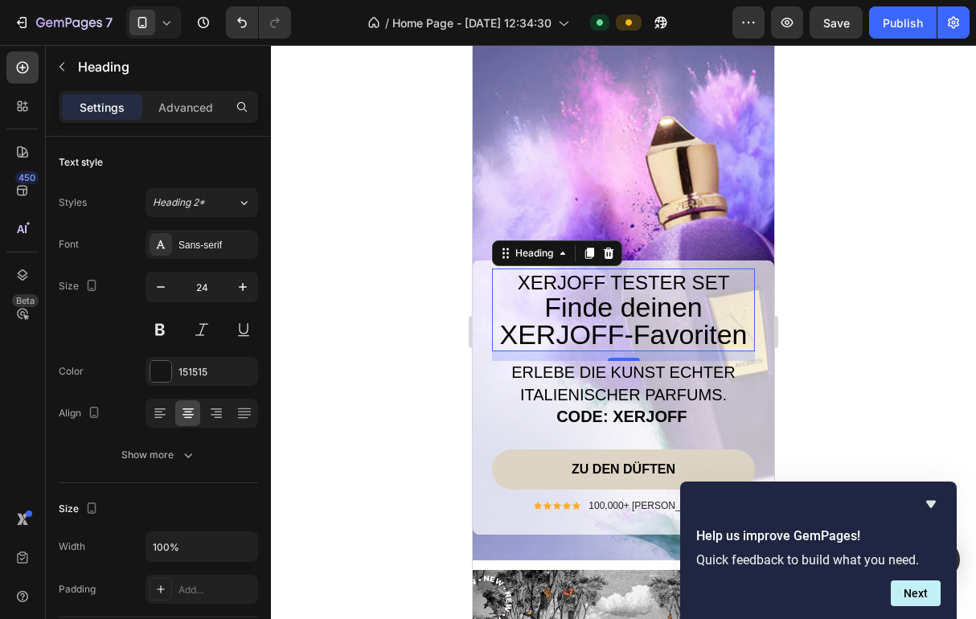
click at [169, 29] on icon at bounding box center [166, 22] width 16 height 16
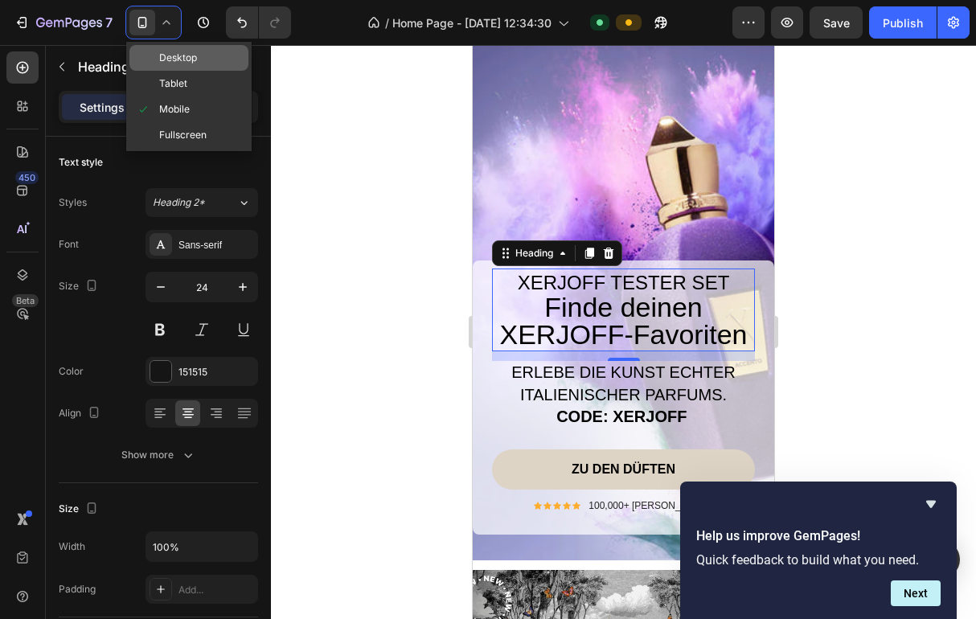
click at [202, 62] on div "Desktop" at bounding box center [188, 58] width 119 height 26
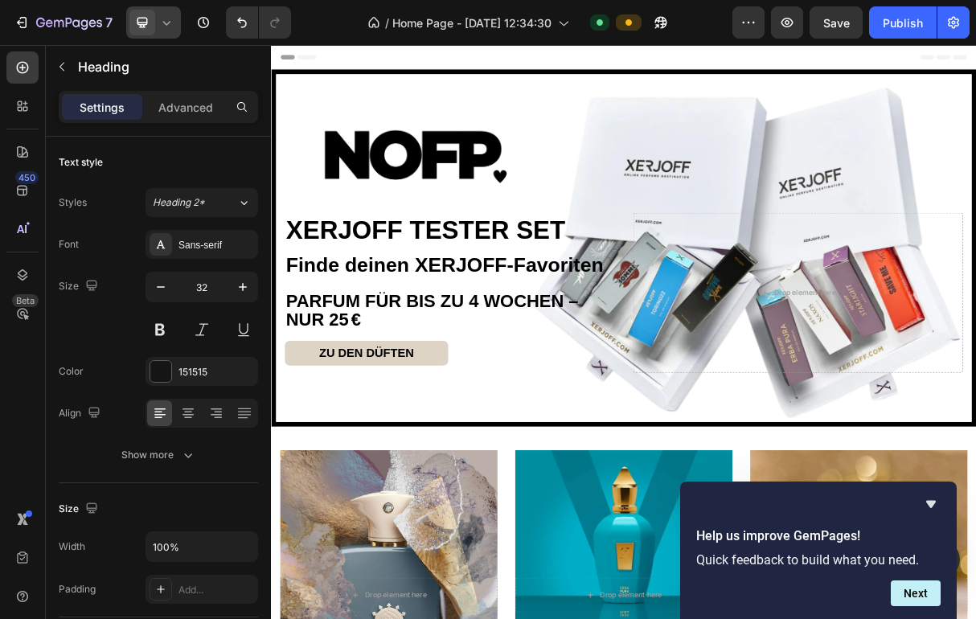
click at [170, 31] on div at bounding box center [153, 22] width 55 height 32
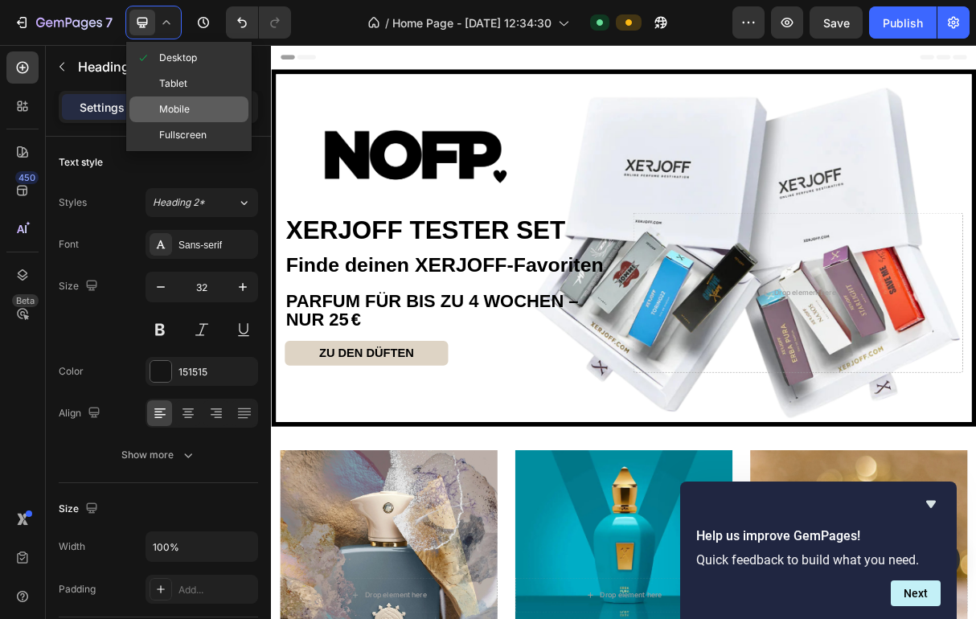
click at [184, 106] on span "Mobile" at bounding box center [174, 109] width 31 height 16
type input "24"
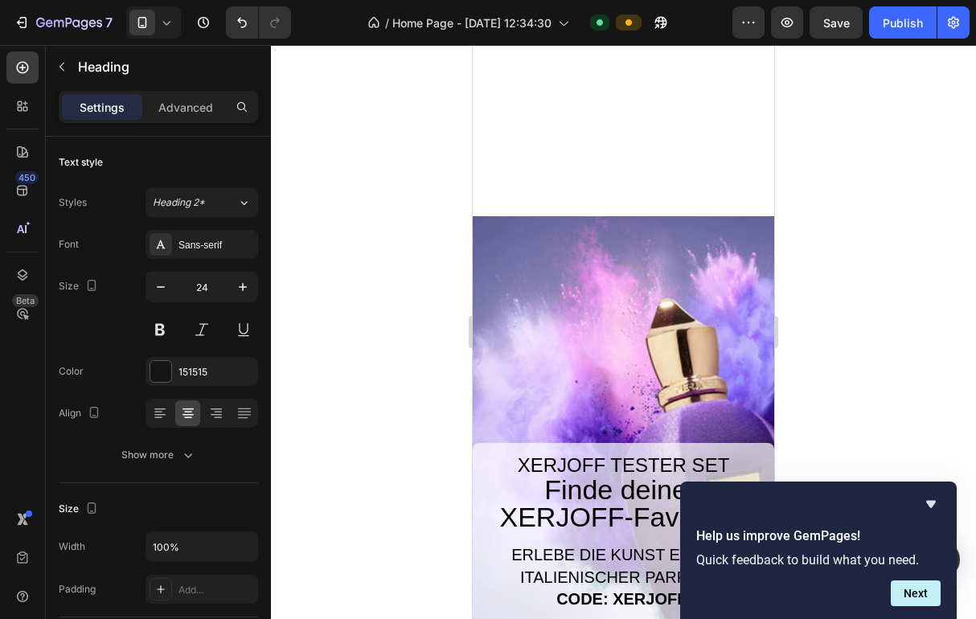
scroll to position [516, 0]
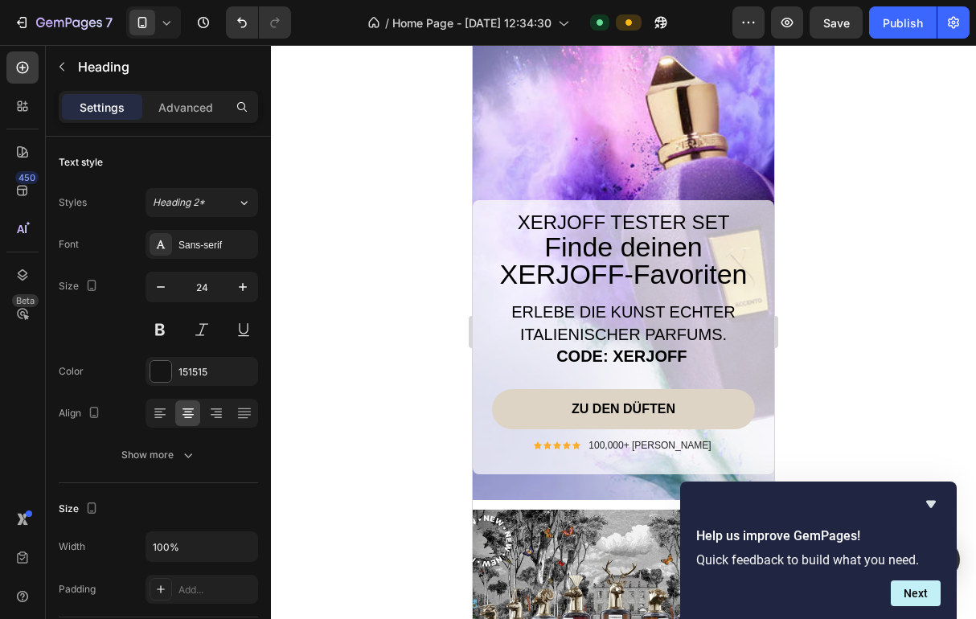
click at [651, 214] on span "XERJOFF TESTER SET" at bounding box center [624, 222] width 212 height 22
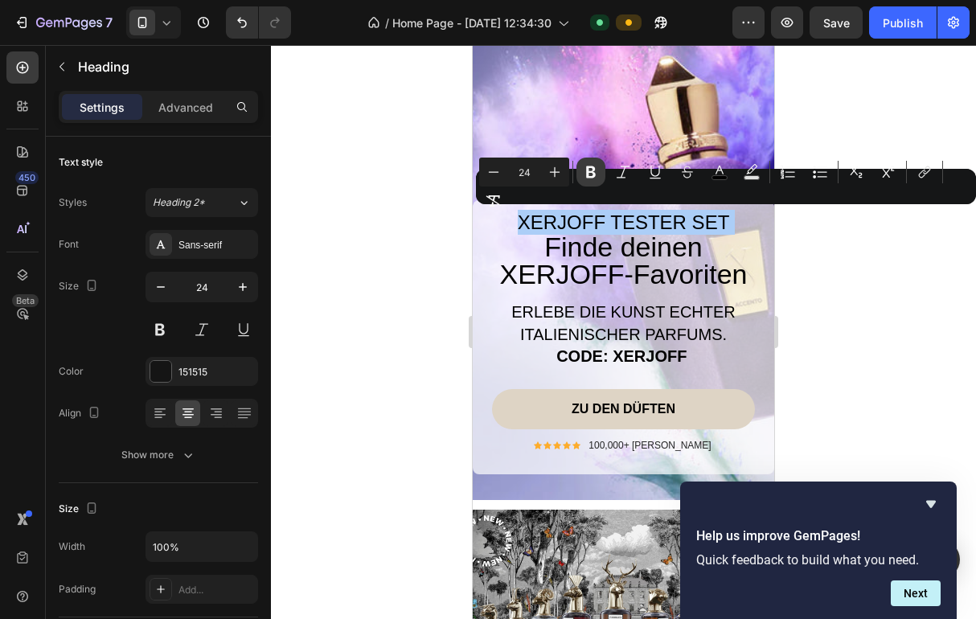
click at [591, 174] on icon "Editor contextual toolbar" at bounding box center [591, 172] width 16 height 16
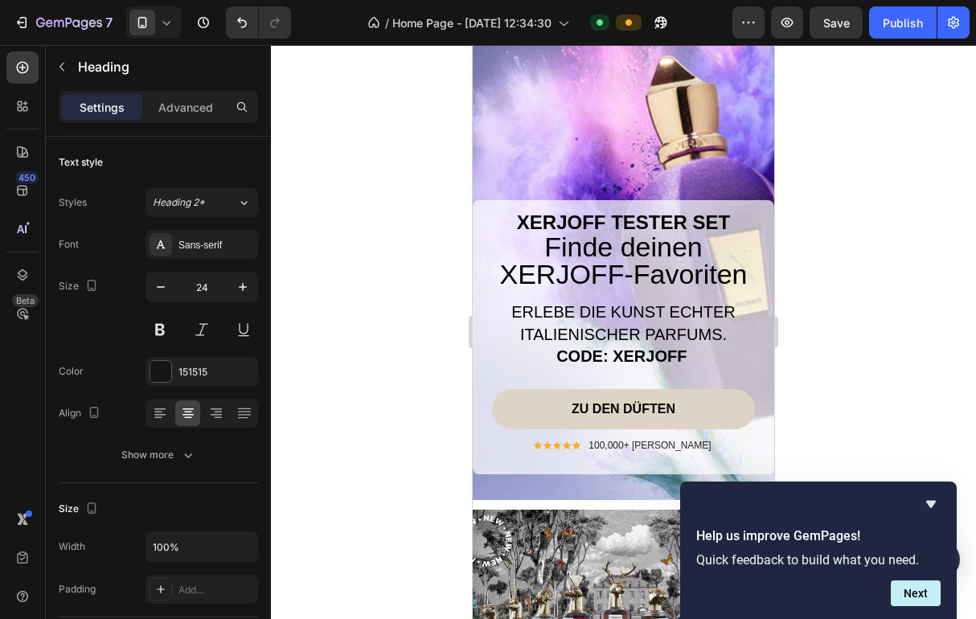
click at [564, 258] on span "Finde deinen XERJOFF-Favoriten" at bounding box center [624, 260] width 248 height 58
click at [564, 257] on span "Finde deinen XERJOFF-Favoriten" at bounding box center [624, 260] width 248 height 58
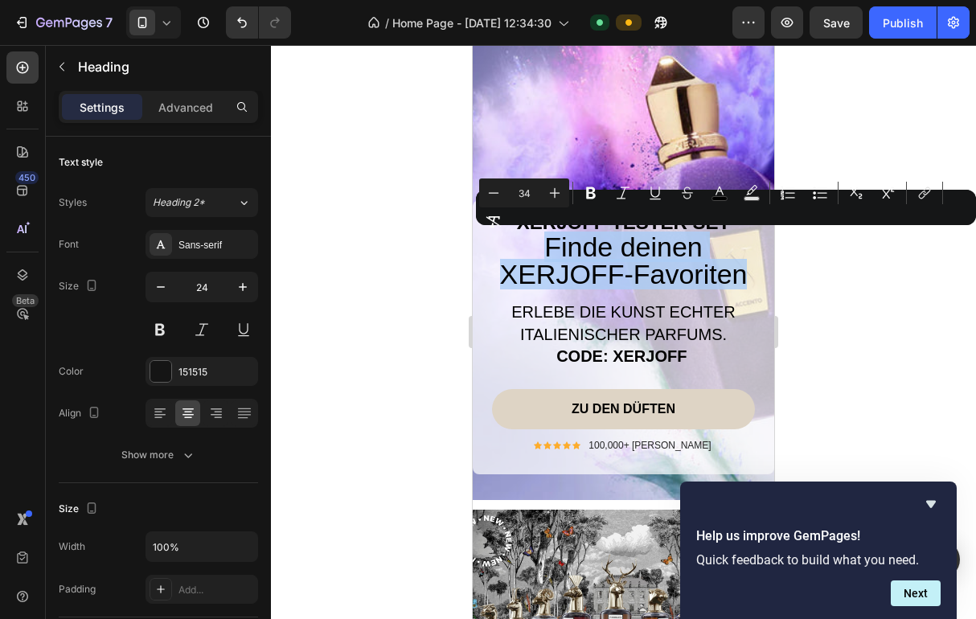
click at [592, 257] on span "Finde deinen XERJOFF-Favoriten" at bounding box center [624, 260] width 248 height 58
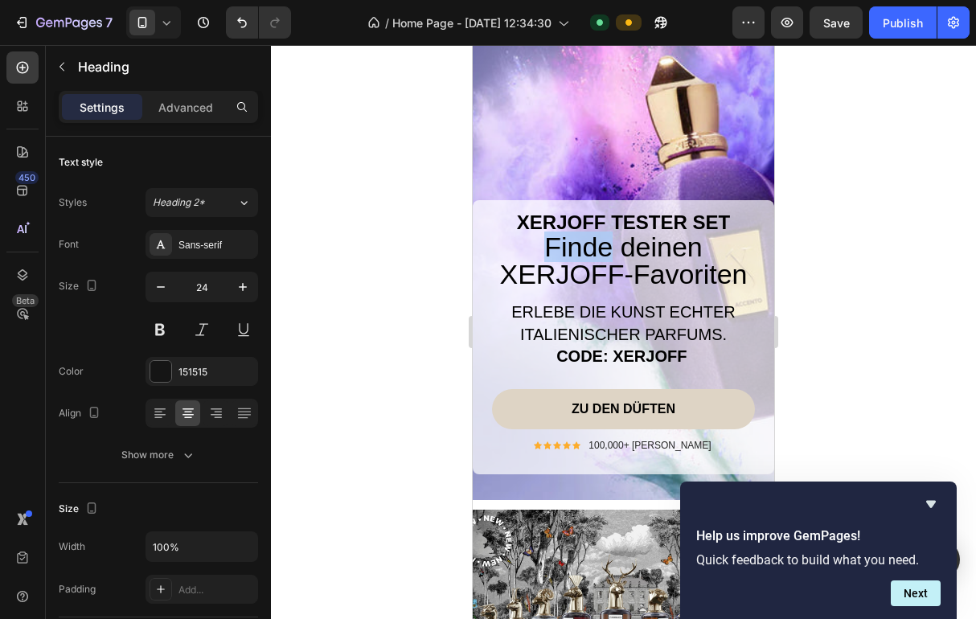
click at [592, 257] on span "Finde deinen XERJOFF-Favoriten" at bounding box center [624, 260] width 248 height 58
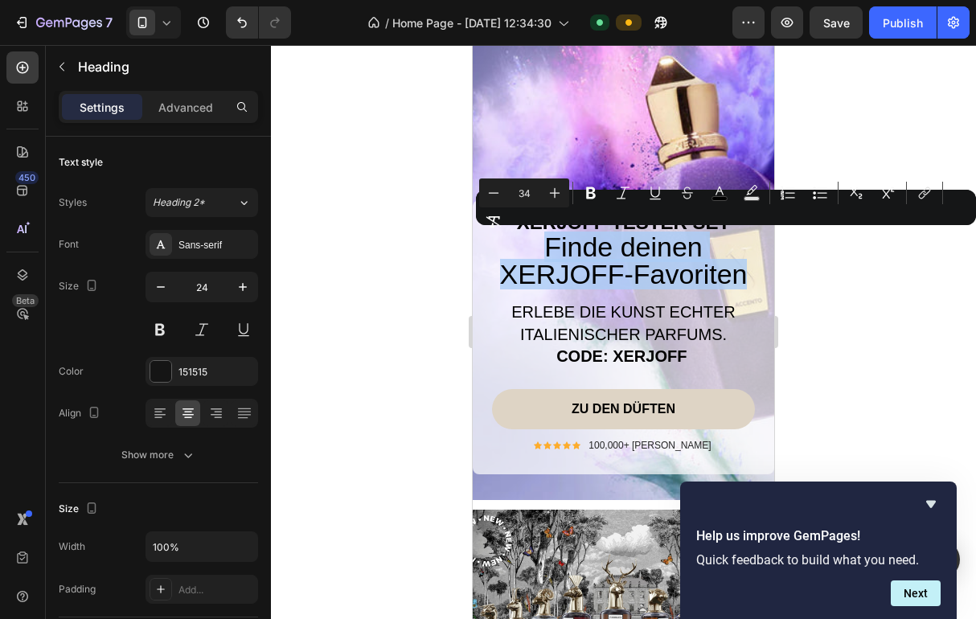
click at [592, 257] on span "Finde deinen XERJOFF-Favoriten" at bounding box center [624, 260] width 248 height 58
click at [501, 186] on icon "Editor contextual toolbar" at bounding box center [493, 193] width 16 height 16
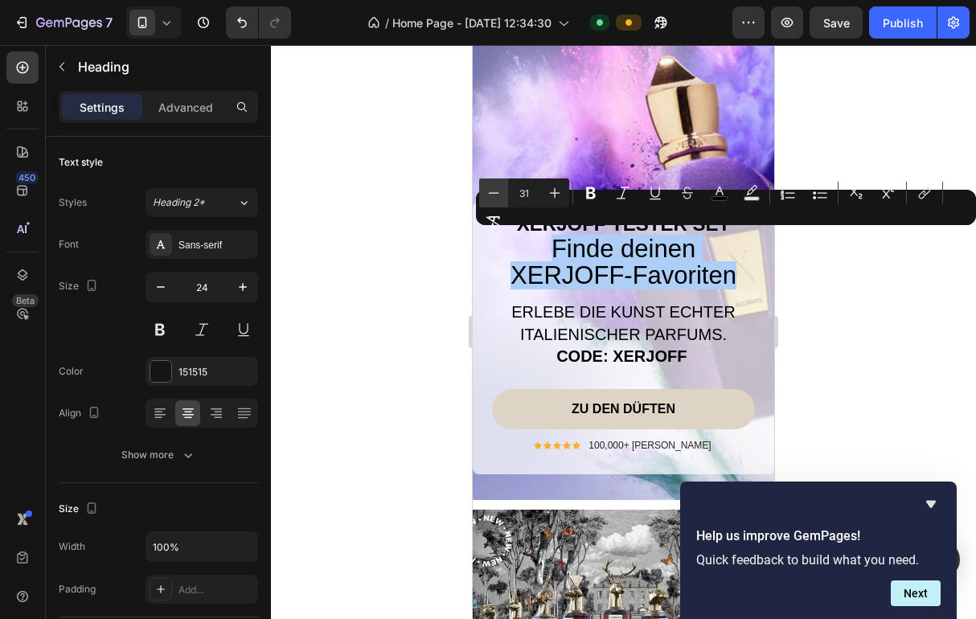
click at [501, 186] on icon "Editor contextual toolbar" at bounding box center [493, 193] width 16 height 16
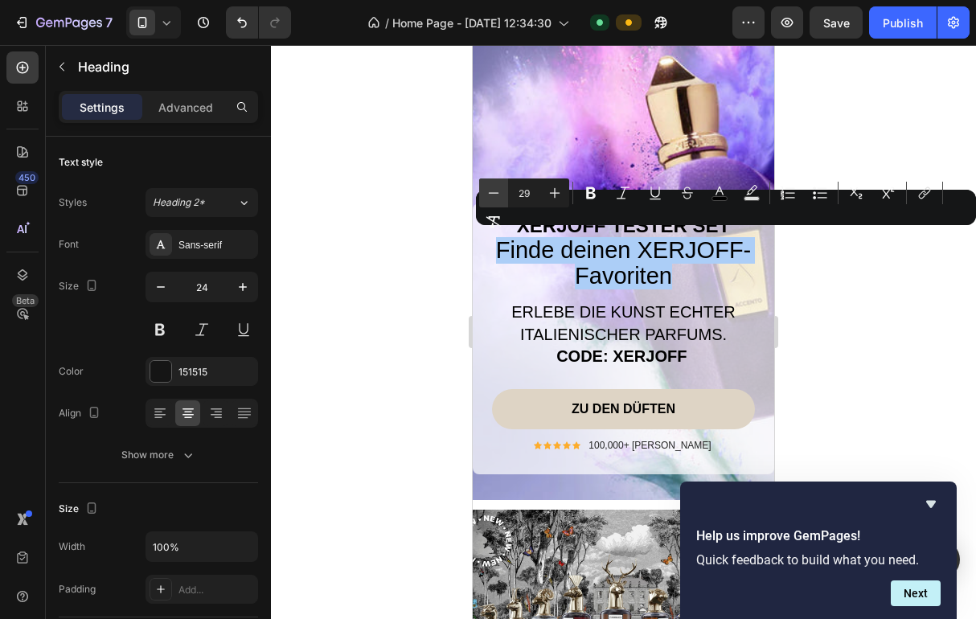
click at [501, 186] on icon "Editor contextual toolbar" at bounding box center [493, 193] width 16 height 16
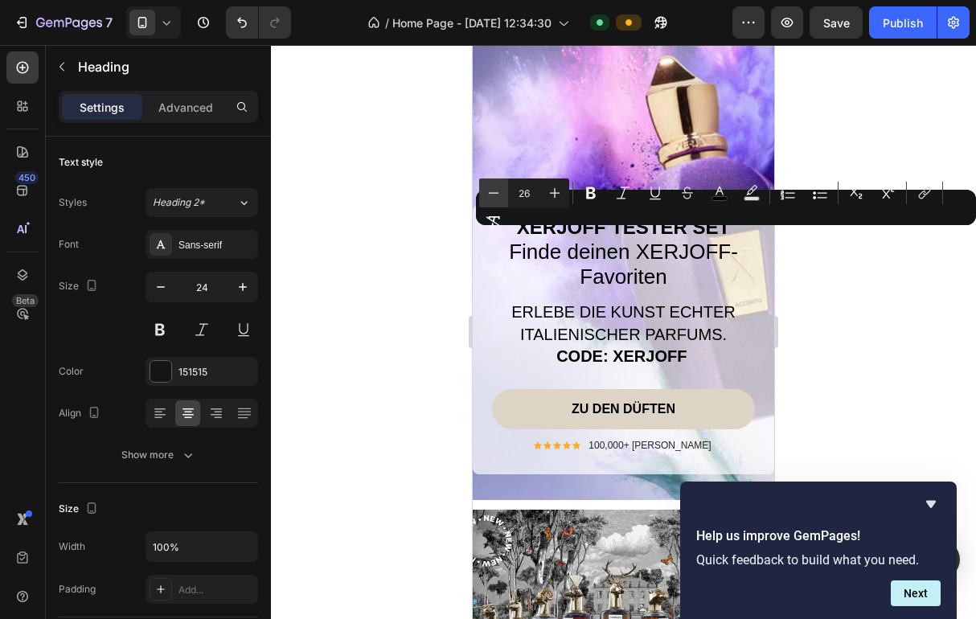
click at [501, 186] on icon "Editor contextual toolbar" at bounding box center [493, 193] width 16 height 16
click at [557, 190] on icon "Editor contextual toolbar" at bounding box center [554, 193] width 16 height 16
type input "24"
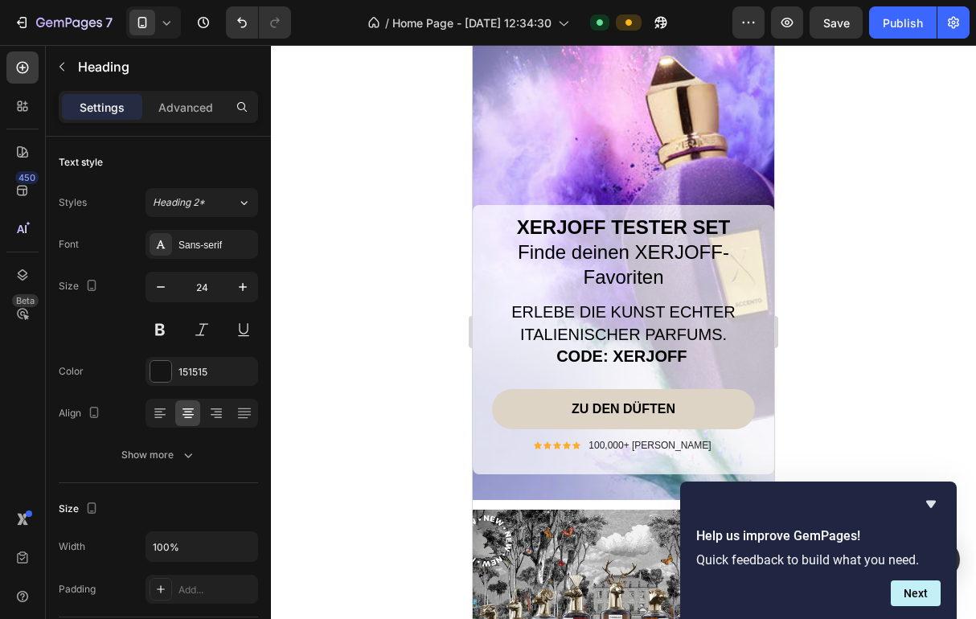
click at [566, 238] on strong "XERJOFF TESTER SET" at bounding box center [623, 227] width 213 height 22
click at [566, 236] on strong "XERJOFF TESTER SET" at bounding box center [623, 227] width 213 height 22
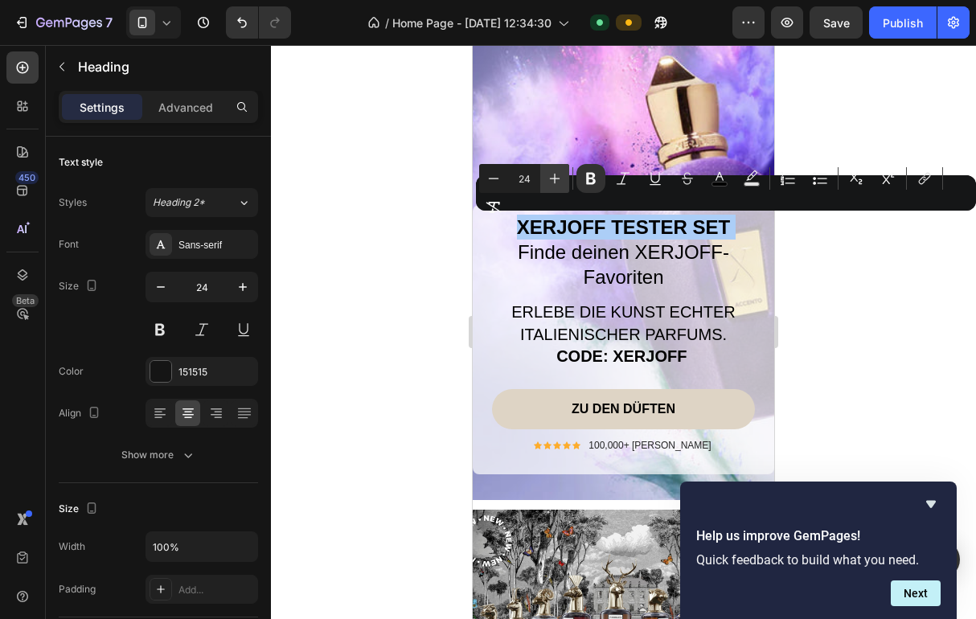
click at [553, 176] on icon "Editor contextual toolbar" at bounding box center [554, 178] width 16 height 16
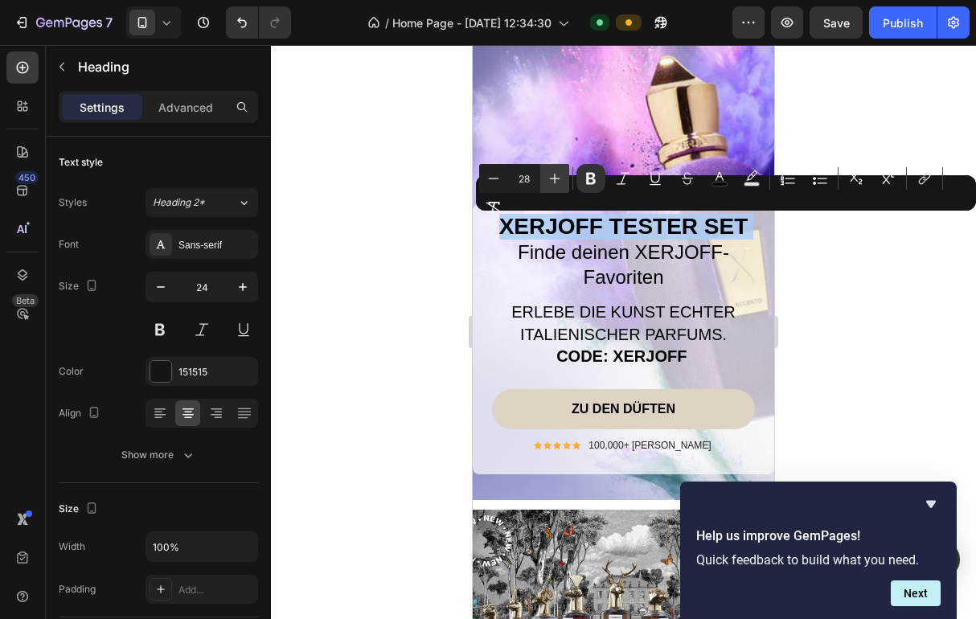
type input "29"
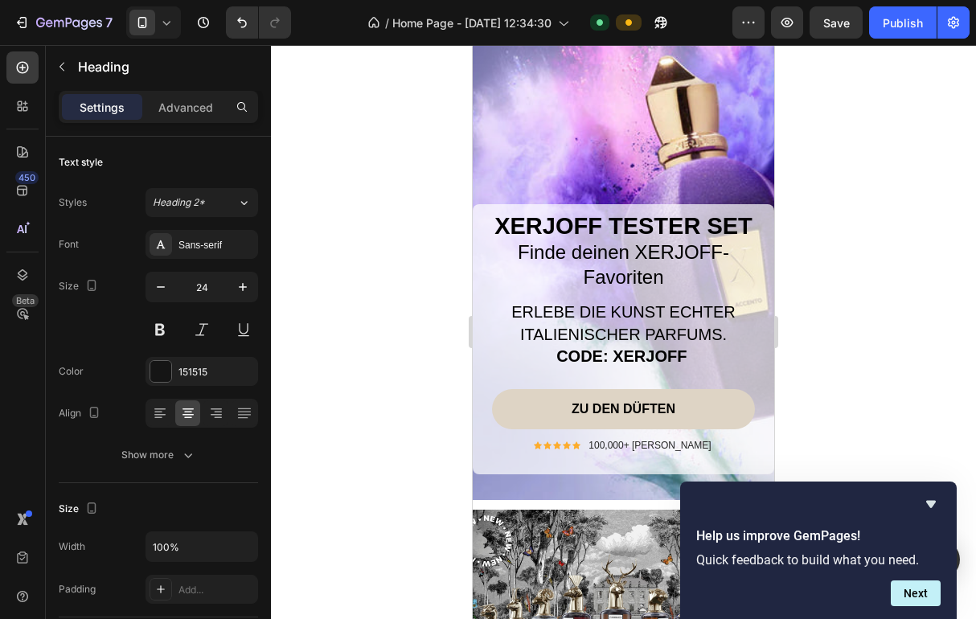
click at [563, 264] on span "Finde deinen XERJOFF-Favoriten" at bounding box center [623, 264] width 211 height 47
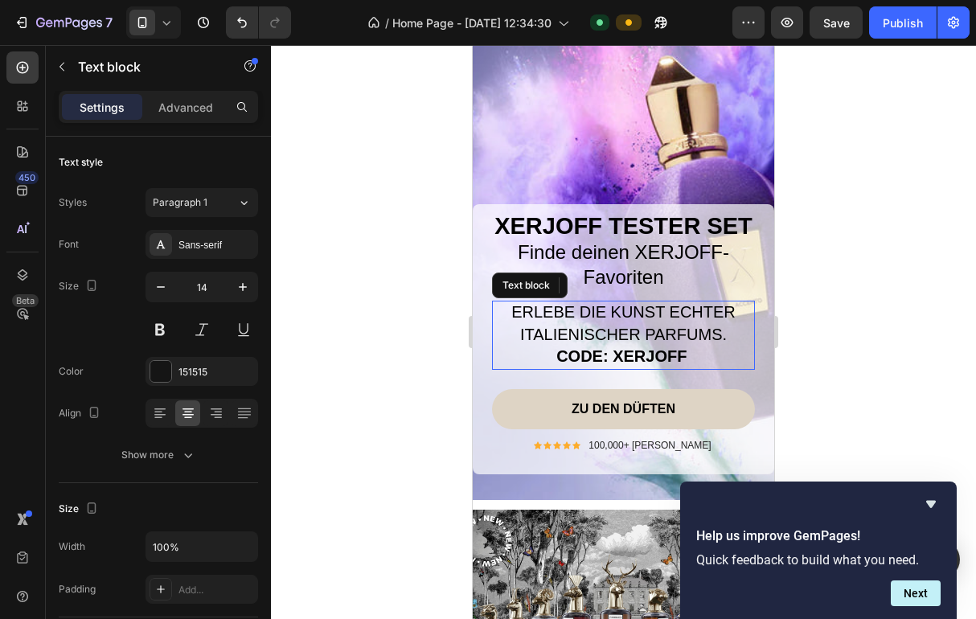
click at [570, 318] on span "ERLEBE DIE KUNST ECHTER ITALIENISCHER PARFUMS." at bounding box center [623, 322] width 224 height 39
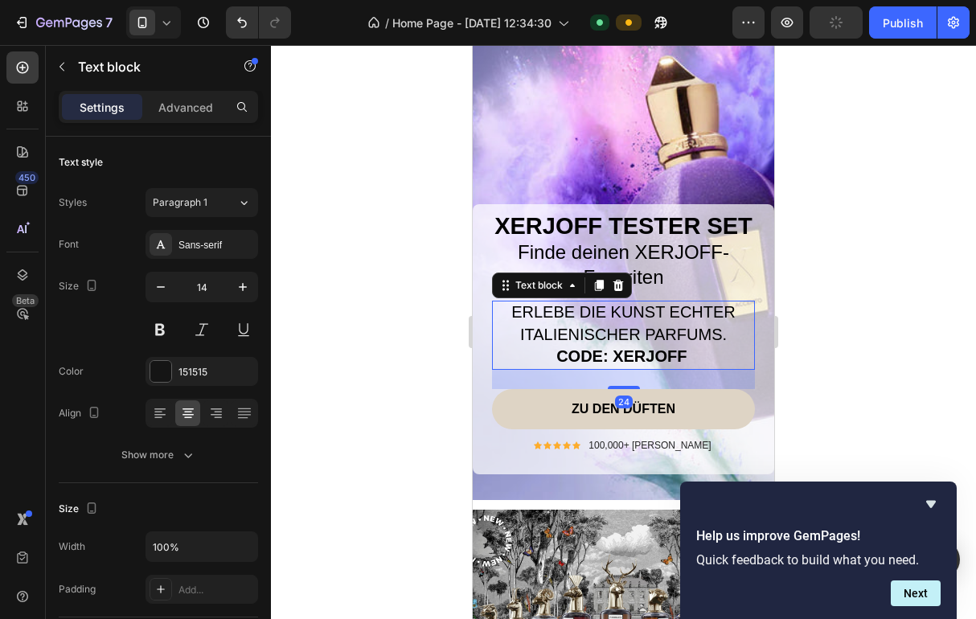
click at [570, 318] on span "ERLEBE DIE KUNST ECHTER ITALIENISCHER PARFUMS." at bounding box center [623, 322] width 224 height 39
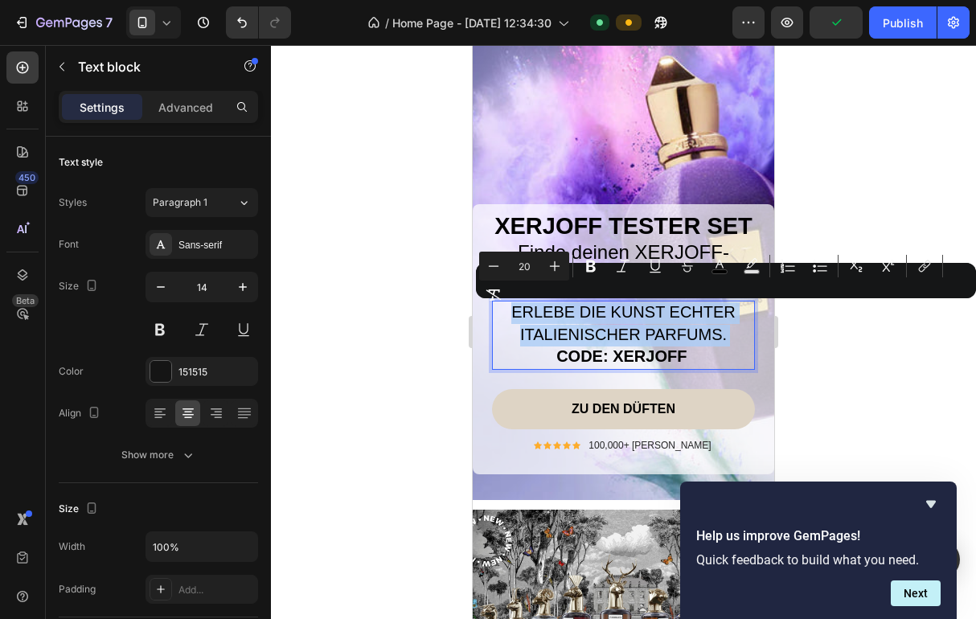
click at [571, 320] on span "ERLEBE DIE KUNST ECHTER ITALIENISCHER PARFUMS." at bounding box center [623, 322] width 224 height 39
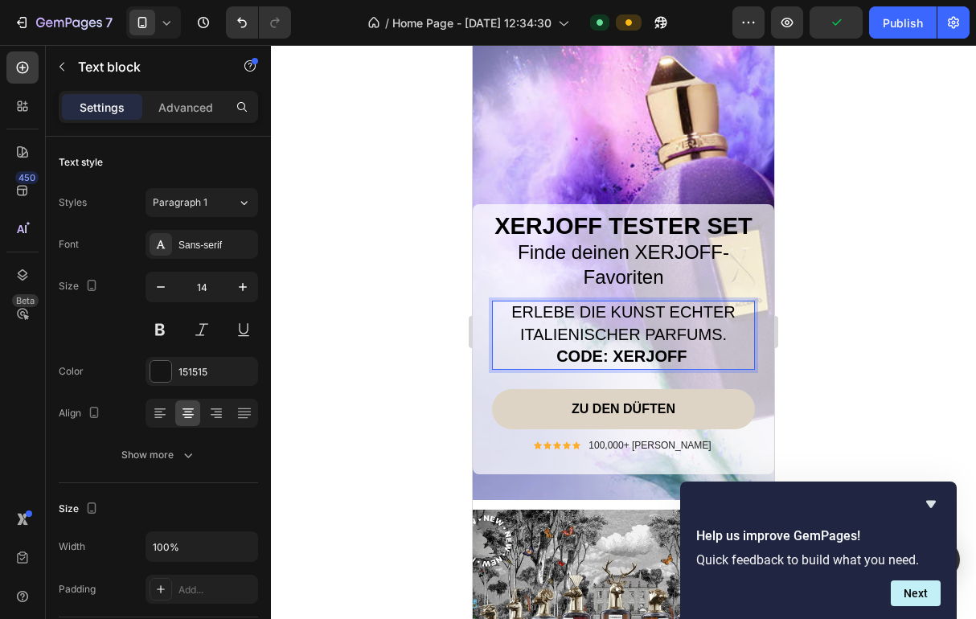
click at [689, 355] on strong "Rich Text Editor. Editing area: main" at bounding box center [687, 357] width 3 height 14
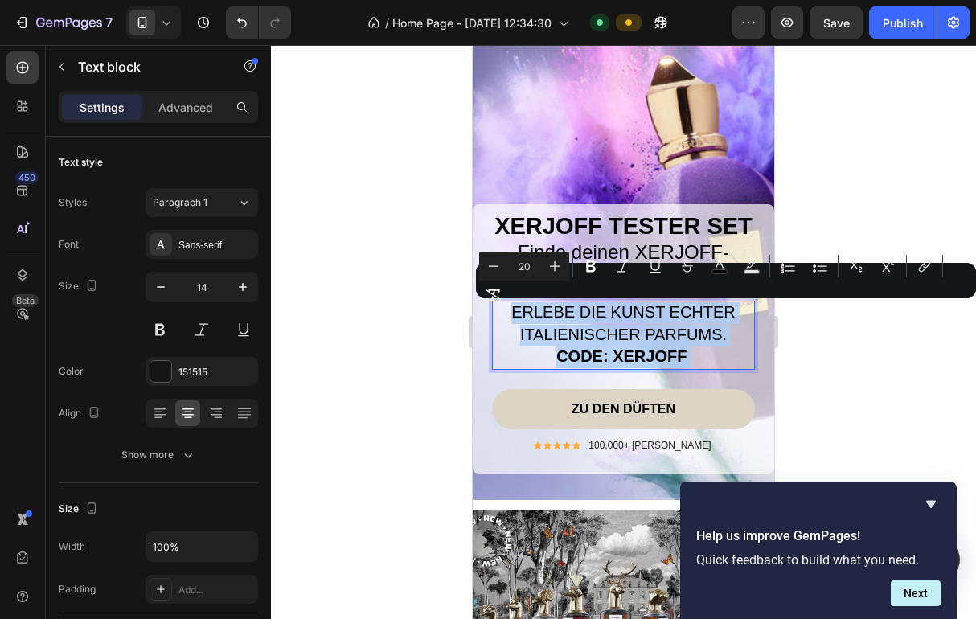
drag, startPoint x: 689, startPoint y: 354, endPoint x: 509, endPoint y: 313, distance: 183.8
click at [509, 313] on p "ERLEBE DIE KUNST ECHTER ITALIENISCHER PARFUMS. CODE: XERJOFF" at bounding box center [623, 335] width 260 height 66
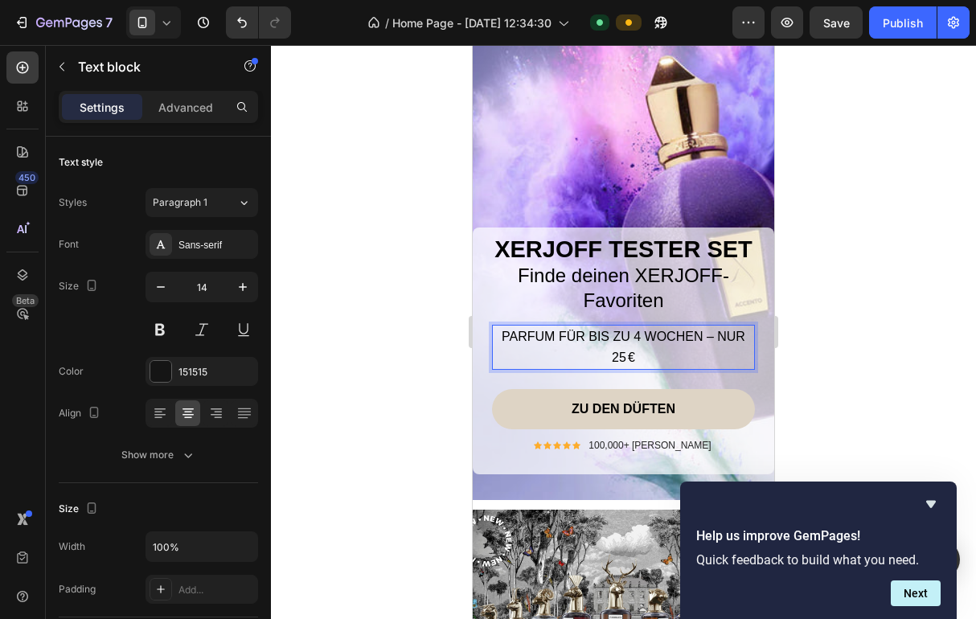
click at [572, 339] on span "PARFUM FÜR BIS ZU 4 WOCHEN – NUR 25 €" at bounding box center [622, 346] width 243 height 35
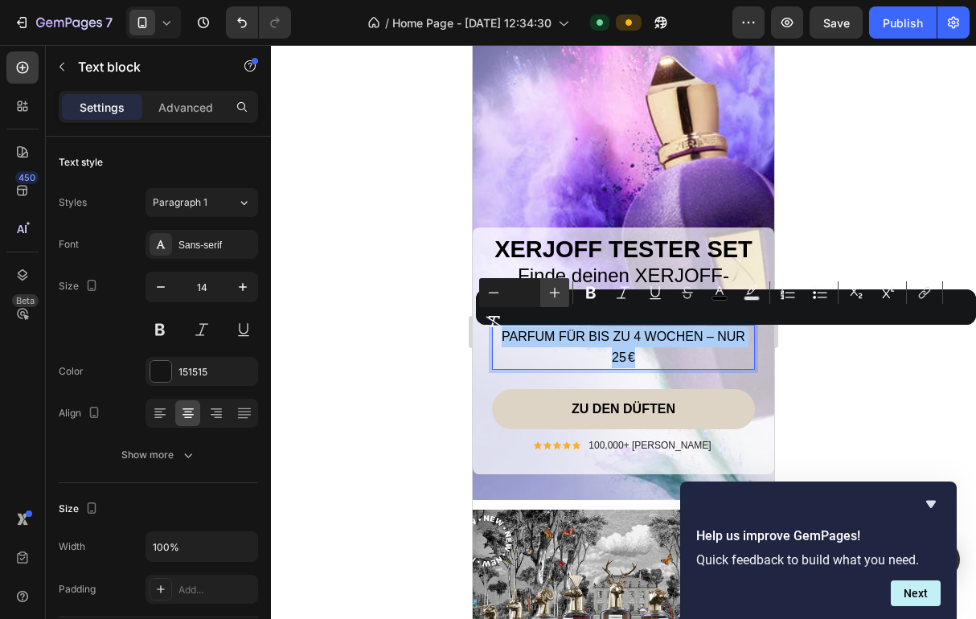
click at [546, 288] on icon "Editor contextual toolbar" at bounding box center [554, 292] width 16 height 16
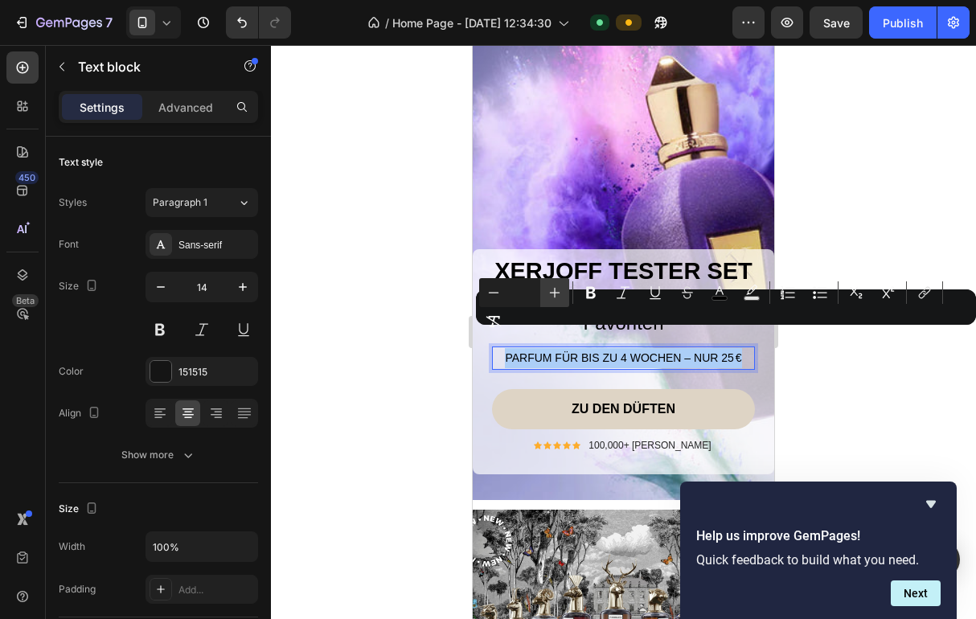
click at [546, 288] on icon "Editor contextual toolbar" at bounding box center [554, 292] width 16 height 16
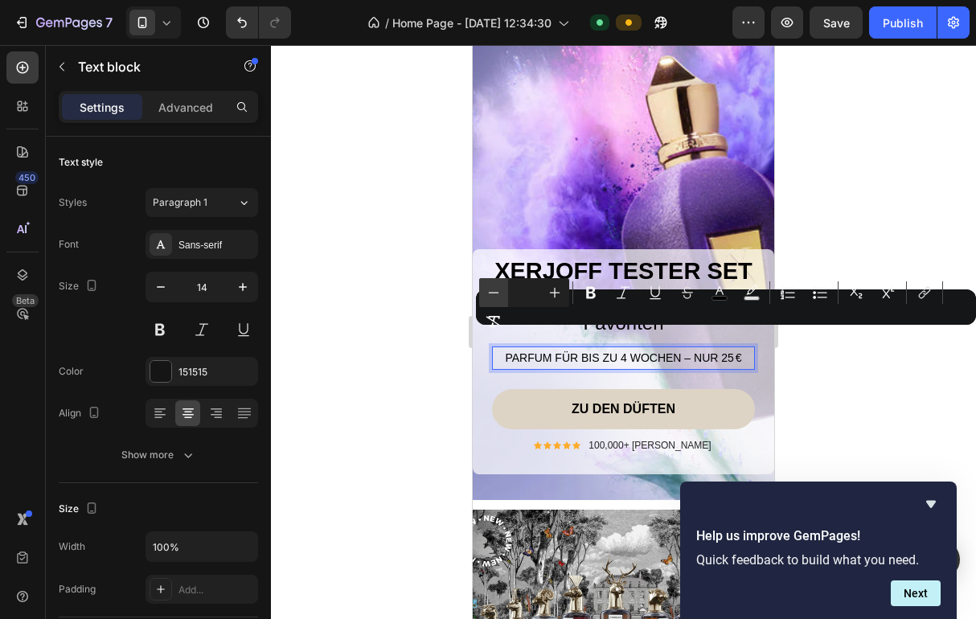
click at [491, 293] on icon "Editor contextual toolbar" at bounding box center [493, 292] width 16 height 16
click at [540, 285] on button "Plus" at bounding box center [554, 292] width 29 height 29
click at [530, 290] on input "Editor contextual toolbar" at bounding box center [524, 292] width 32 height 19
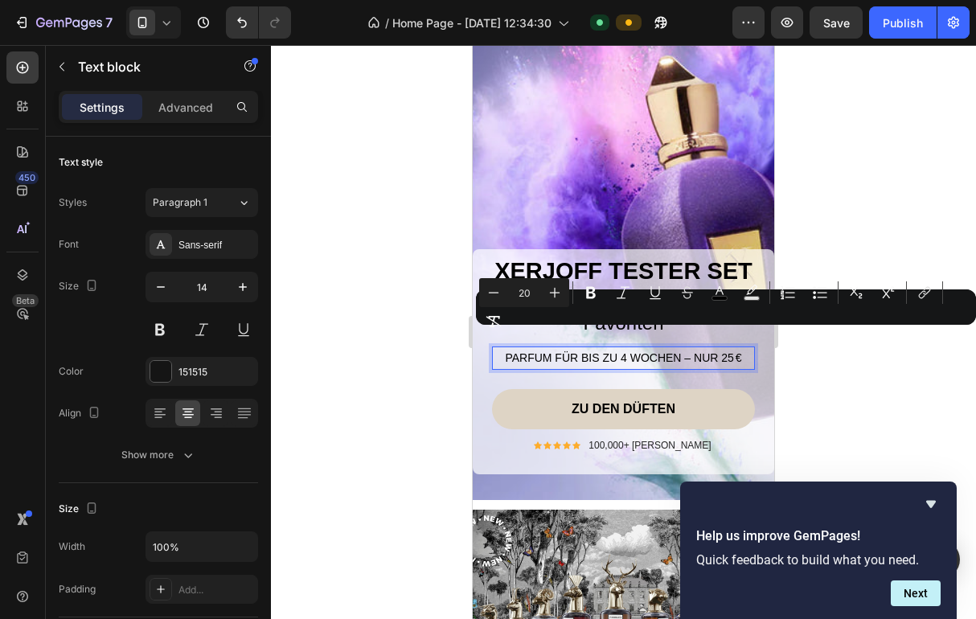
type input "20"
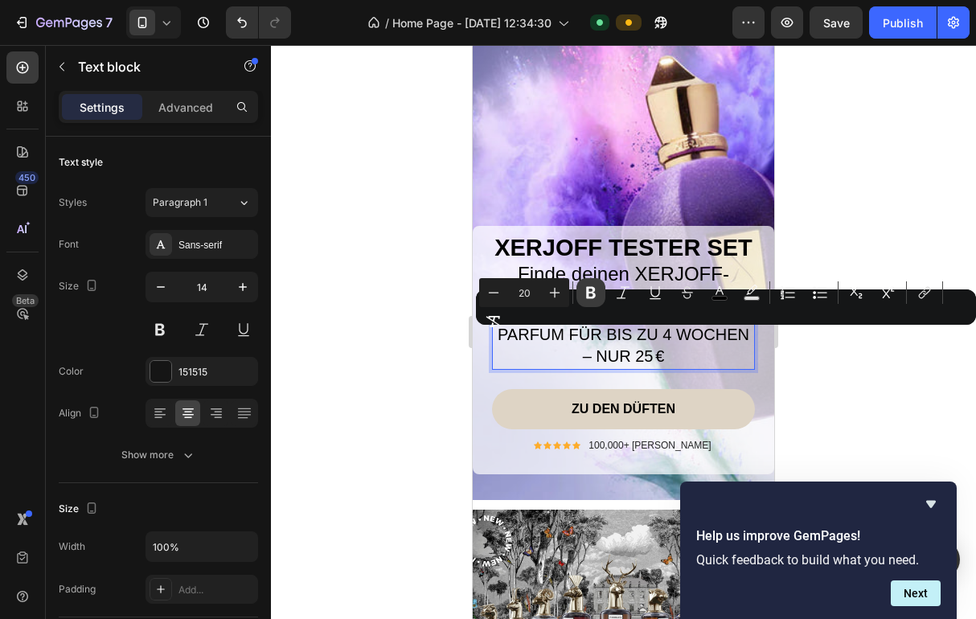
click at [584, 294] on icon "Editor contextual toolbar" at bounding box center [591, 292] width 16 height 16
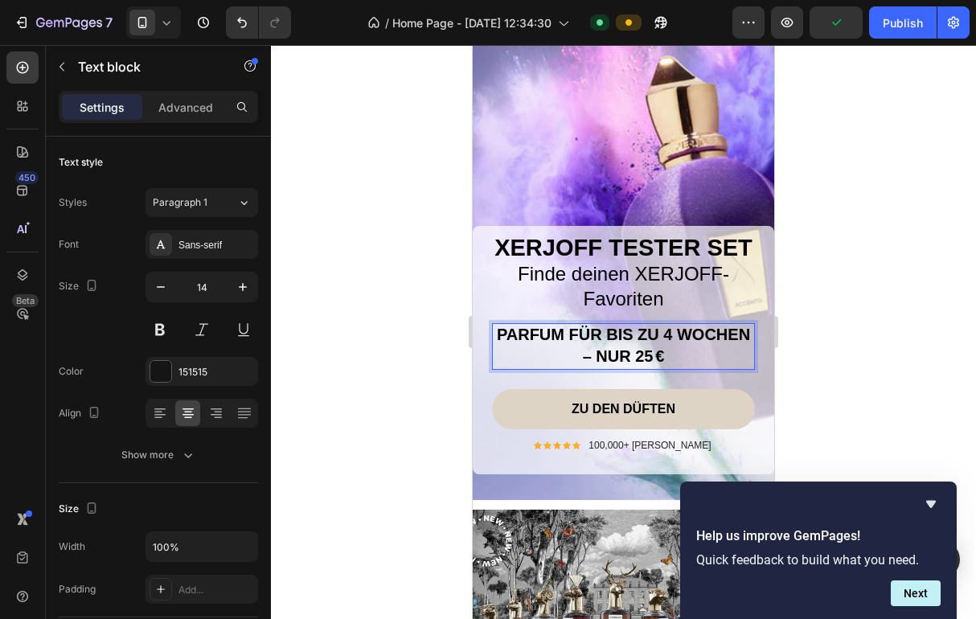
click at [829, 241] on div at bounding box center [623, 332] width 705 height 574
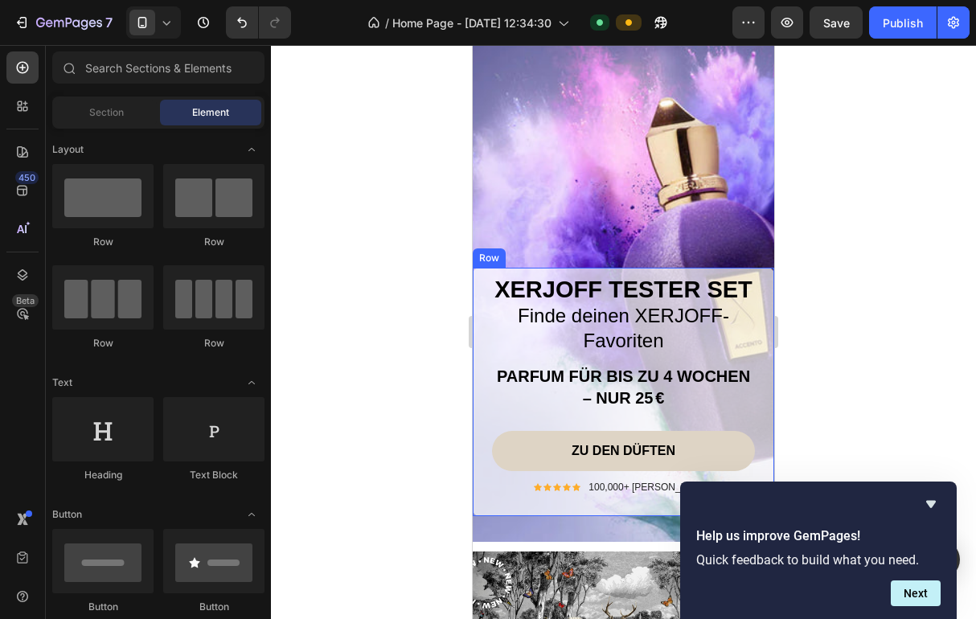
scroll to position [473, 0]
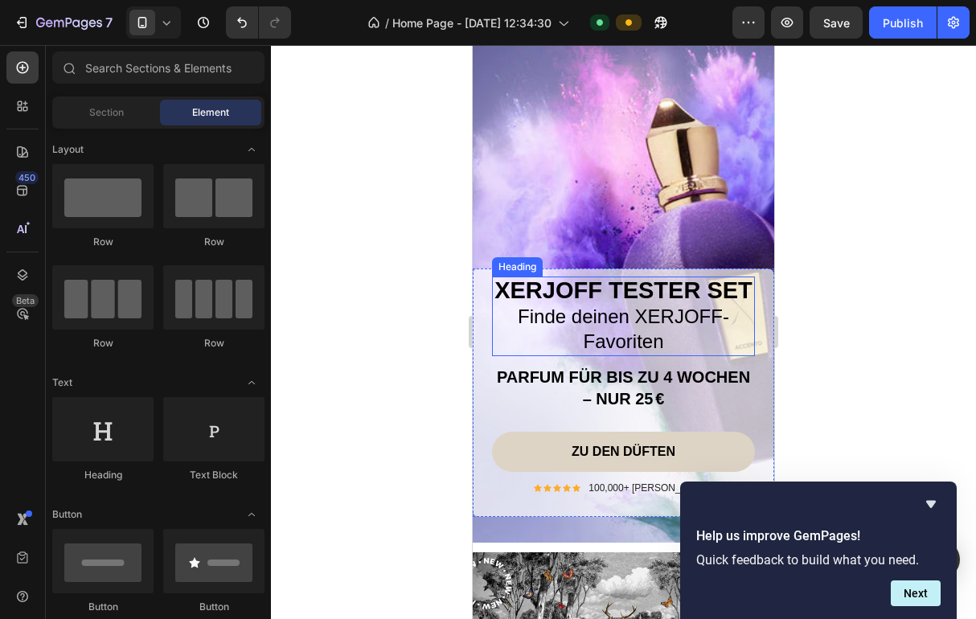
click at [644, 316] on span "Finde deinen XERJOFF-Favoriten" at bounding box center [623, 328] width 211 height 47
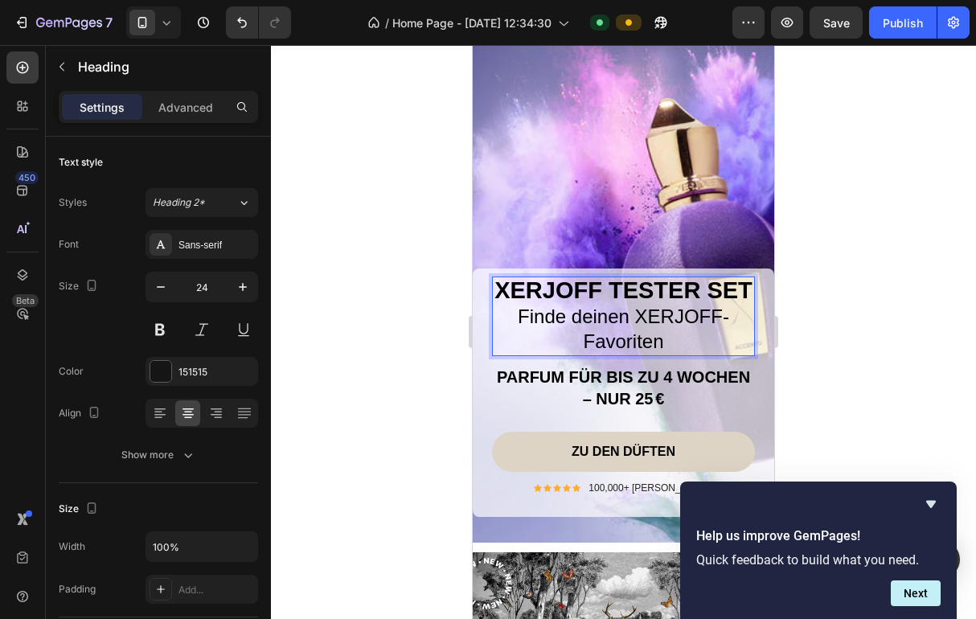
click at [636, 314] on span "Finde deinen XERJOFF-Favoriten" at bounding box center [623, 328] width 211 height 47
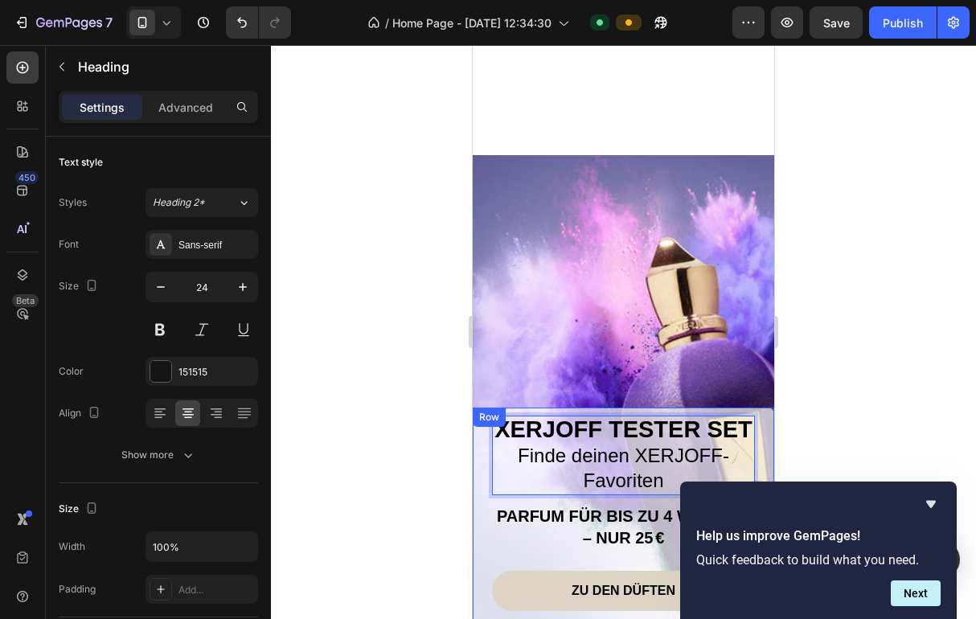
scroll to position [124, 0]
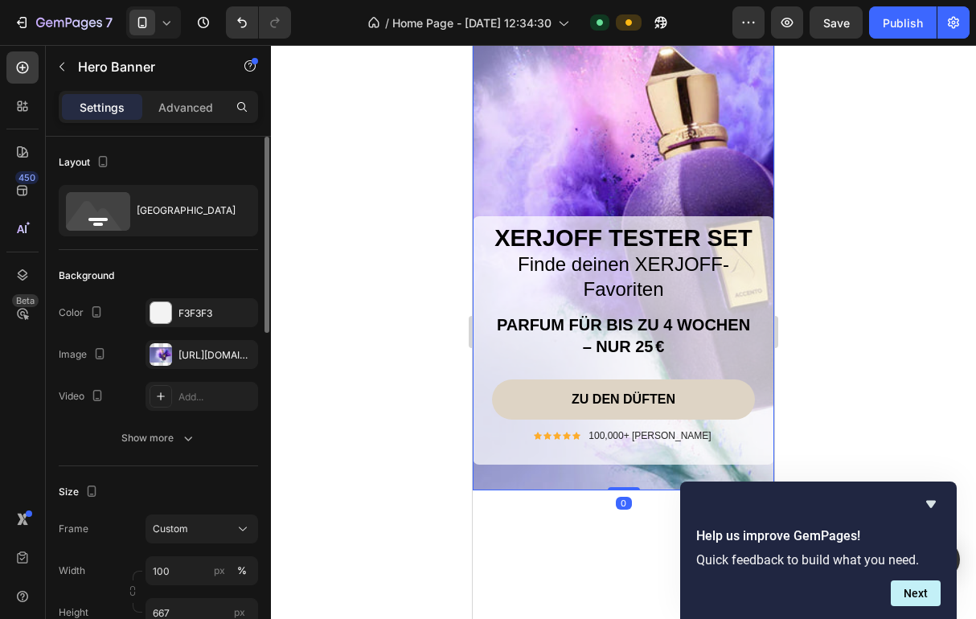
click at [207, 337] on div "The changes might be hidden by the image and the video. Color F3F3F3 Image [URL…" at bounding box center [158, 354] width 199 height 113
click at [202, 348] on div "[URL][DOMAIN_NAME]" at bounding box center [201, 355] width 47 height 14
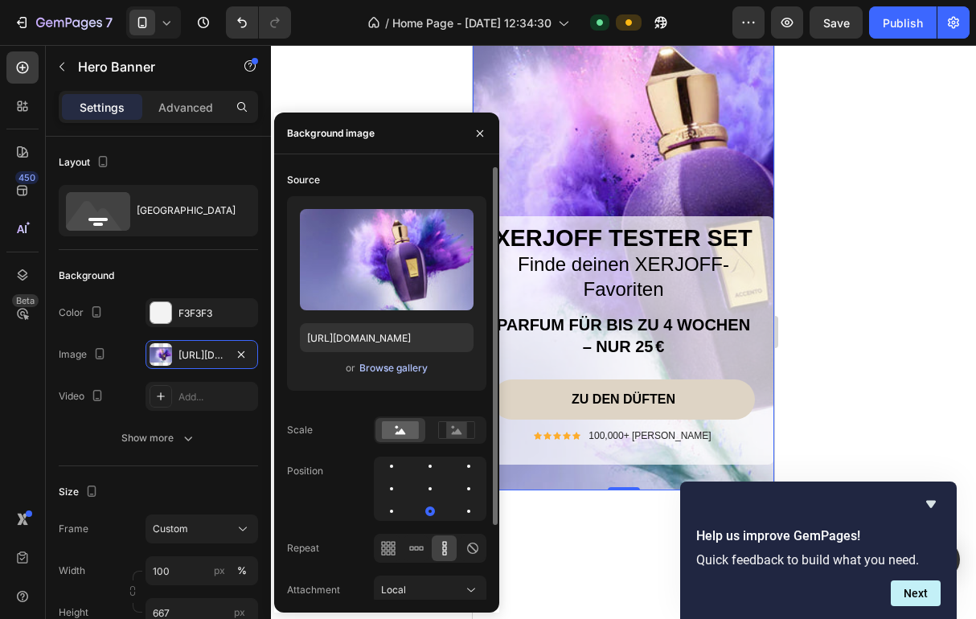
click at [405, 375] on button "Browse gallery" at bounding box center [393, 368] width 70 height 16
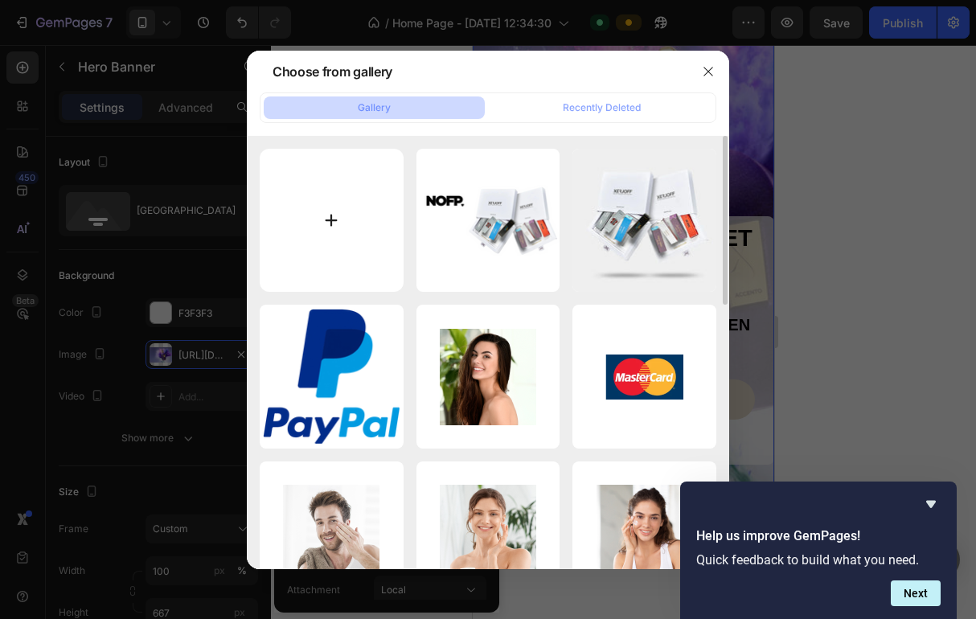
click at [341, 215] on input "file" at bounding box center [332, 221] width 144 height 144
type input "C:\fakepath\AAAA.png"
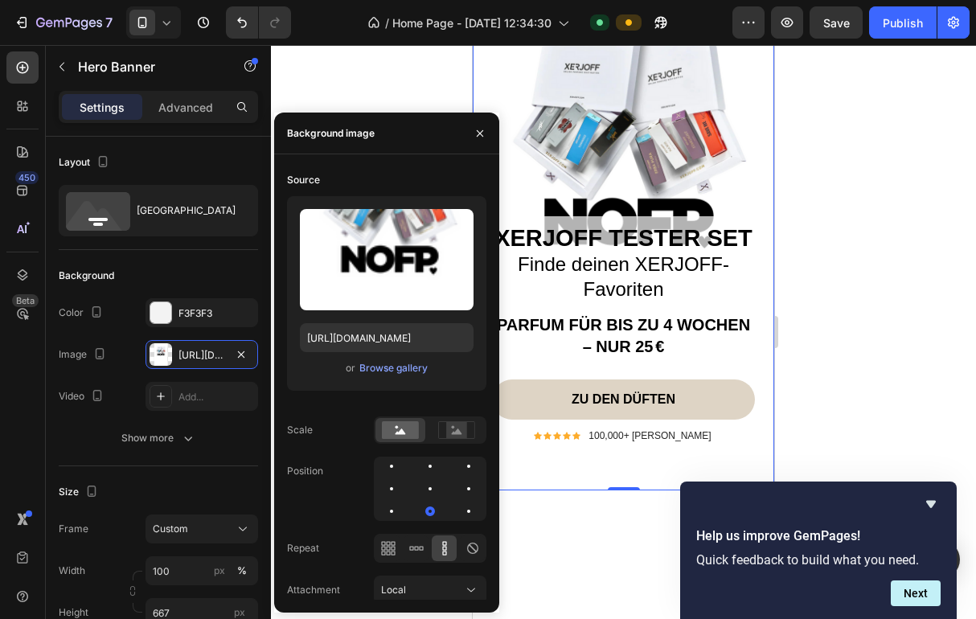
type input "[URL][DOMAIN_NAME]"
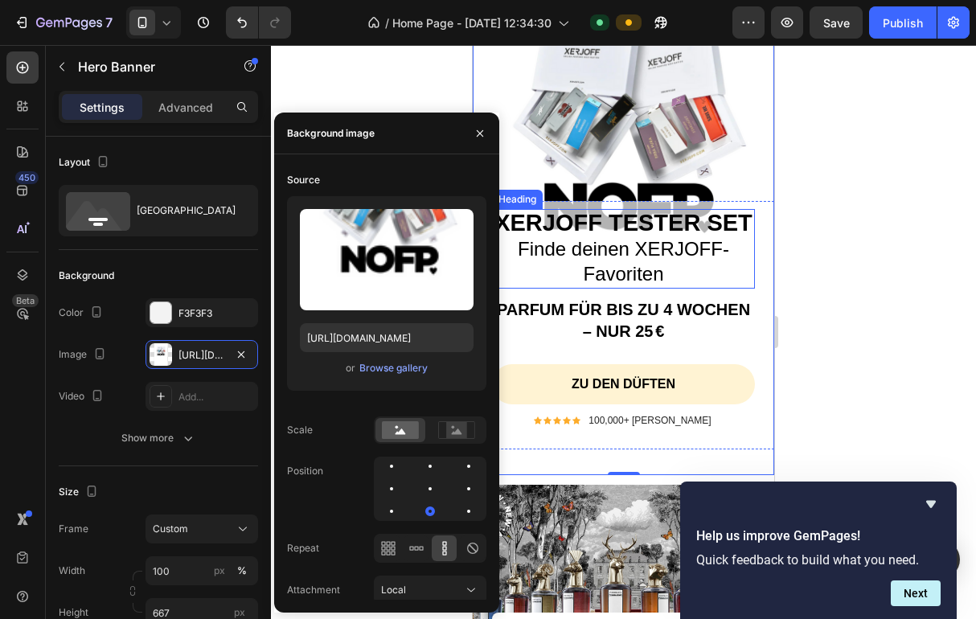
scroll to position [543, 0]
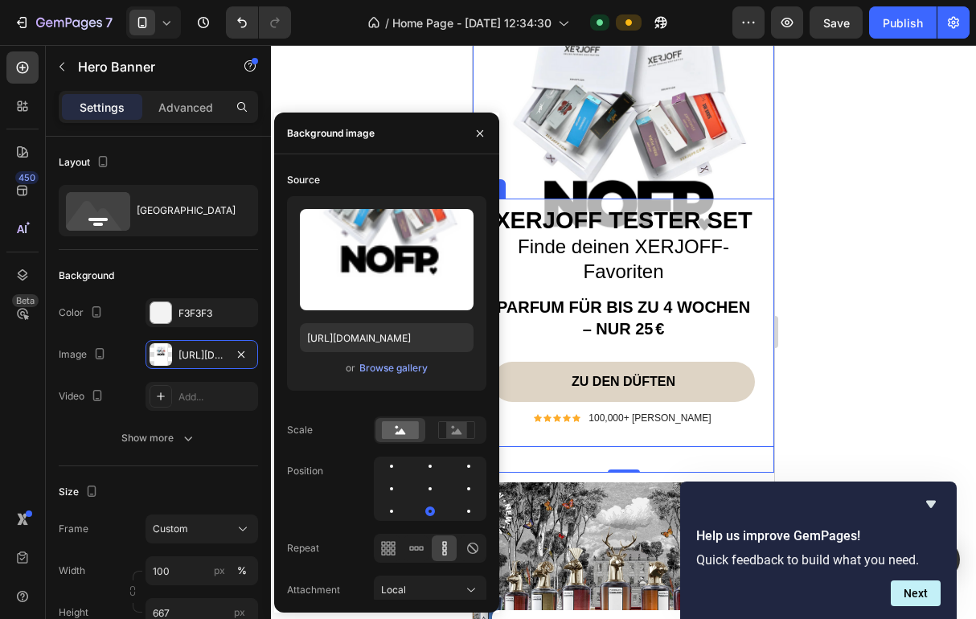
click at [762, 210] on div "⁠⁠⁠⁠⁠⁠⁠ XERJOFF TESTER SET Finde deinen XERJOFF-Favoriten Heading PARFUM FÜR BI…" at bounding box center [623, 322] width 301 height 248
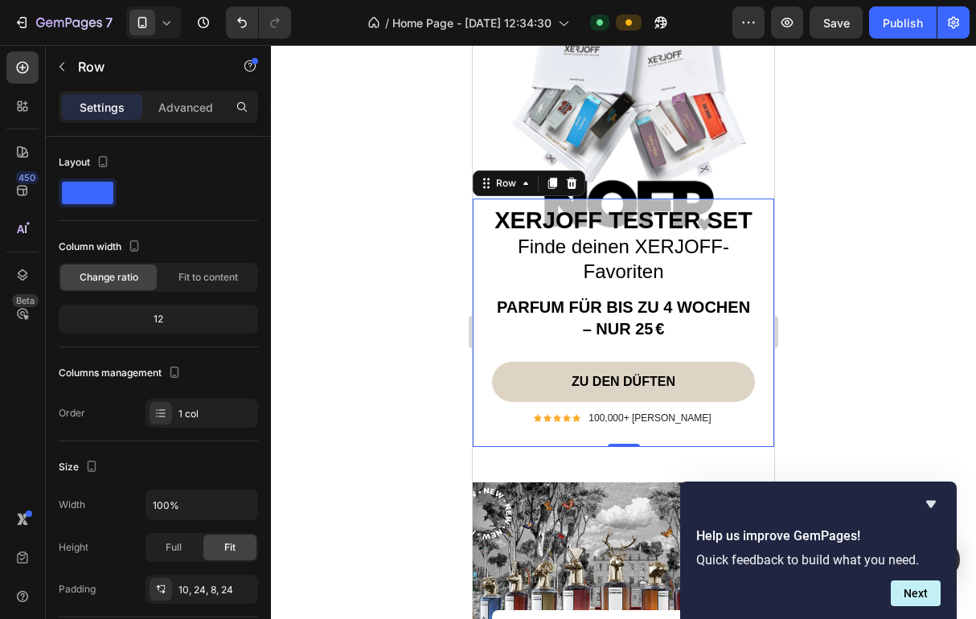
click at [485, 275] on div "⁠⁠⁠⁠⁠⁠⁠ XERJOFF TESTER SET Finde deinen XERJOFF-Favoriten Heading PARFUM FÜR BI…" at bounding box center [623, 322] width 301 height 248
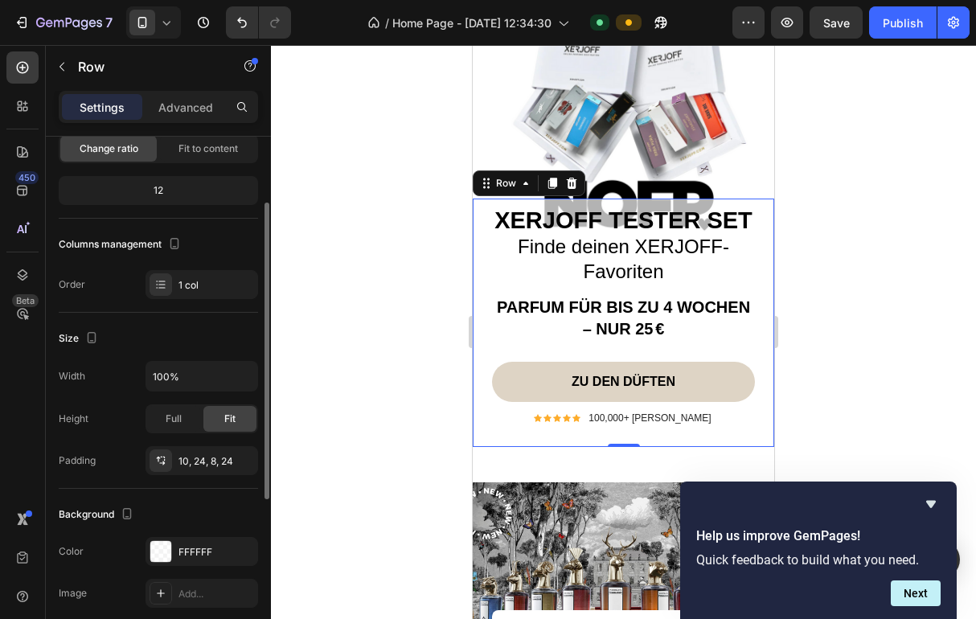
scroll to position [129, 0]
click at [189, 554] on div "FFFFFF" at bounding box center [201, 552] width 47 height 14
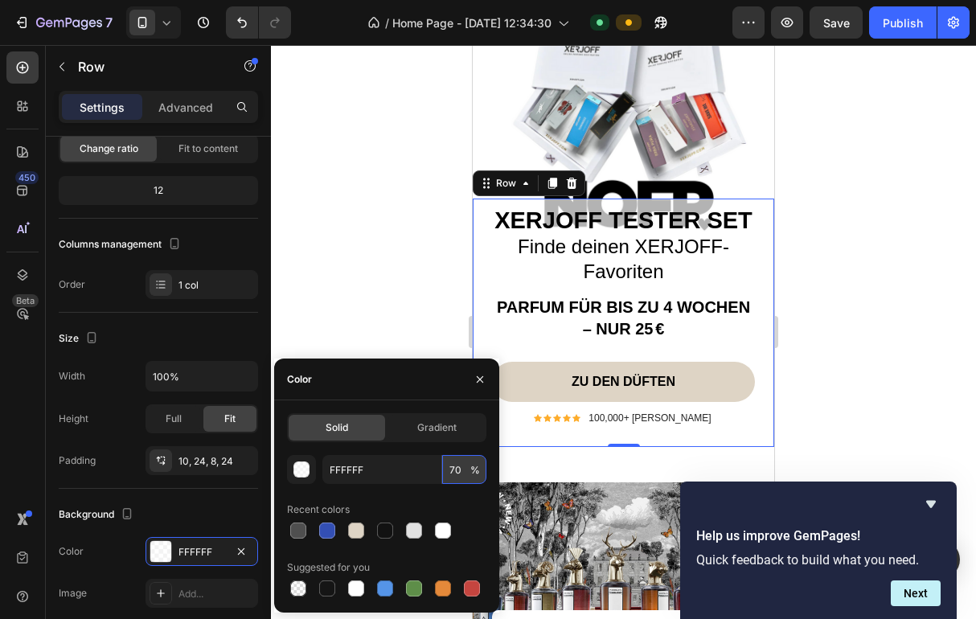
click at [459, 467] on input "70" at bounding box center [464, 469] width 44 height 29
type input "0"
type input "60"
click at [869, 304] on div at bounding box center [623, 332] width 705 height 574
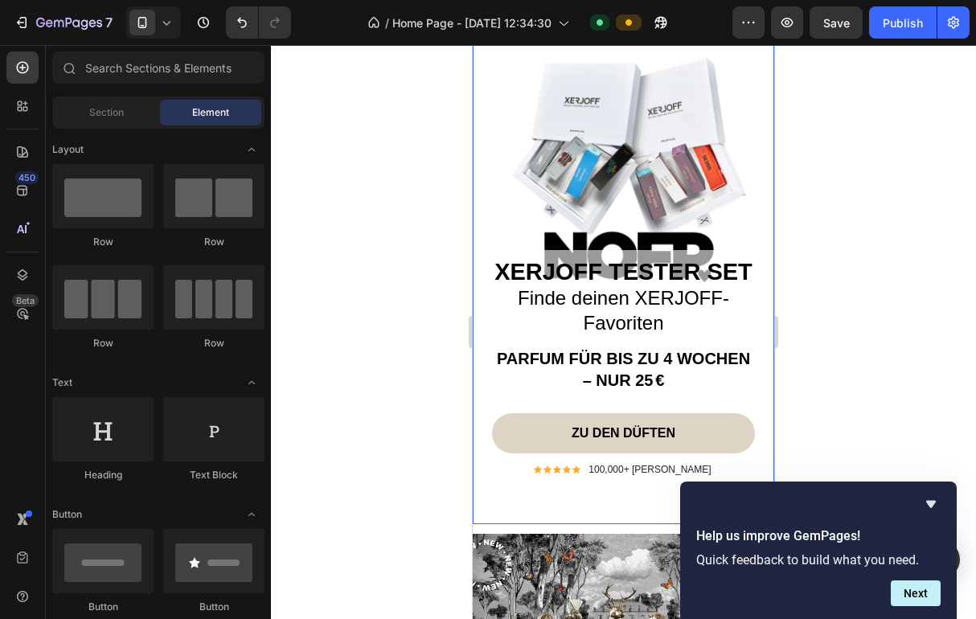
scroll to position [361, 0]
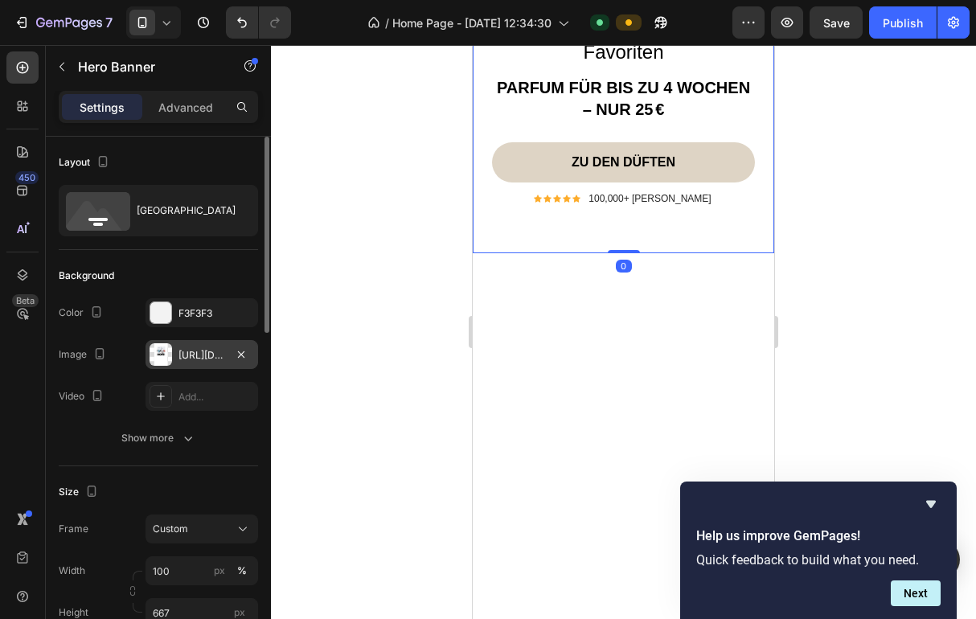
click at [197, 358] on div "[URL][DOMAIN_NAME]" at bounding box center [201, 355] width 47 height 14
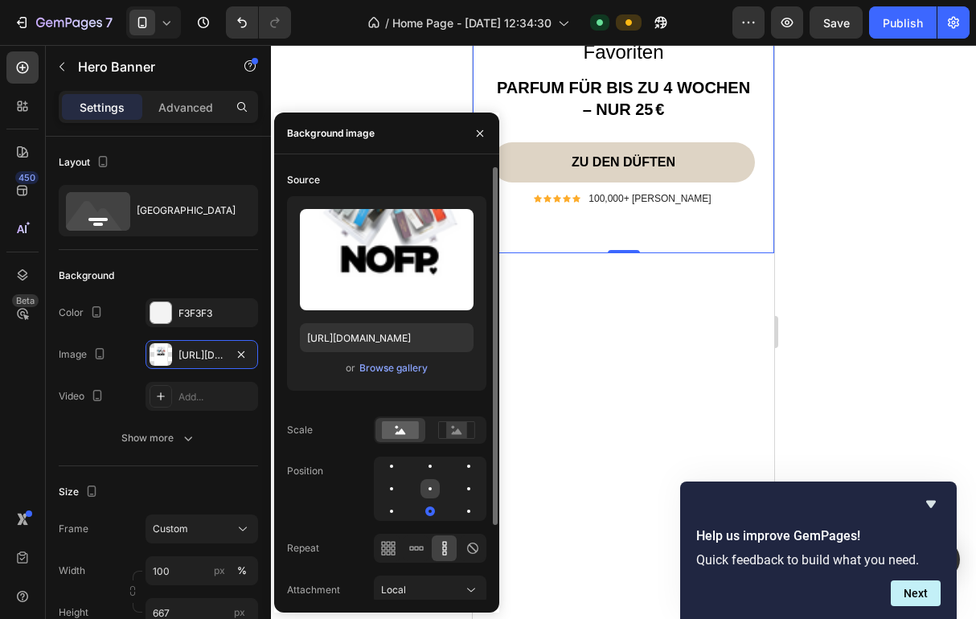
click at [430, 487] on div at bounding box center [429, 488] width 3 height 3
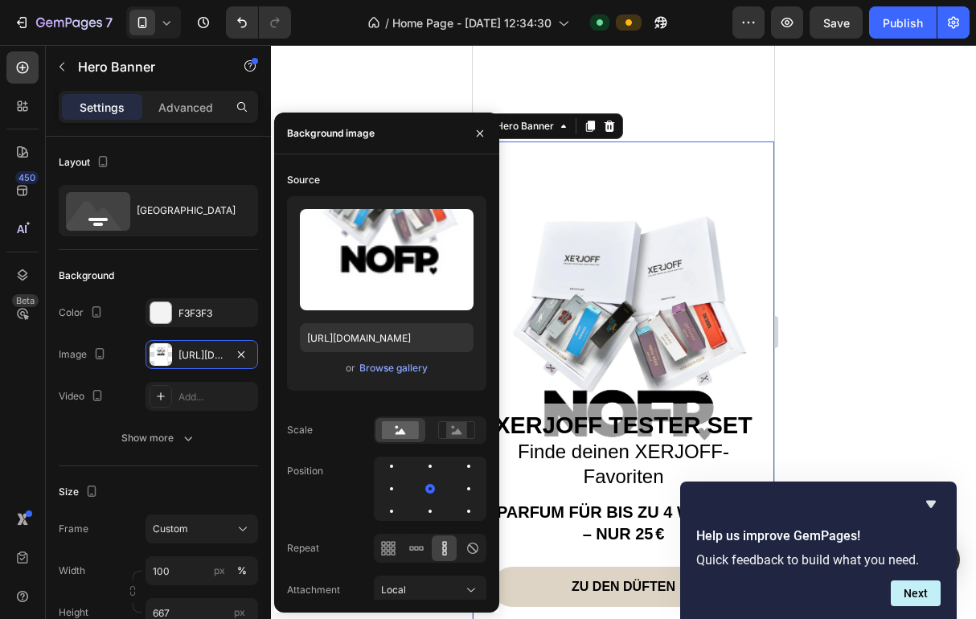
scroll to position [358, 0]
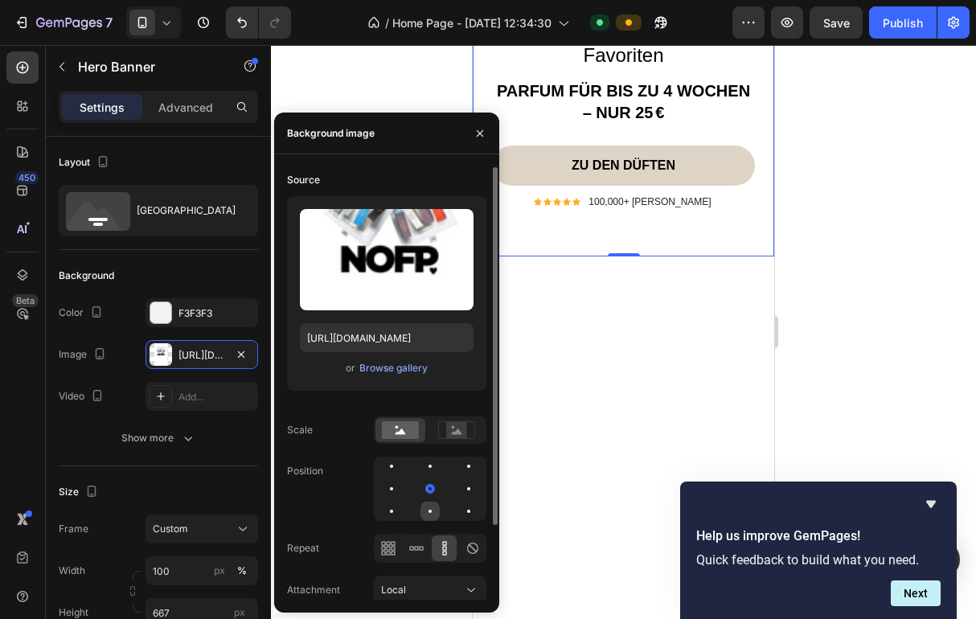
click at [436, 514] on div at bounding box center [429, 510] width 19 height 19
click at [374, 362] on div "Browse gallery" at bounding box center [393, 368] width 68 height 14
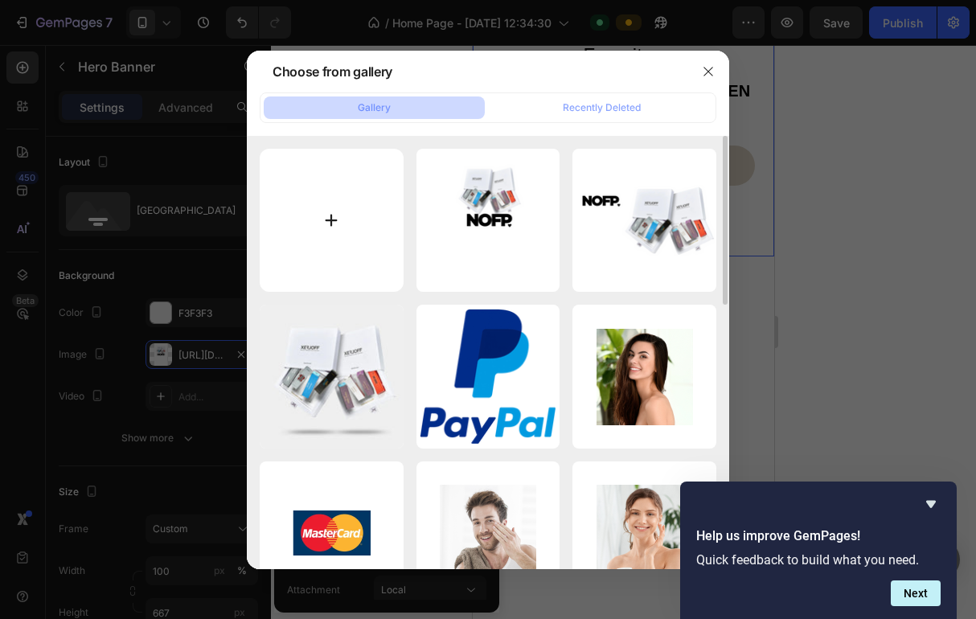
click at [338, 240] on input "file" at bounding box center [332, 221] width 144 height 144
type input "C:\fakepath\PL.png"
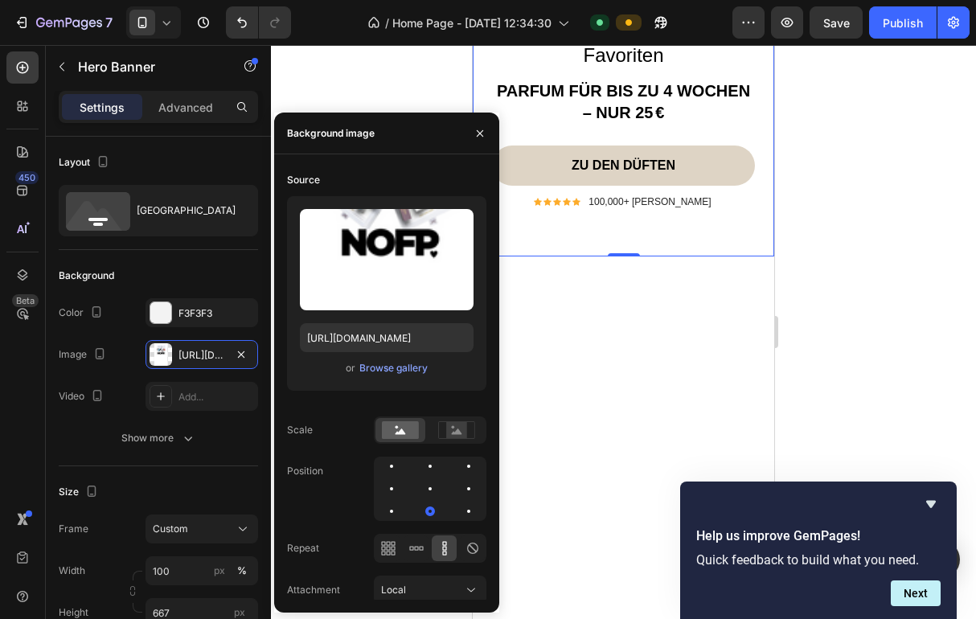
type input "[URL][DOMAIN_NAME]"
click at [883, 130] on div at bounding box center [623, 332] width 705 height 574
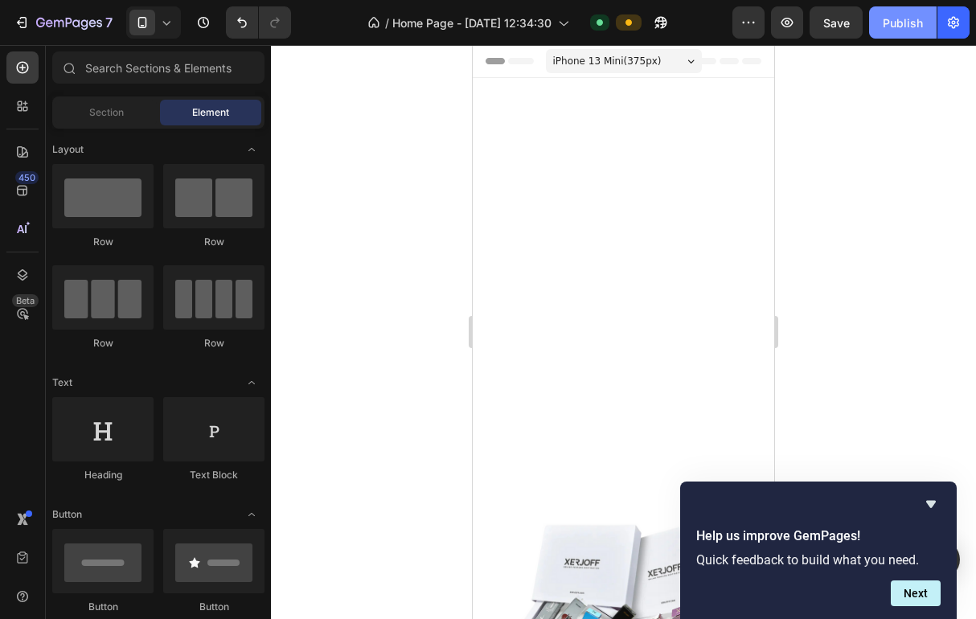
scroll to position [0, 0]
click at [911, 13] on button "Publish" at bounding box center [903, 22] width 68 height 32
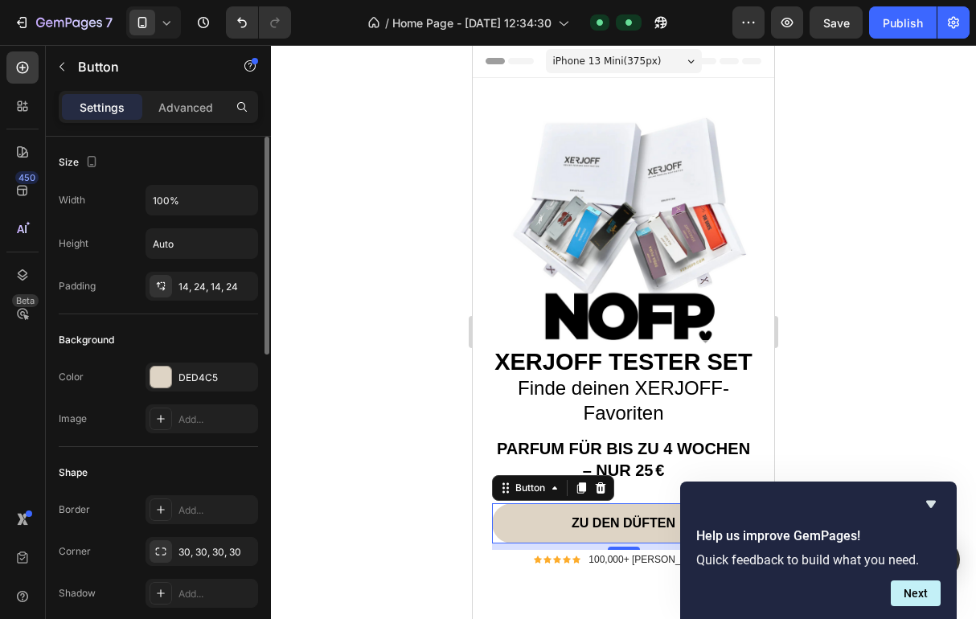
scroll to position [750, 0]
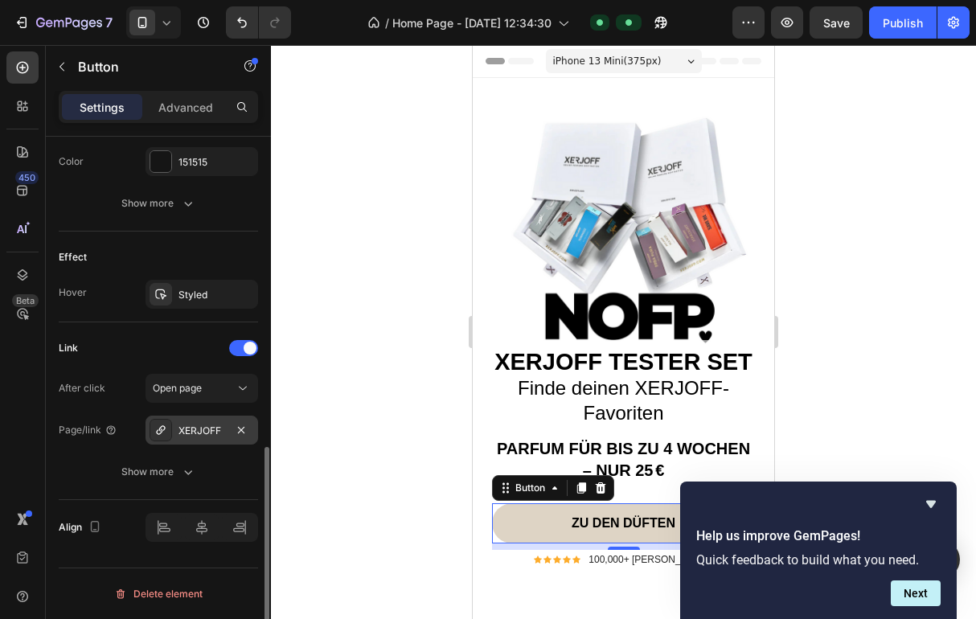
click at [203, 428] on div "XERJOFF" at bounding box center [201, 430] width 47 height 14
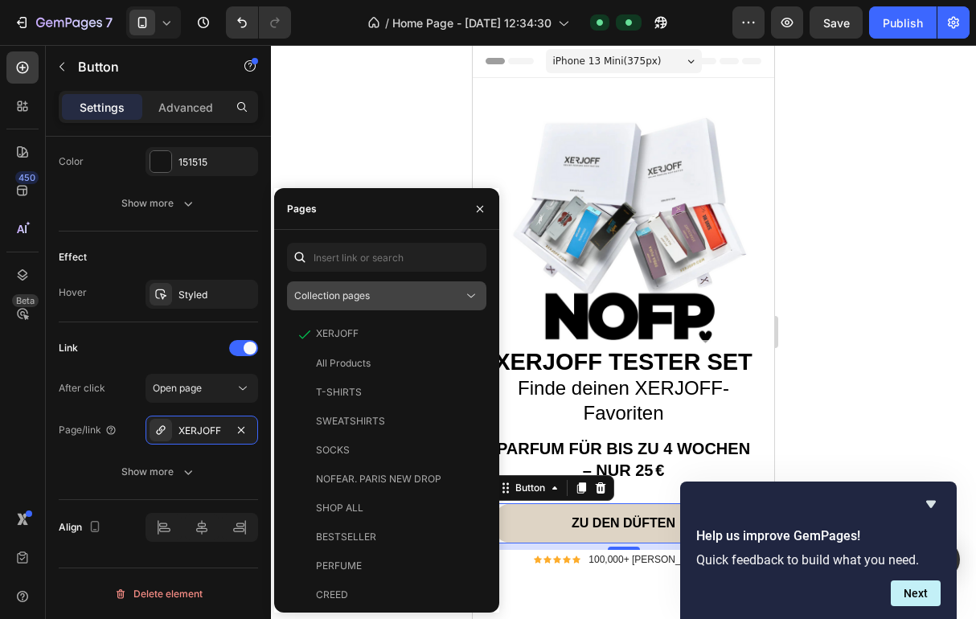
click at [402, 298] on div "Collection pages" at bounding box center [378, 295] width 169 height 14
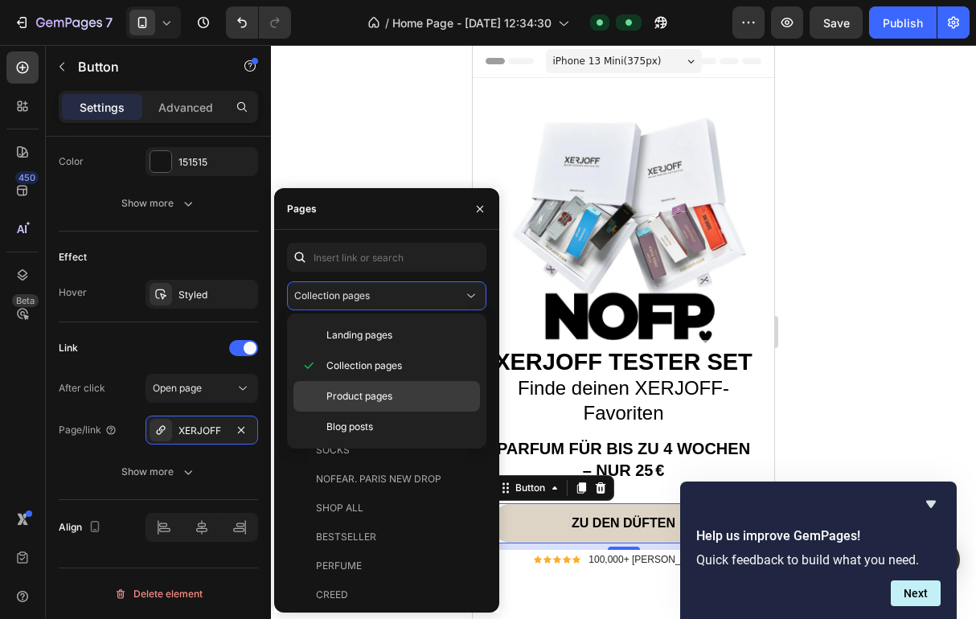
click at [387, 395] on span "Product pages" at bounding box center [359, 396] width 66 height 14
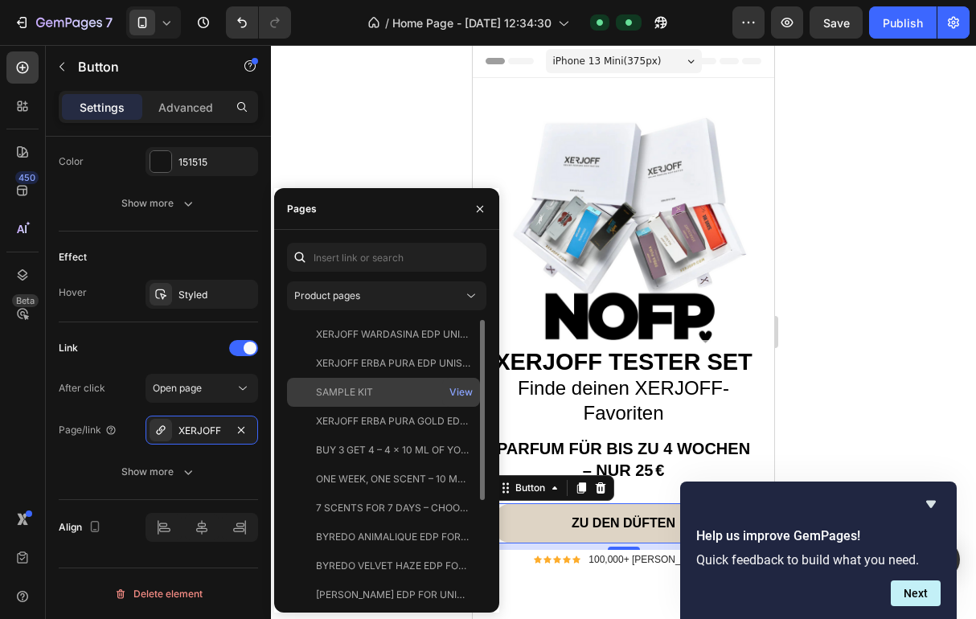
click at [411, 398] on div "SAMPLE KIT" at bounding box center [383, 392] width 180 height 14
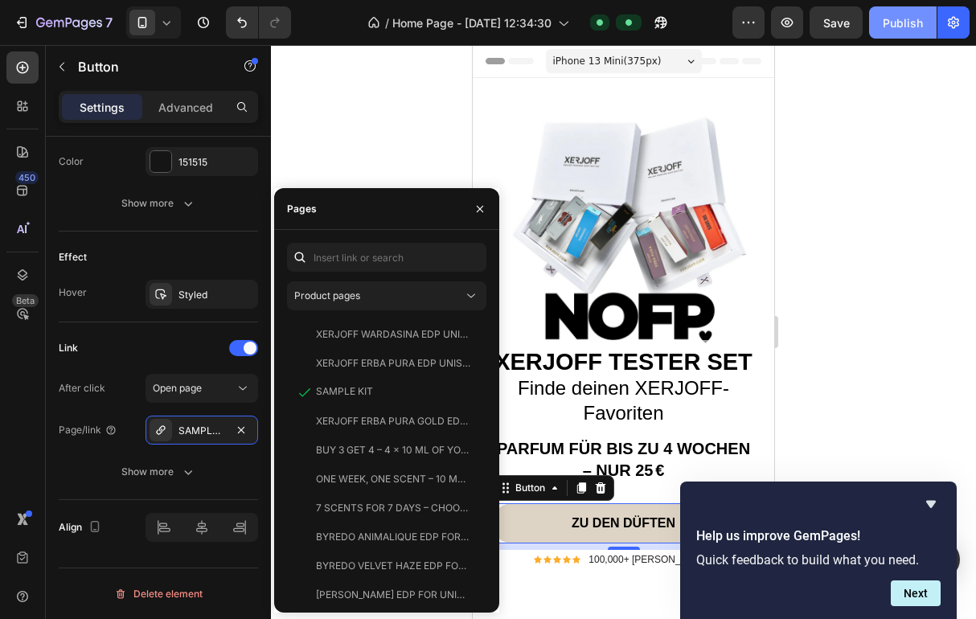
click at [896, 18] on div "Publish" at bounding box center [902, 22] width 40 height 17
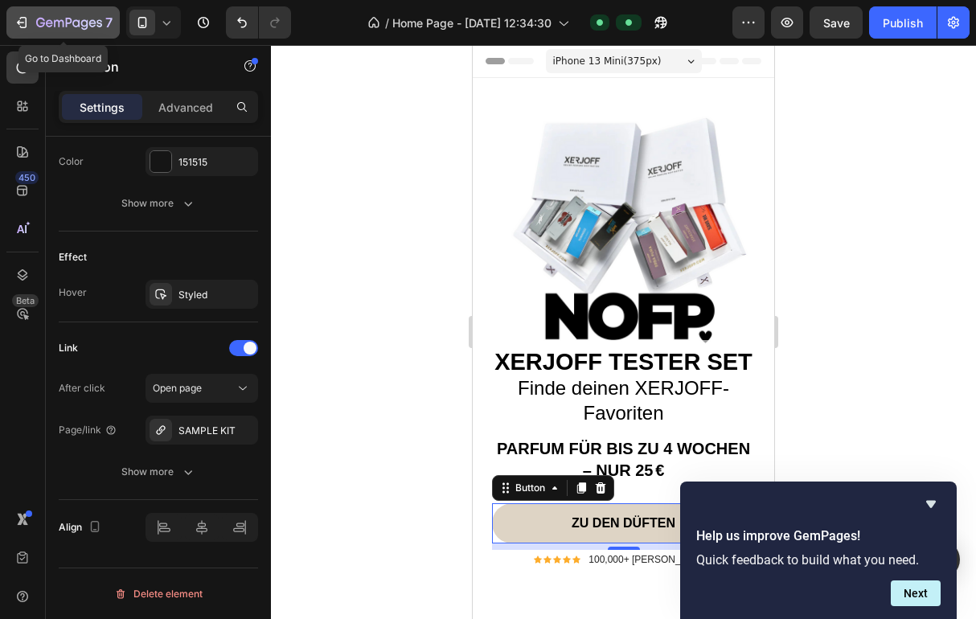
click at [30, 24] on div "7" at bounding box center [63, 22] width 99 height 19
